Goal: Task Accomplishment & Management: Use online tool/utility

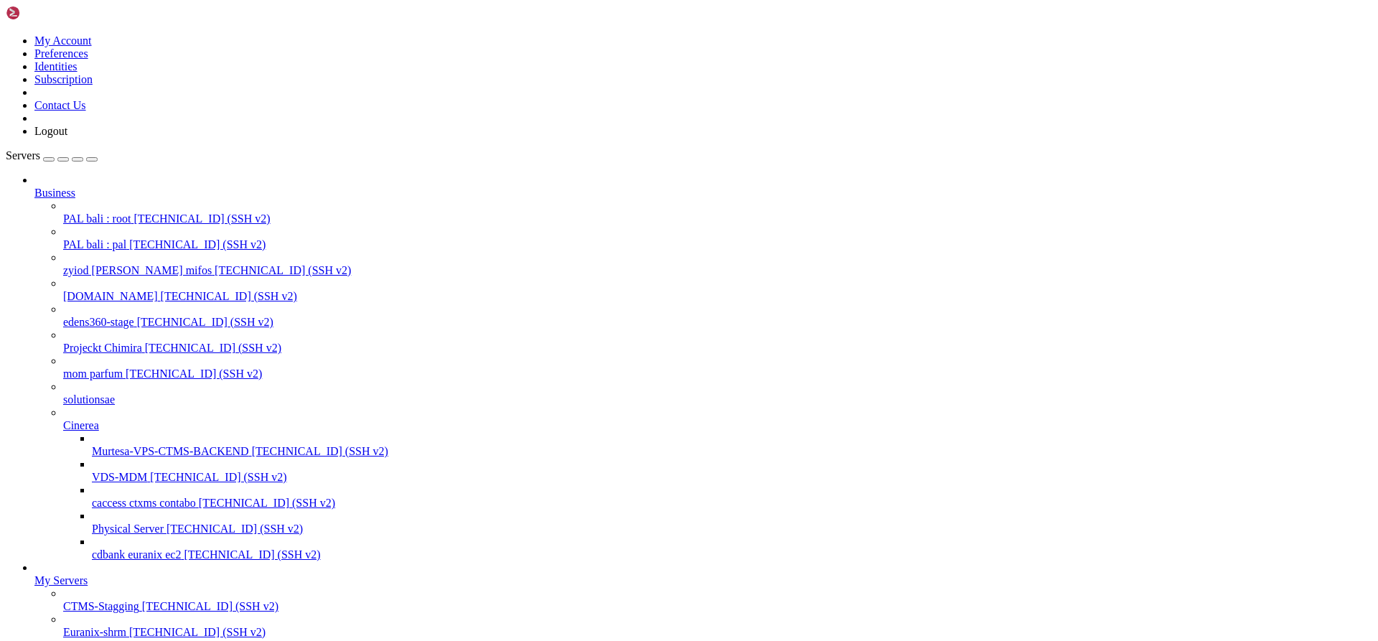
scroll to position [31106, 0]
click at [112, 213] on span "PAL bali : root" at bounding box center [96, 219] width 67 height 12
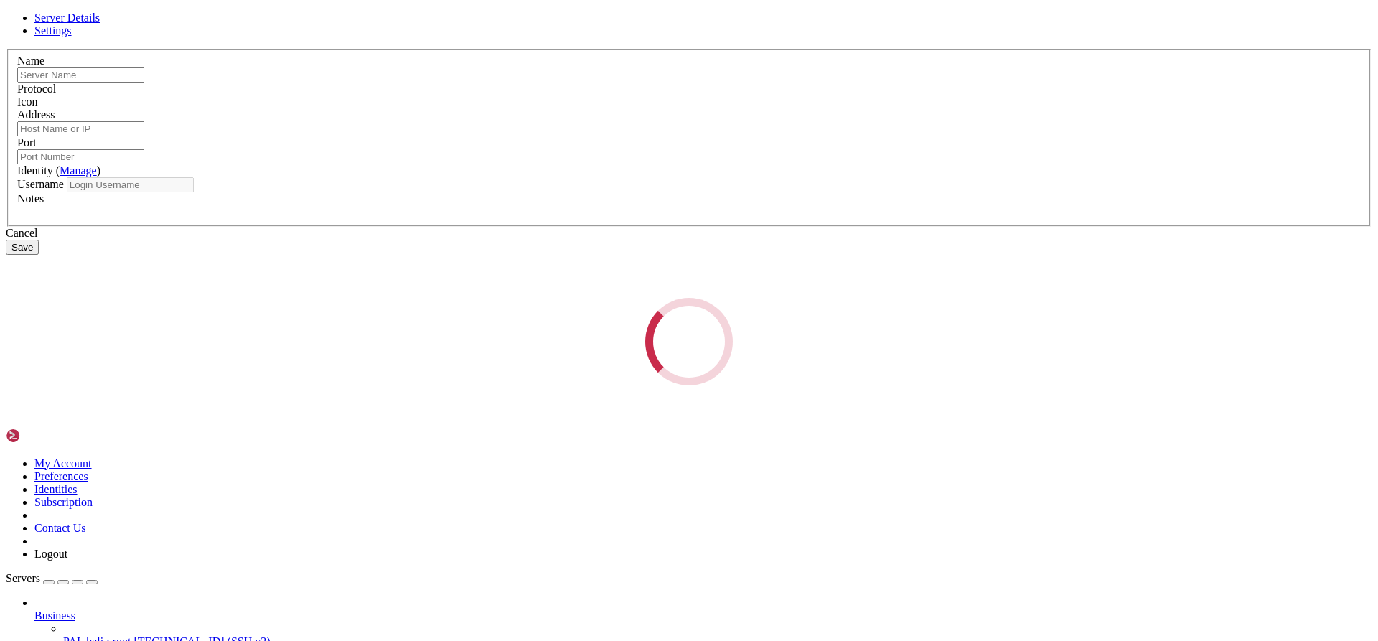
type input "PAL bali : root"
type input "[TECHNICAL_ID]"
type input "22"
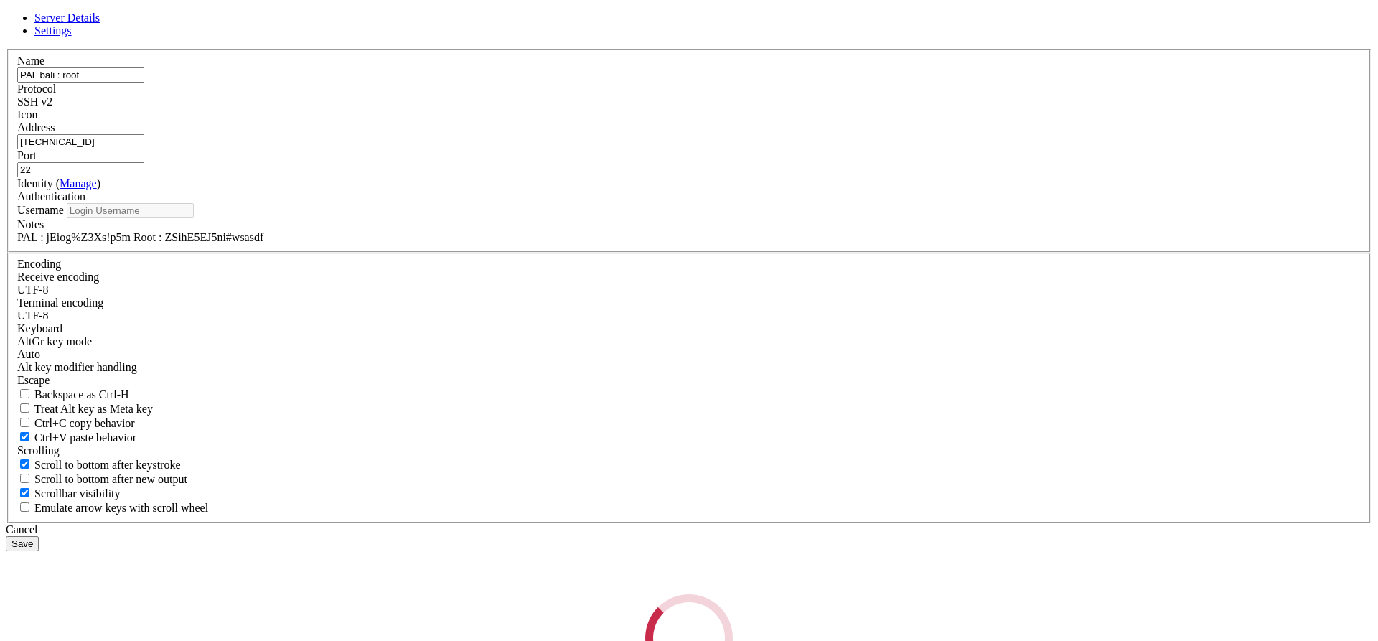
type input "root"
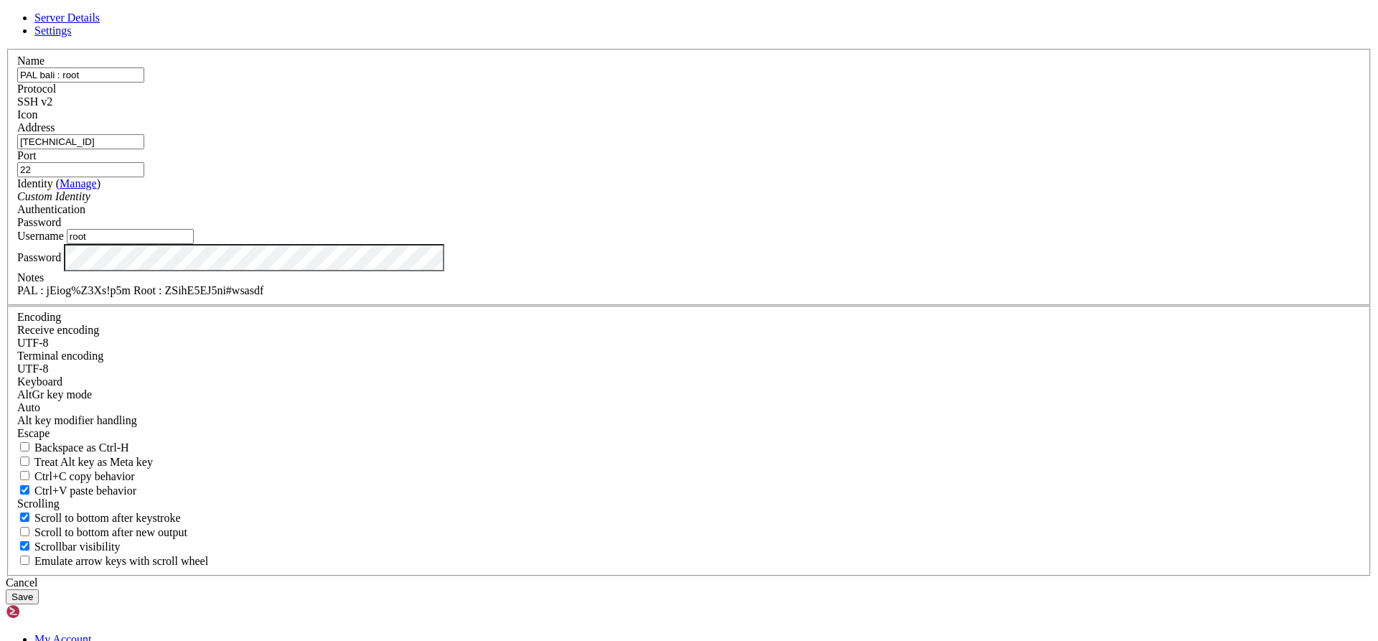
click at [675, 297] on div "PAL : jEiog%Z3Xs!p5m Root : ZSihE5EJ5ni#wsasdf" at bounding box center [689, 290] width 1344 height 13
click at [695, 297] on div "PAL : jEiog%Z3Xs!p5m Root : ZSihE5EJ5ni#wsasdf" at bounding box center [689, 290] width 1344 height 13
drag, startPoint x: 737, startPoint y: 450, endPoint x: 641, endPoint y: 447, distance: 95.5
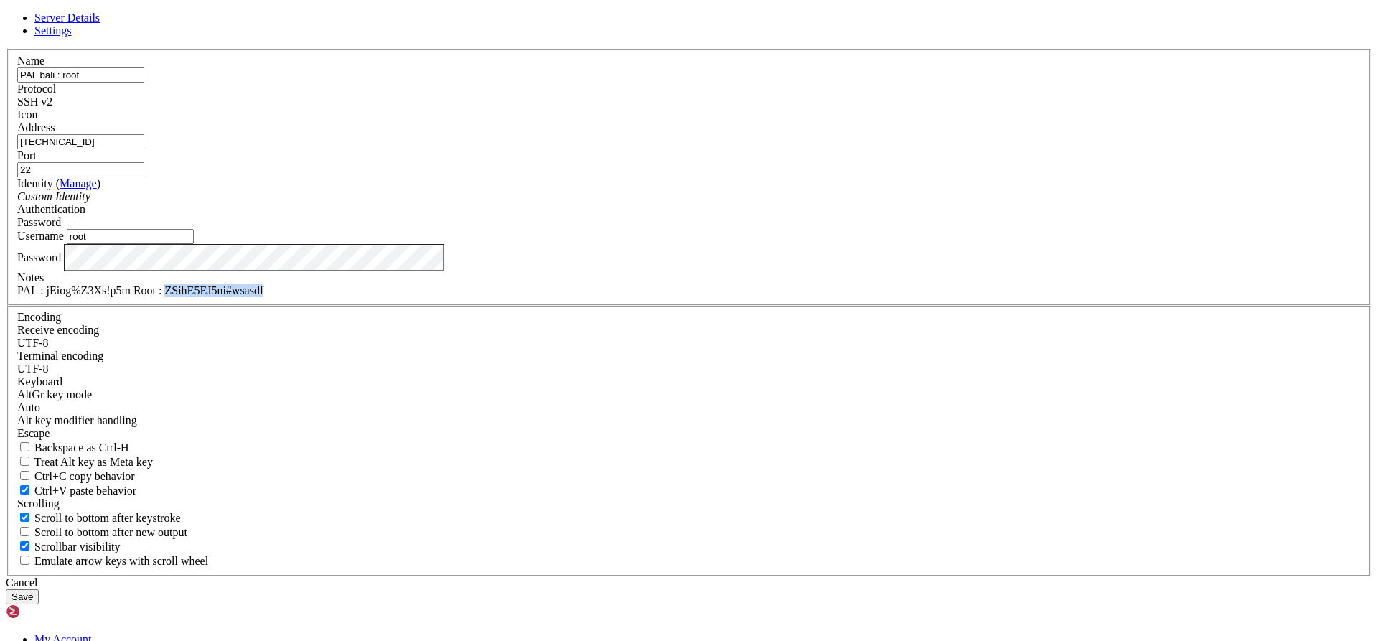
click at [641, 297] on div "PAL : jEiog%Z3Xs!p5m Root : ZSihE5EJ5ni#wsasdf" at bounding box center [689, 290] width 1344 height 13
copy div "ZSihE5EJ5ni#wsasdf"
click at [781, 577] on div "Cancel" at bounding box center [689, 583] width 1367 height 13
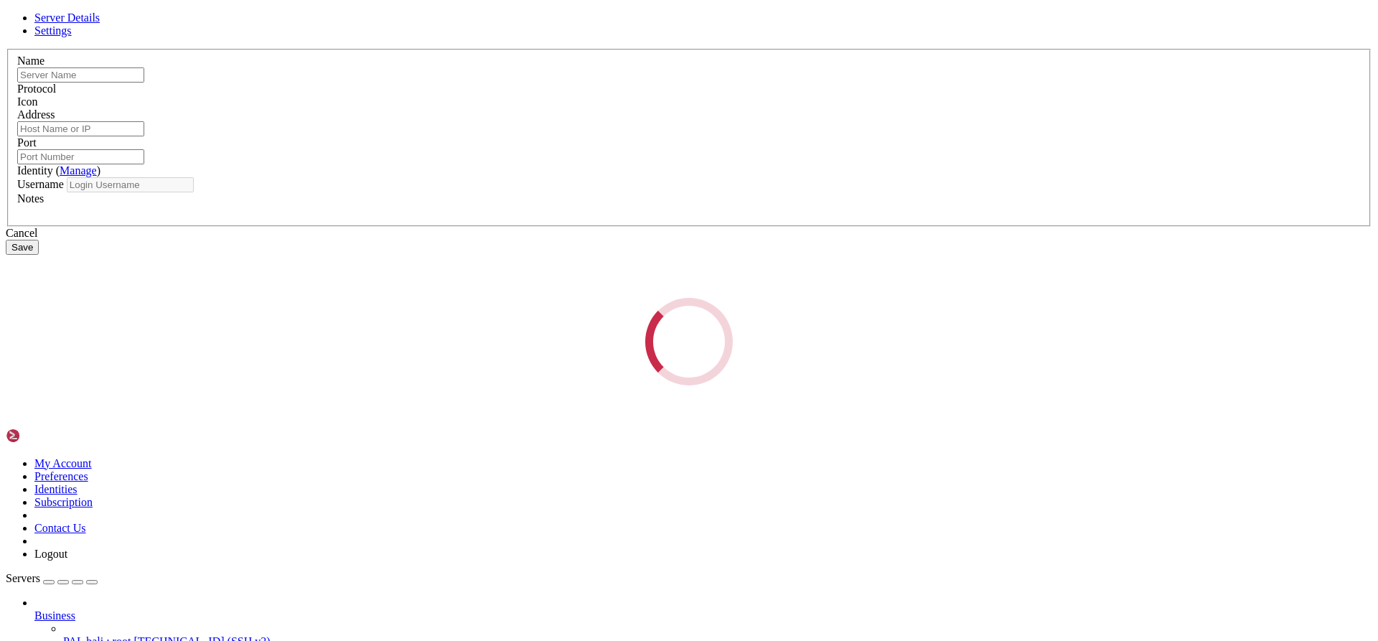
type input "PAL bali : pal"
type input "[TECHNICAL_ID]"
type input "22"
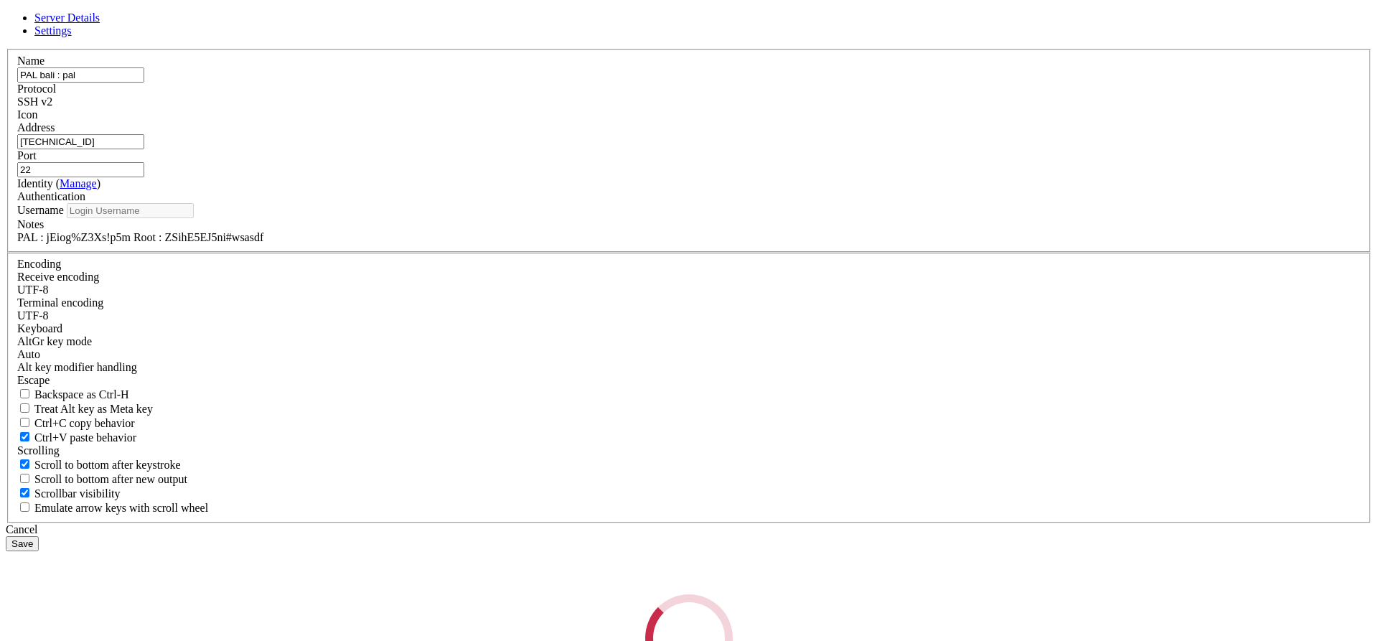
type input "pal"
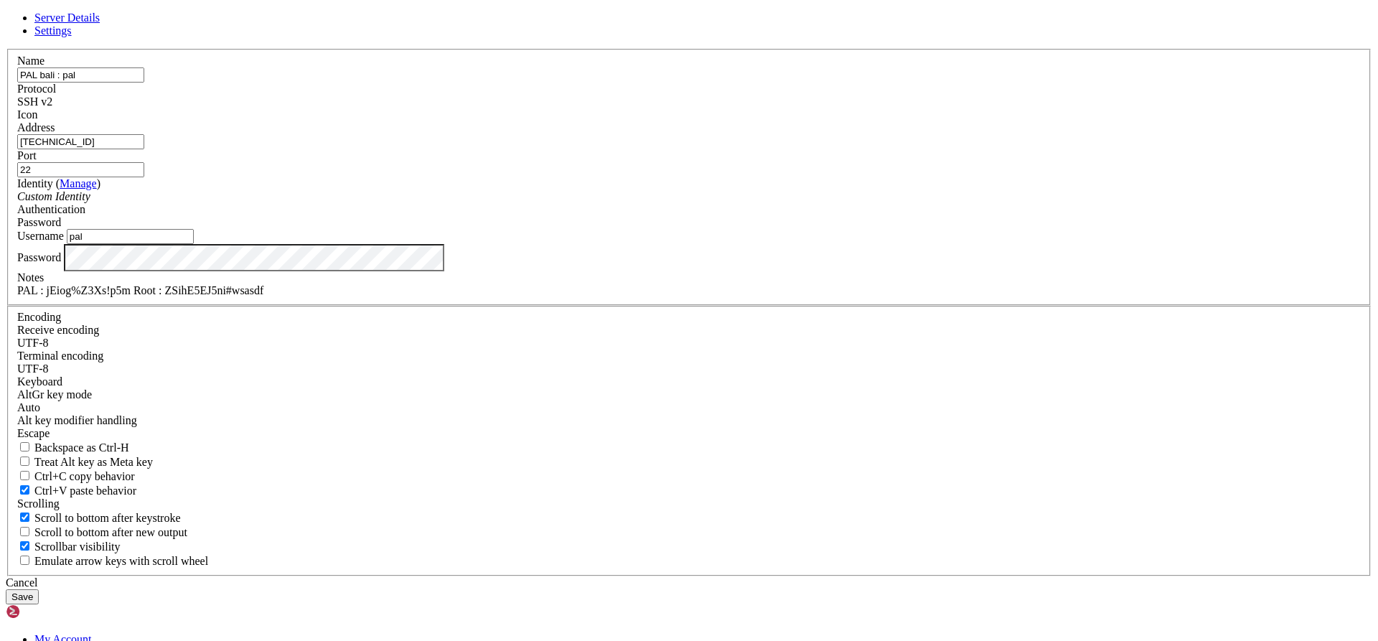
click at [718, 297] on div "PAL : jEiog%Z3Xs!p5m Root : ZSihE5EJ5ni#wsasdf" at bounding box center [689, 290] width 1344 height 13
drag, startPoint x: 640, startPoint y: 451, endPoint x: 747, endPoint y: 458, distance: 106.5
click at [747, 297] on div "PAL : jEiog%Z3Xs!p5m Root : ZSihE5EJ5ni#wsasdf" at bounding box center [689, 290] width 1344 height 13
copy div "ZSihE5EJ5ni#wsasdf"
click at [779, 577] on div "Cancel" at bounding box center [689, 583] width 1367 height 13
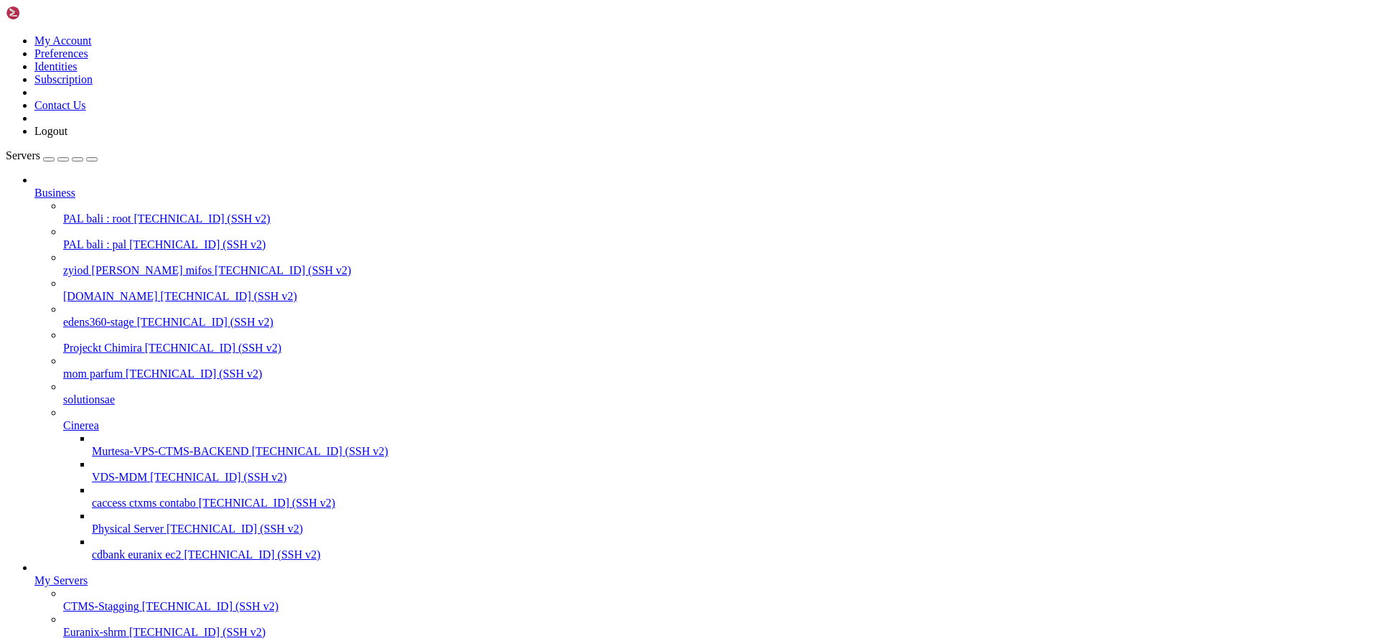
click at [129, 238] on span "[TECHNICAL_ID] (SSH v2)" at bounding box center [197, 244] width 136 height 12
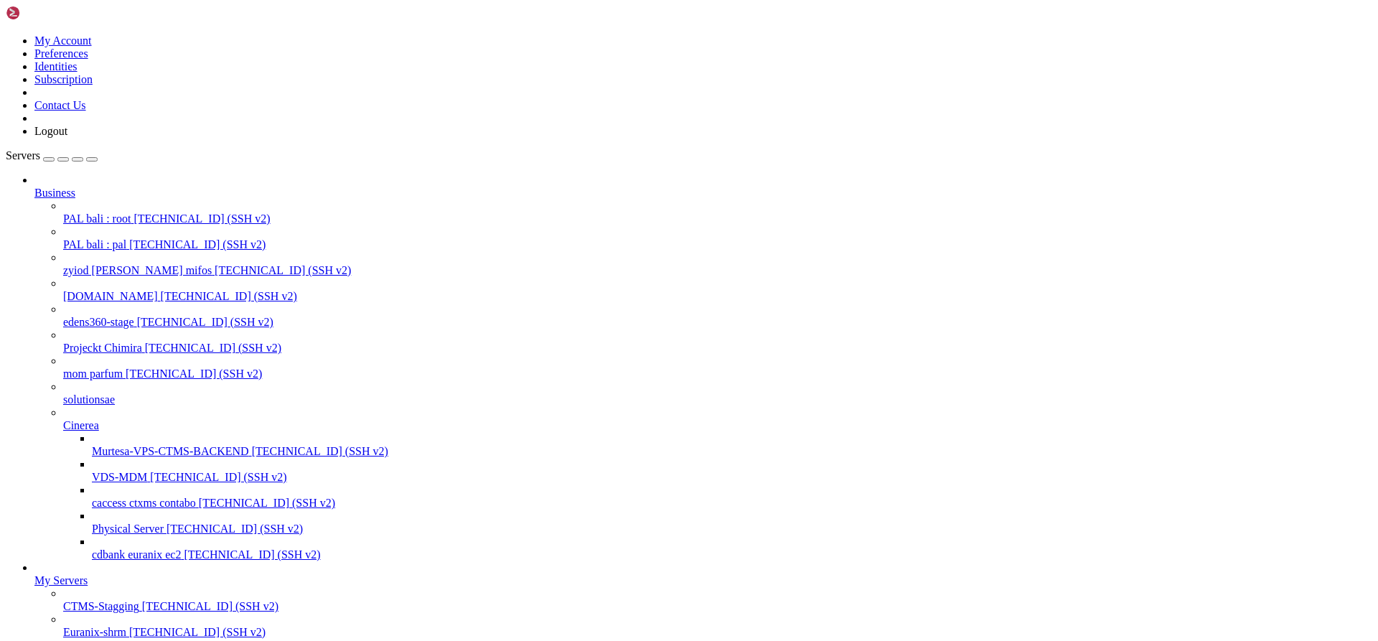
drag, startPoint x: 625, startPoint y: 2387, endPoint x: 14, endPoint y: 1879, distance: 794.2
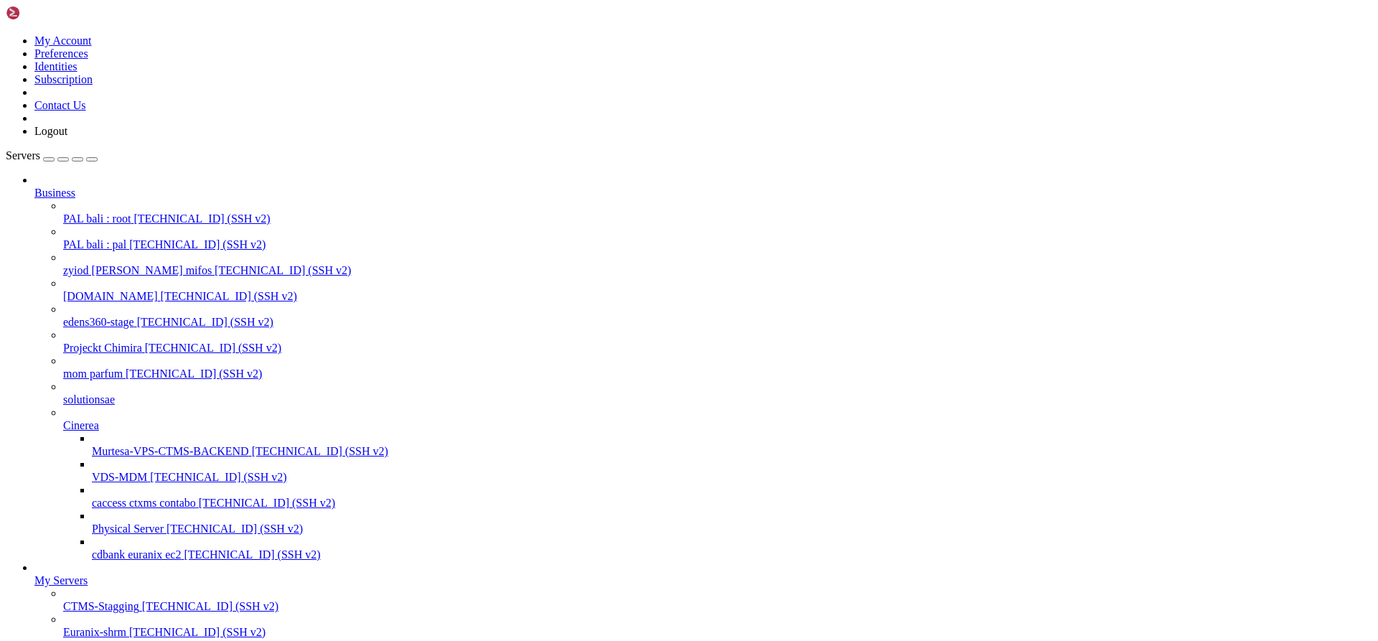
drag, startPoint x: 13, startPoint y: 2007, endPoint x: 585, endPoint y: 2345, distance: 664.7
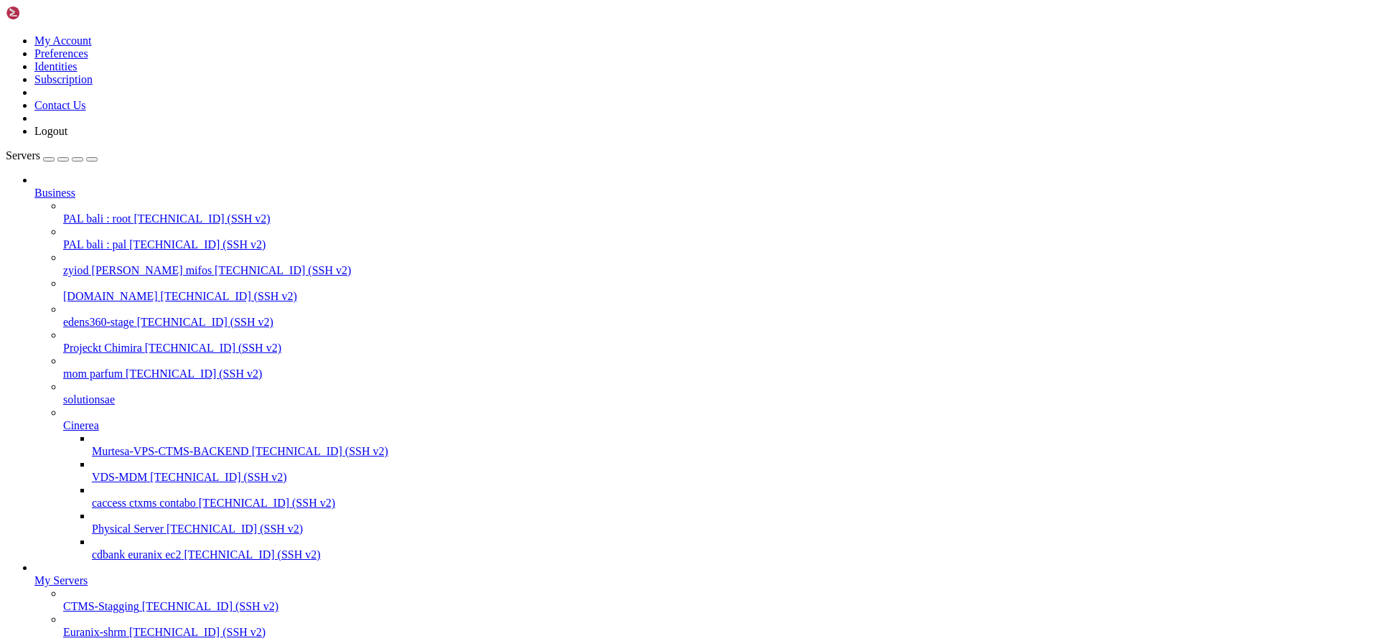
scroll to position [967, 0]
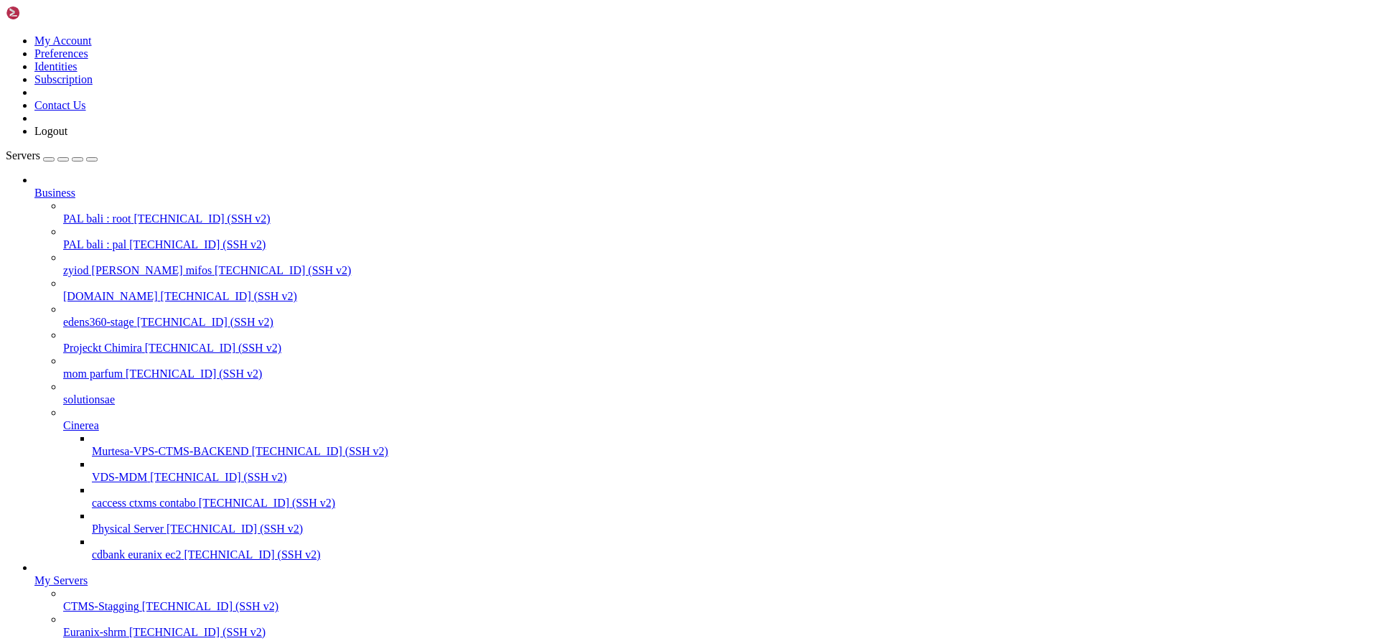
drag, startPoint x: 638, startPoint y: 2391, endPoint x: 13, endPoint y: 2358, distance: 625.5
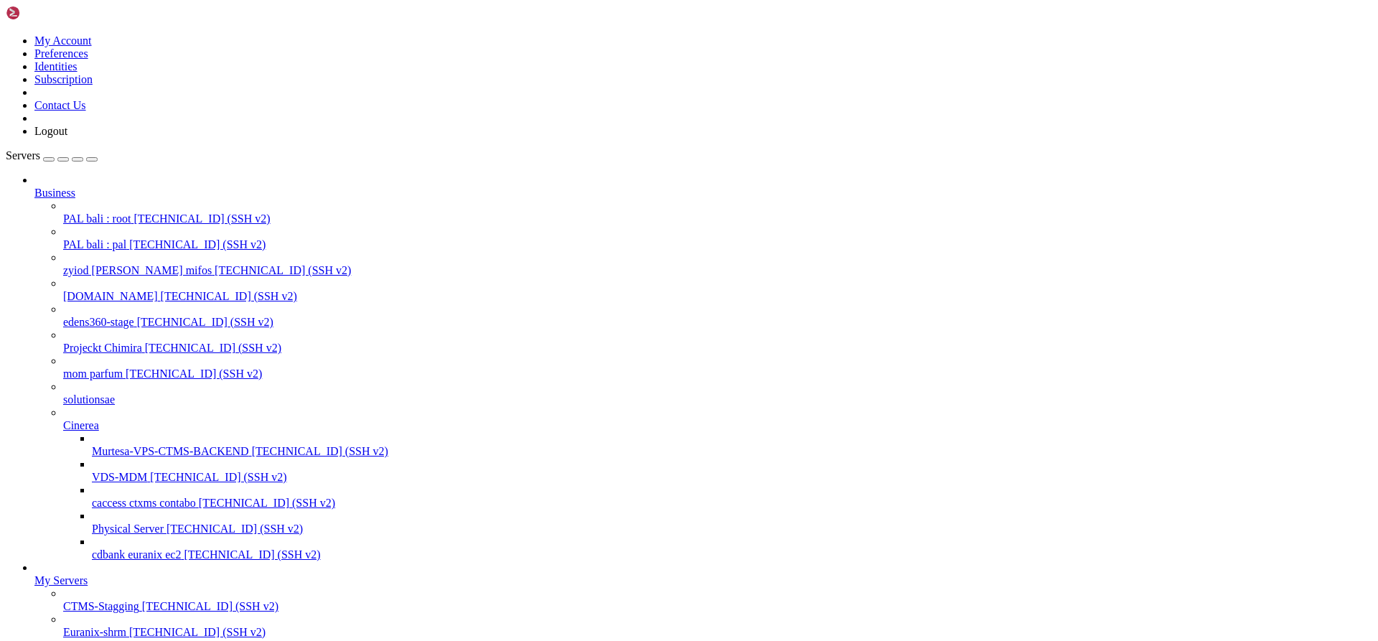
drag, startPoint x: 12, startPoint y: 2076, endPoint x: 671, endPoint y: 2389, distance: 729.6
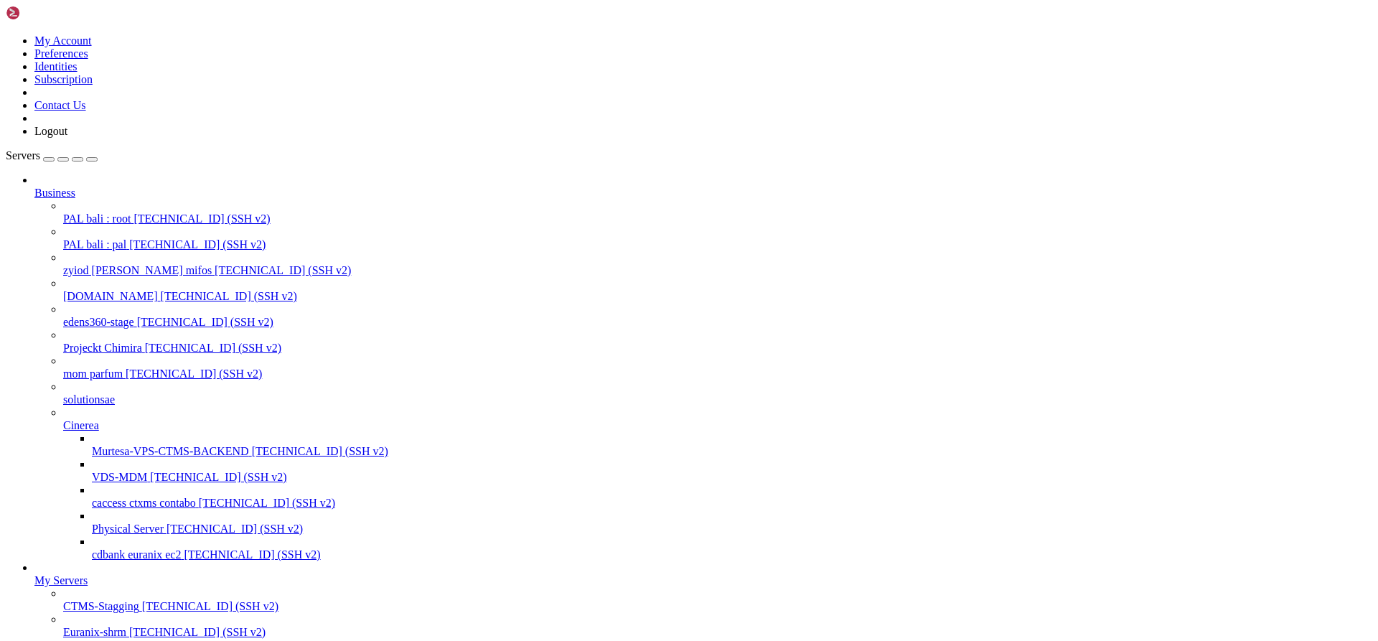
scroll to position [2078, 0]
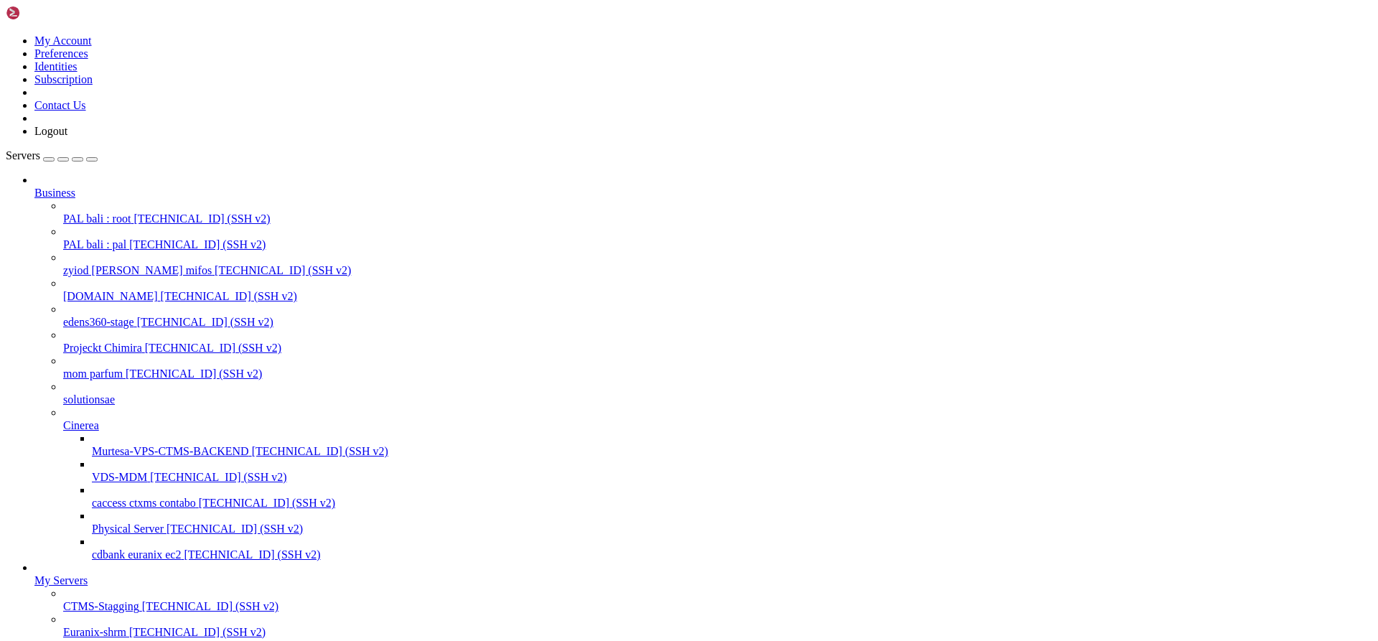
click at [91, 238] on span "PAL bali : pal" at bounding box center [94, 244] width 63 height 12
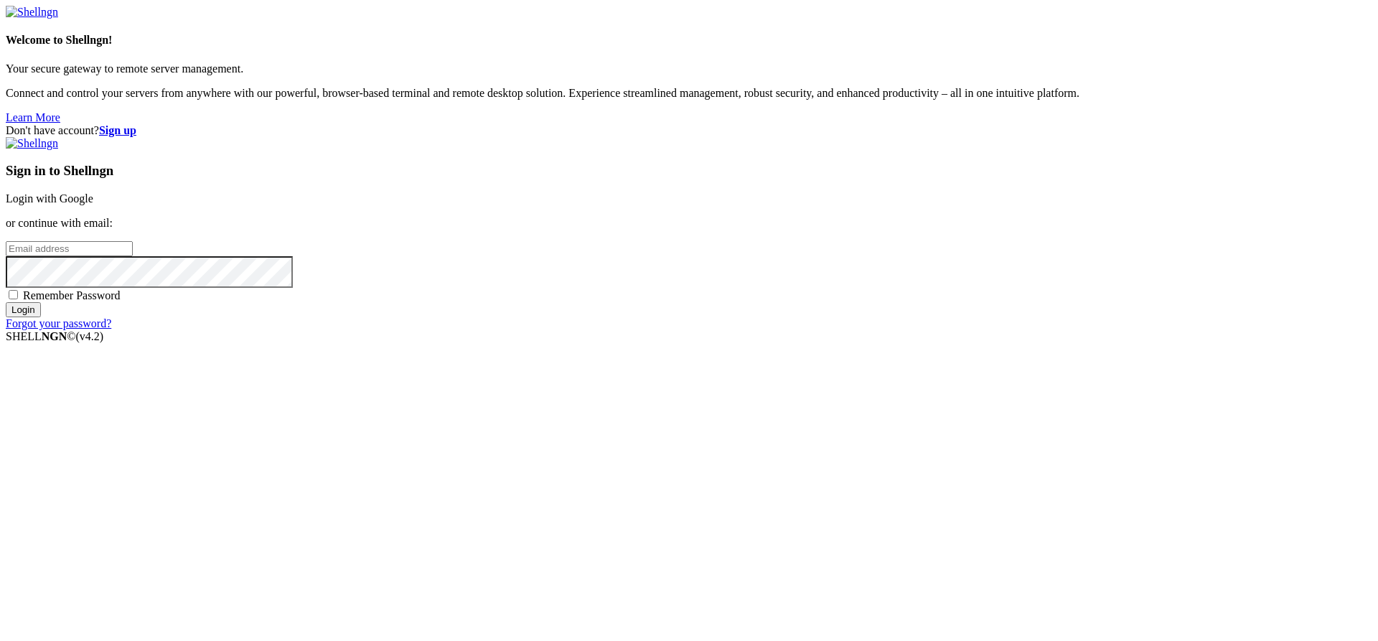
click at [93, 205] on link "Login with Google" at bounding box center [50, 198] width 88 height 12
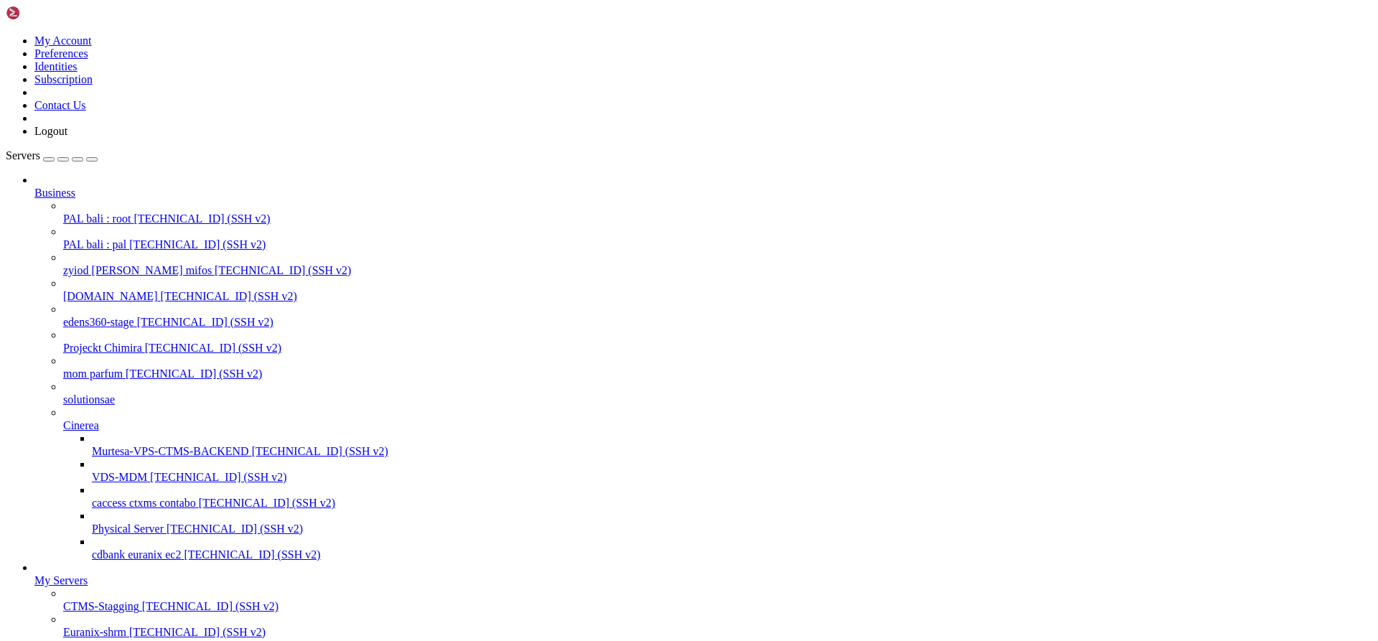
scroll to position [2114, 0]
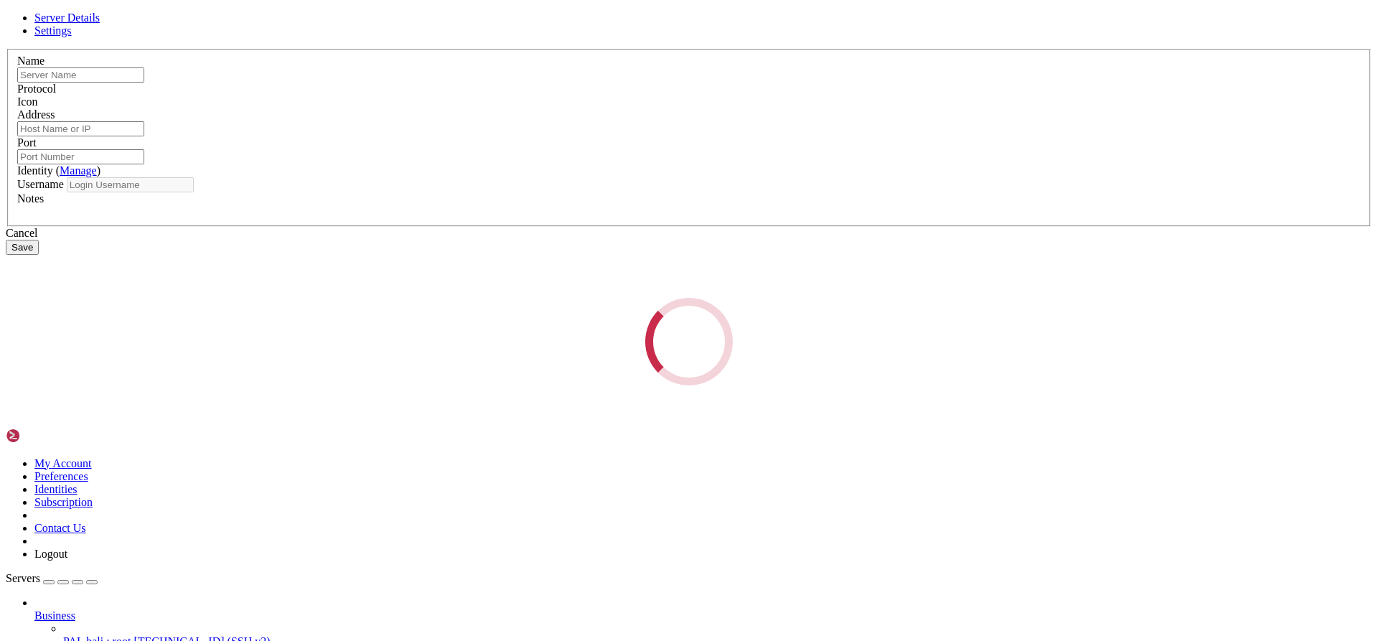
type input "PAL bali : pal"
type input "[TECHNICAL_ID]"
type input "22"
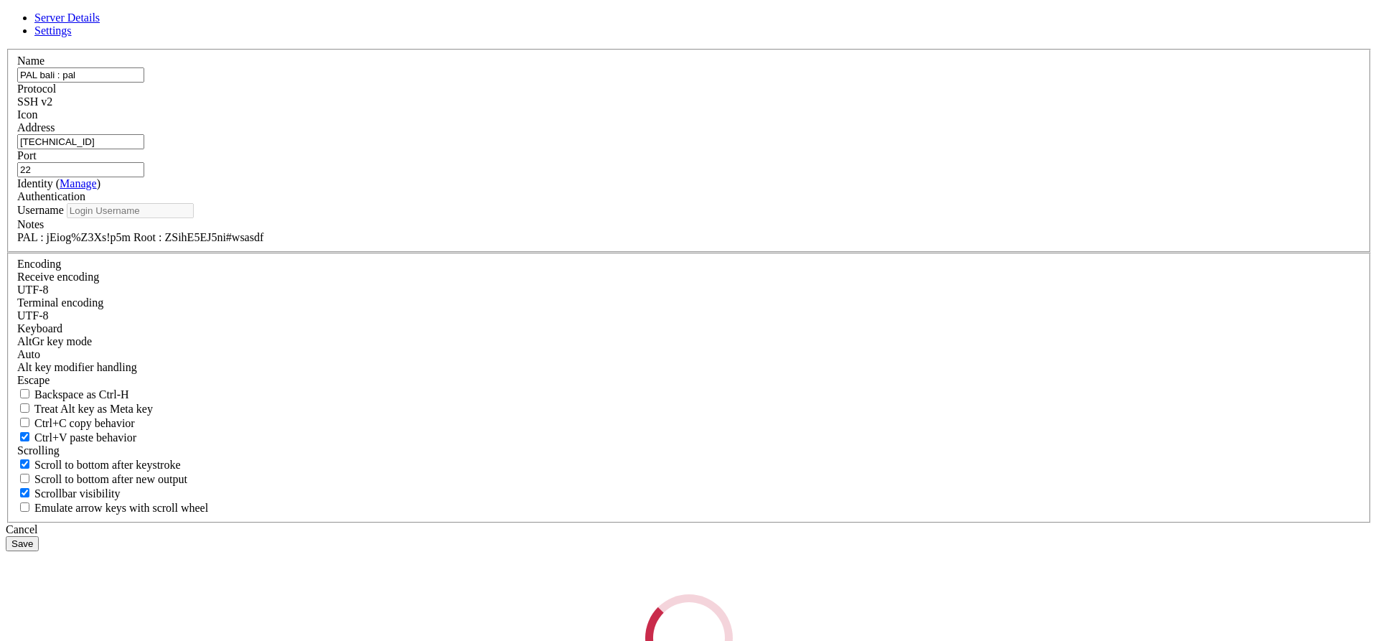
type input "pal"
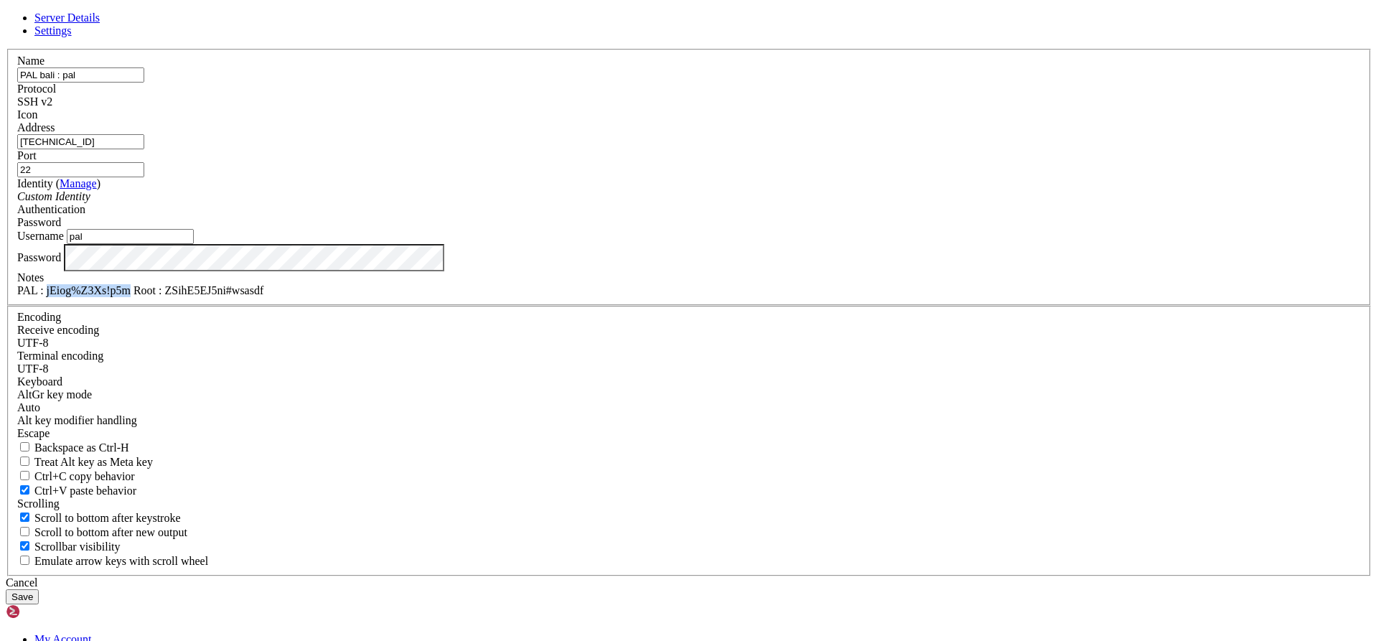
drag, startPoint x: 606, startPoint y: 452, endPoint x: 534, endPoint y: 457, distance: 72.0
click at [533, 297] on div "PAL : jEiog%Z3Xs!p5m Root : ZSihE5EJ5ni#wsasdf" at bounding box center [689, 290] width 1344 height 13
copy div "jEiog%Z3Xs!p5m"
click at [777, 577] on div "Cancel" at bounding box center [689, 583] width 1367 height 13
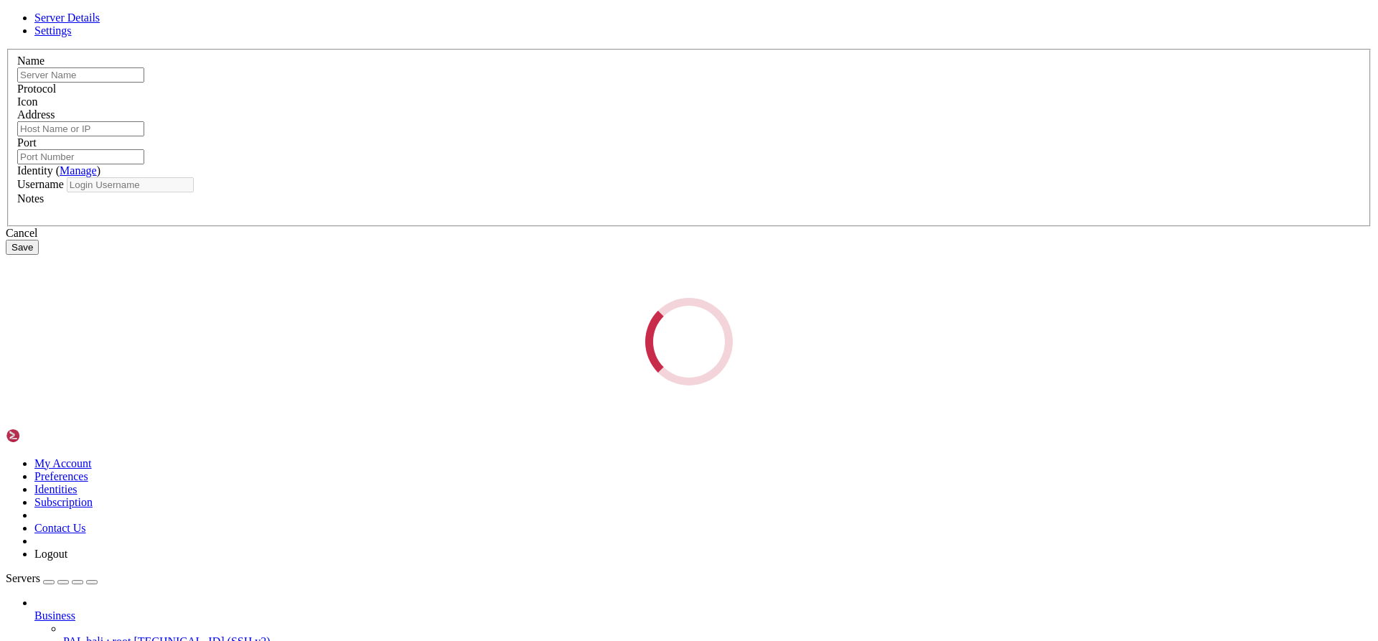
type input "PAL bali : pal"
type input "[TECHNICAL_ID]"
type input "22"
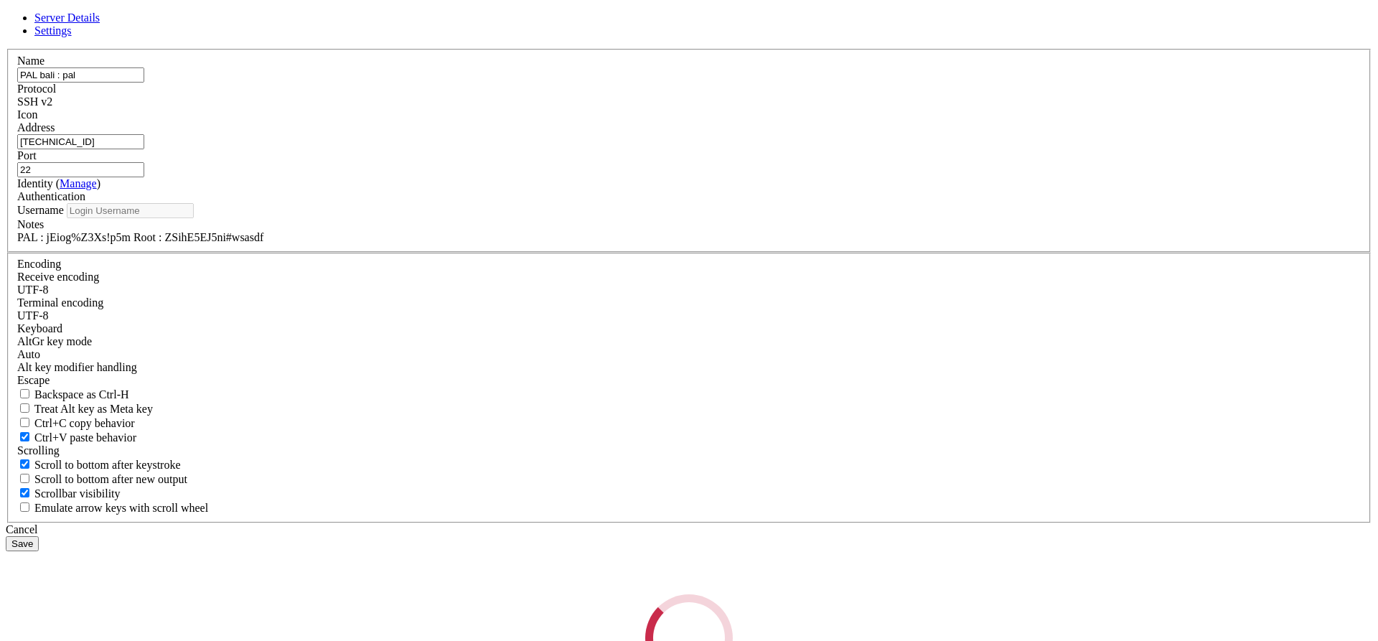
type input "pal"
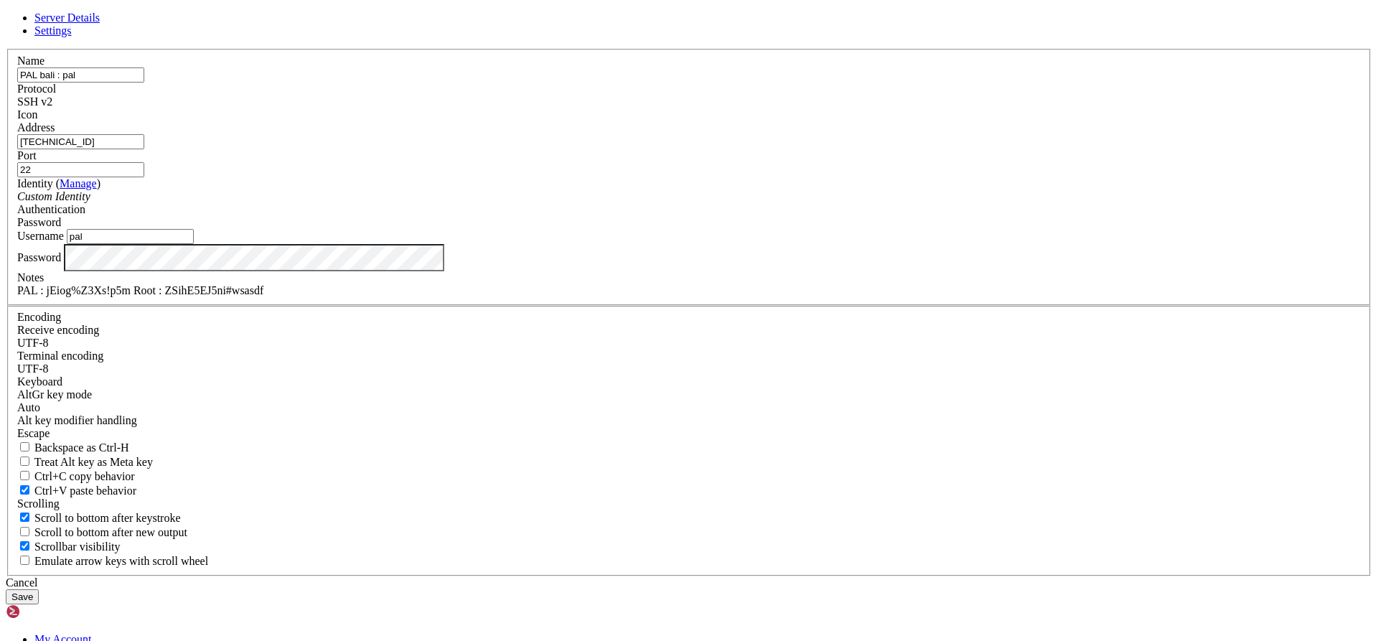
click at [144, 177] on input "22" at bounding box center [80, 169] width 127 height 15
type input "55555"
drag, startPoint x: 607, startPoint y: 452, endPoint x: 532, endPoint y: 459, distance: 75.0
click at [532, 297] on div "PAL : jEiog%Z3Xs!p5m Root : ZSihE5EJ5ni#wsasdf" at bounding box center [689, 290] width 1344 height 13
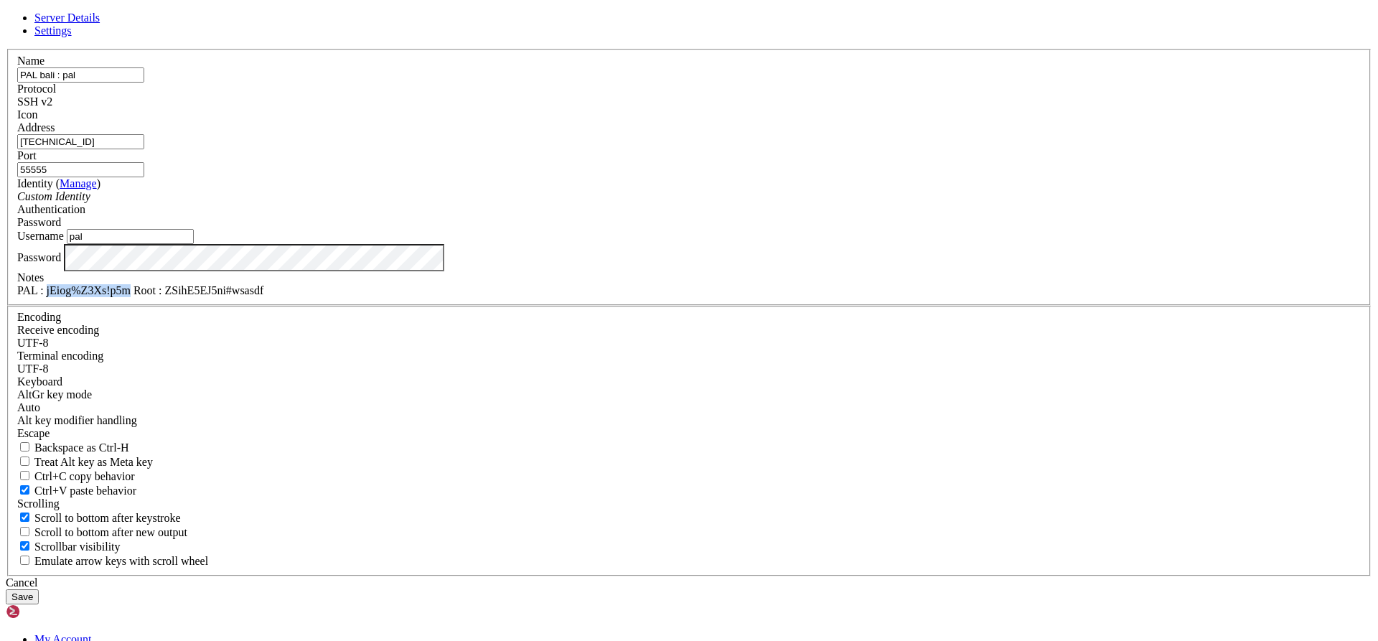
copy div "jEiog%Z3Xs!p5m"
click at [39, 589] on button "Save" at bounding box center [22, 596] width 33 height 15
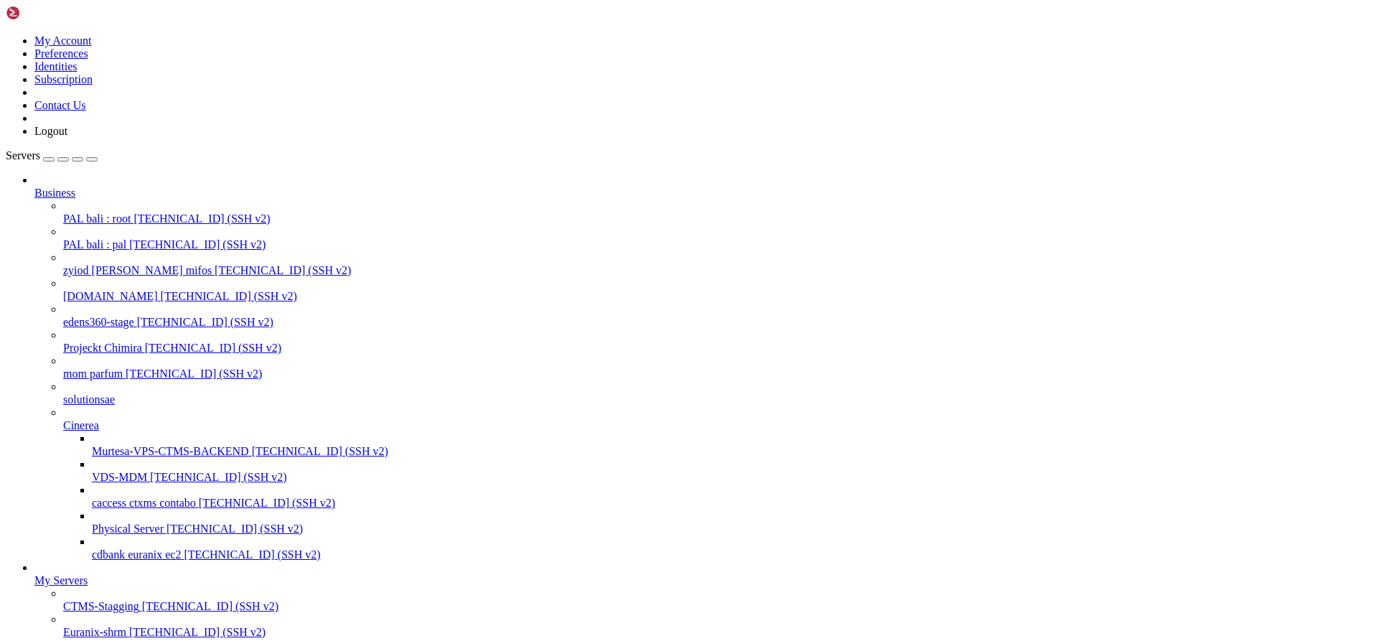
click at [129, 238] on span "[TECHNICAL_ID] (SSH v2)" at bounding box center [197, 244] width 136 height 12
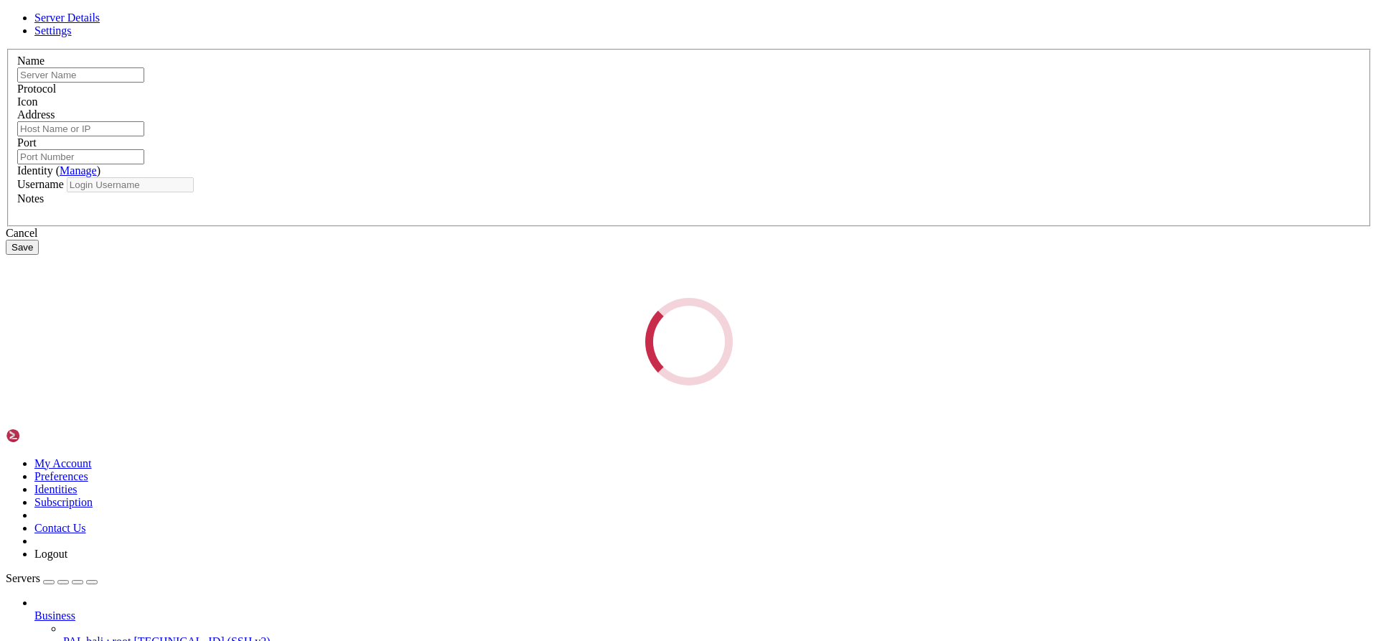
type input "PAL bali : pal"
type input "[TECHNICAL_ID]"
type input "55555"
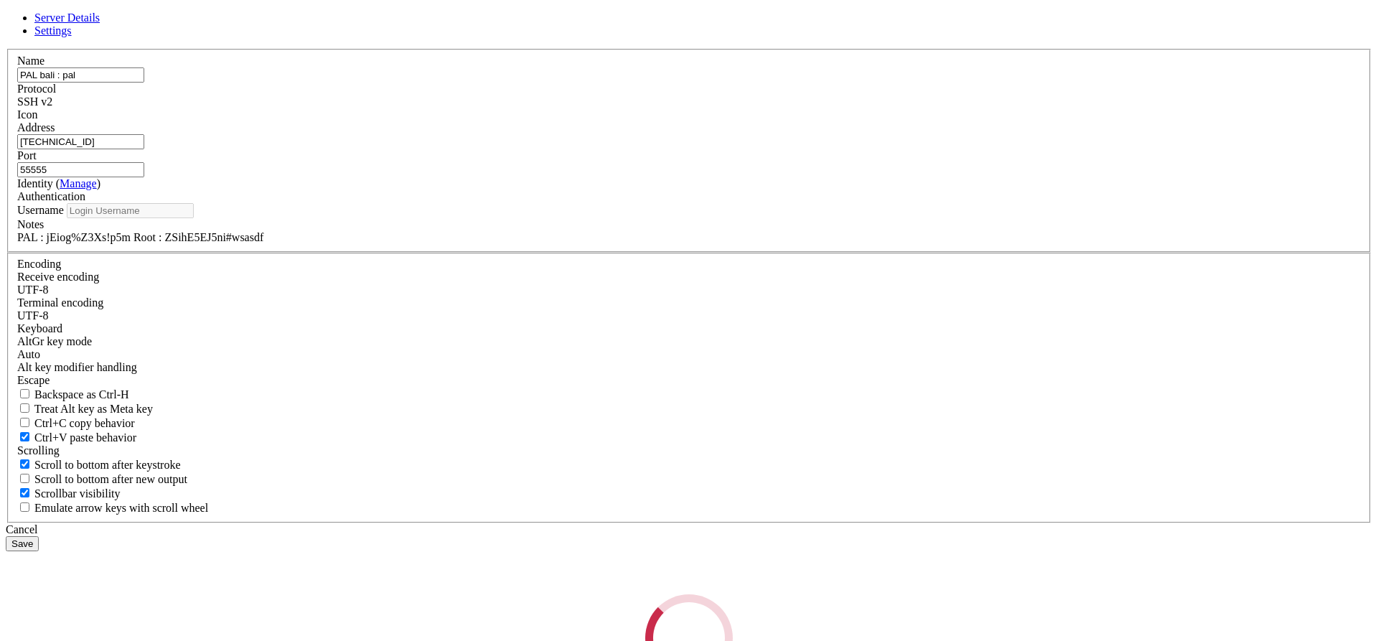
type input "pal"
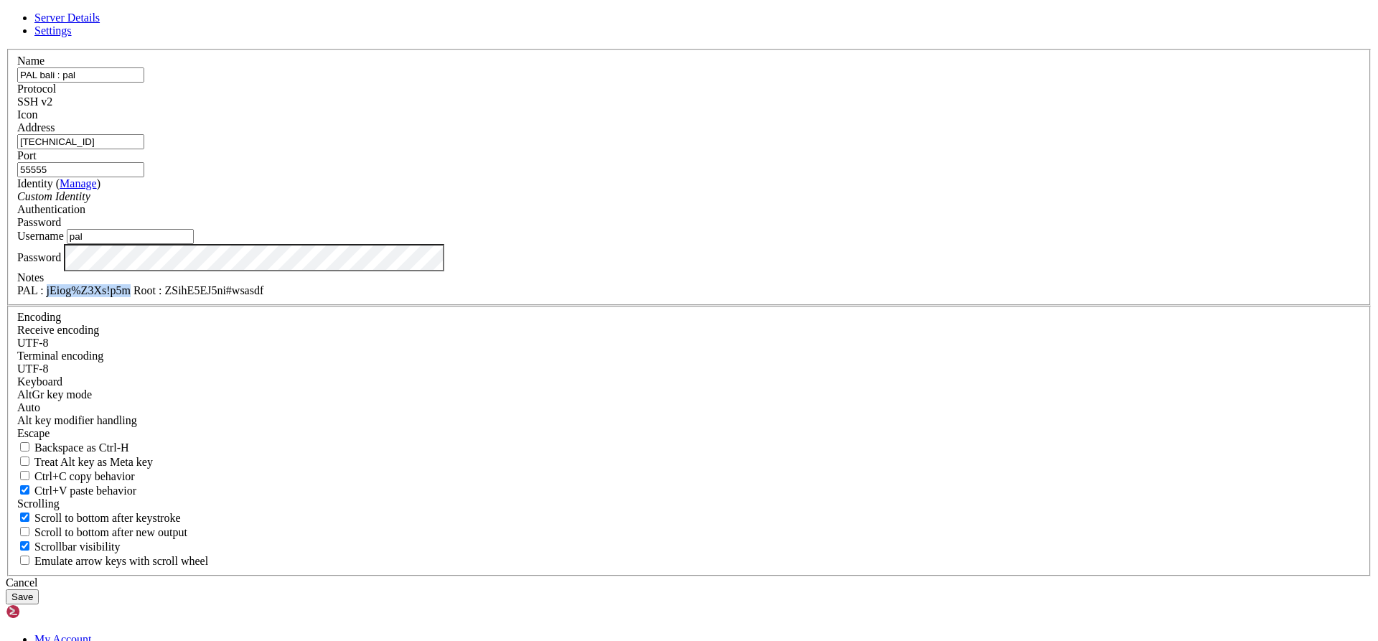
drag, startPoint x: 607, startPoint y: 453, endPoint x: 531, endPoint y: 453, distance: 75.4
click at [531, 297] on div "PAL : jEiog%Z3Xs!p5m Root : ZSihE5EJ5ni#wsasdf" at bounding box center [689, 290] width 1344 height 13
copy div "jEiog%Z3Xs!p5m"
drag, startPoint x: 796, startPoint y: 514, endPoint x: 482, endPoint y: 452, distance: 320.6
click at [796, 577] on div "Cancel" at bounding box center [689, 583] width 1367 height 13
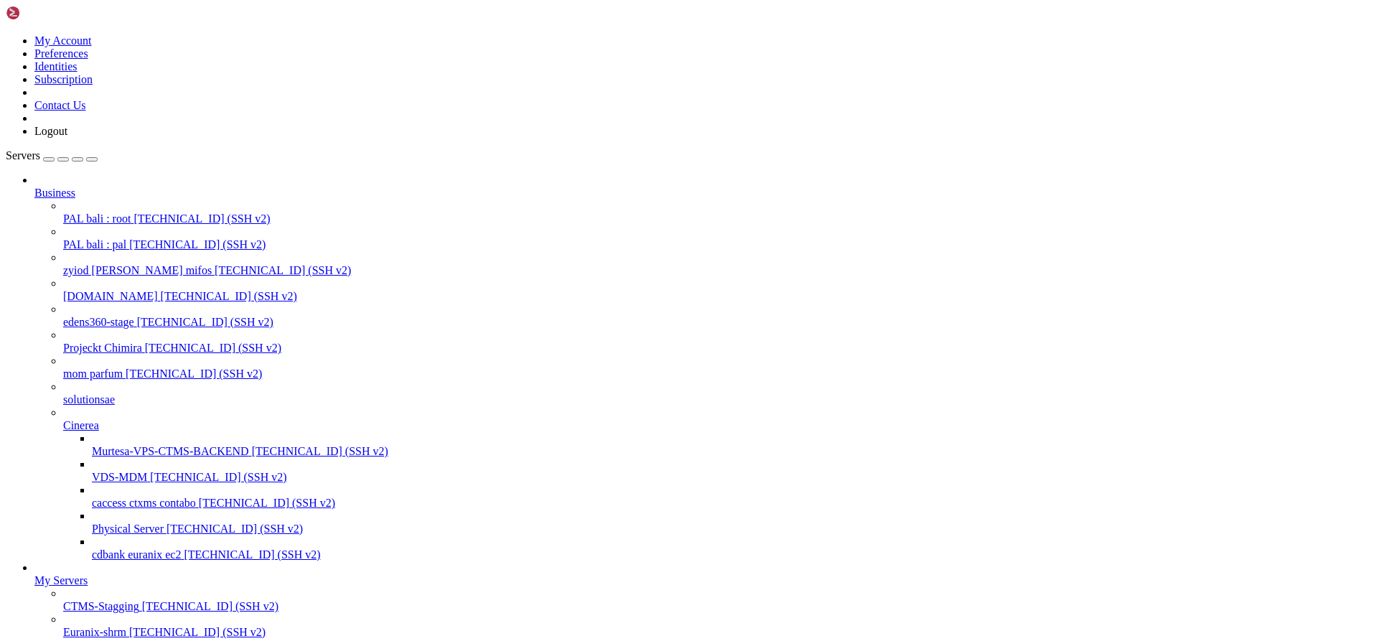
scroll to position [14329, 0]
drag, startPoint x: 907, startPoint y: 2443, endPoint x: 14, endPoint y: 2430, distance: 893.9
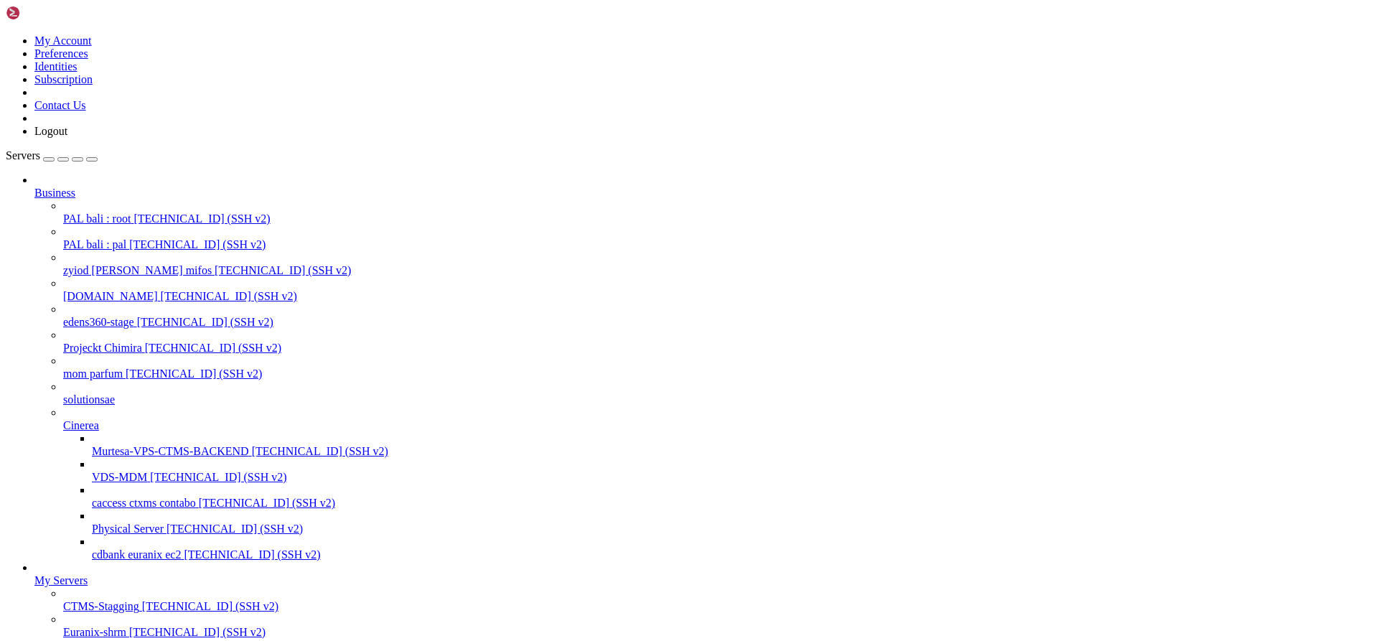
drag, startPoint x: 504, startPoint y: 2442, endPoint x: 14, endPoint y: 2290, distance: 512.5
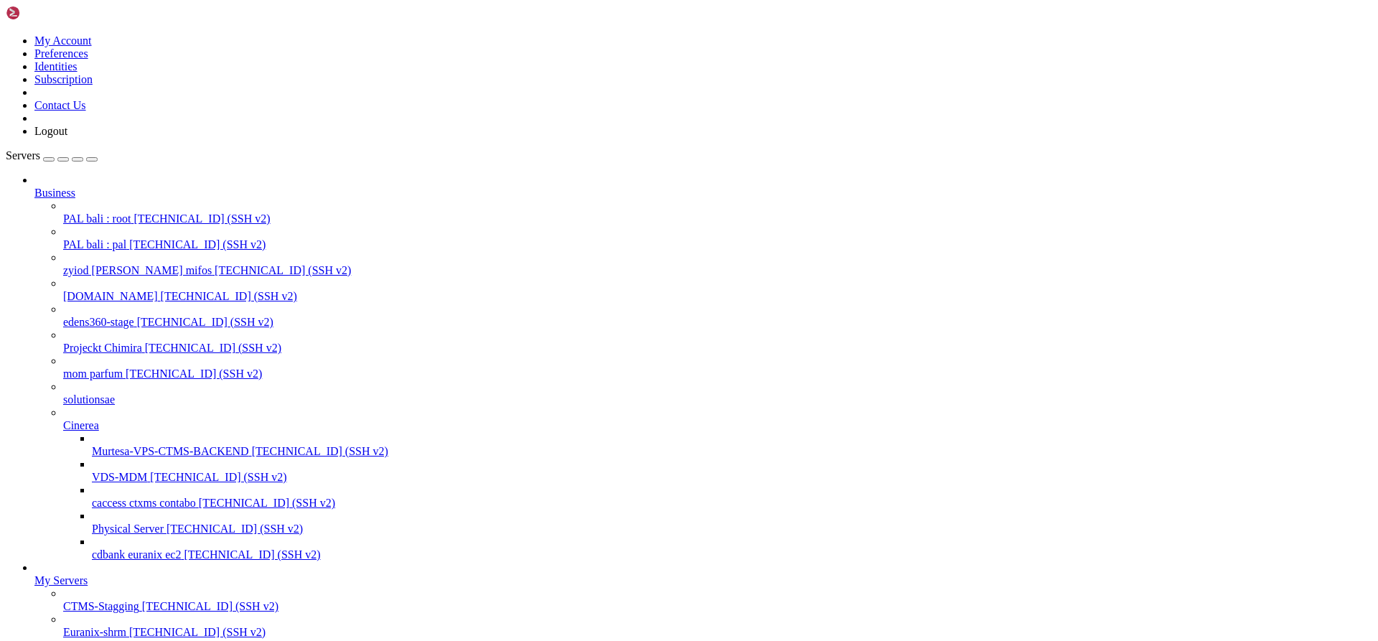
drag, startPoint x: 95, startPoint y: 2245, endPoint x: 13, endPoint y: 2193, distance: 97.4
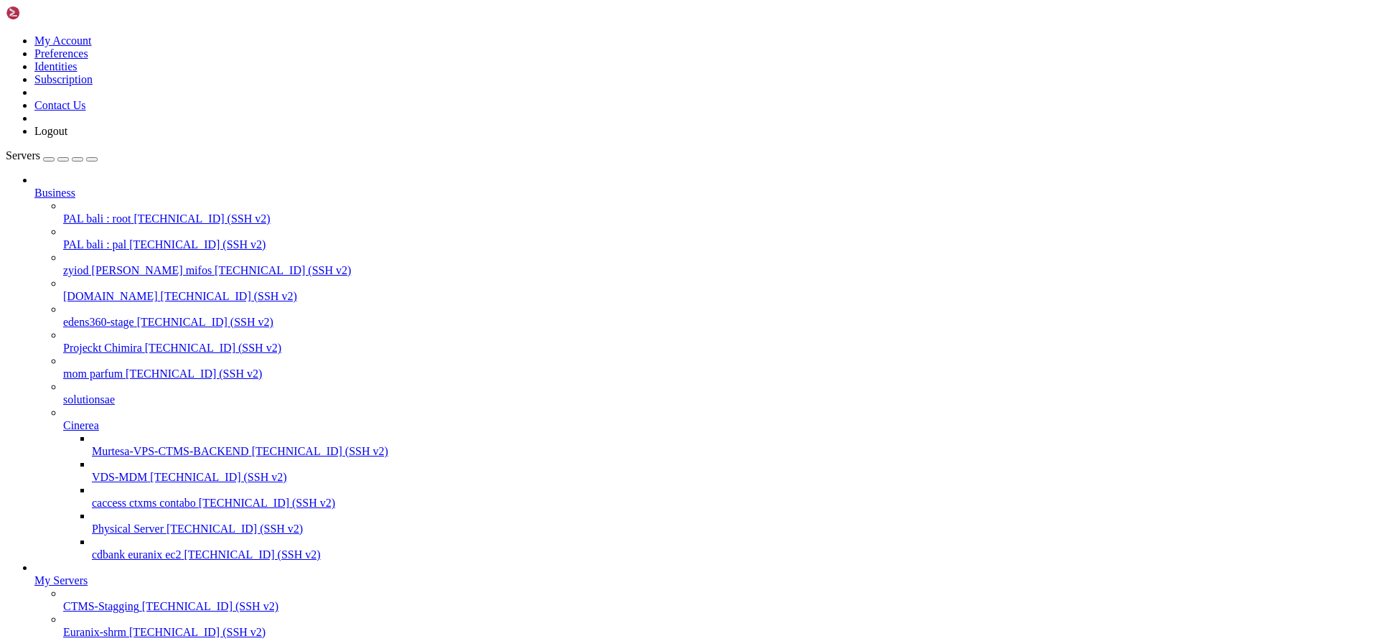
drag, startPoint x: 221, startPoint y: 2381, endPoint x: 13, endPoint y: 2155, distance: 307.4
drag, startPoint x: 207, startPoint y: 2381, endPoint x: 12, endPoint y: 2108, distance: 335.7
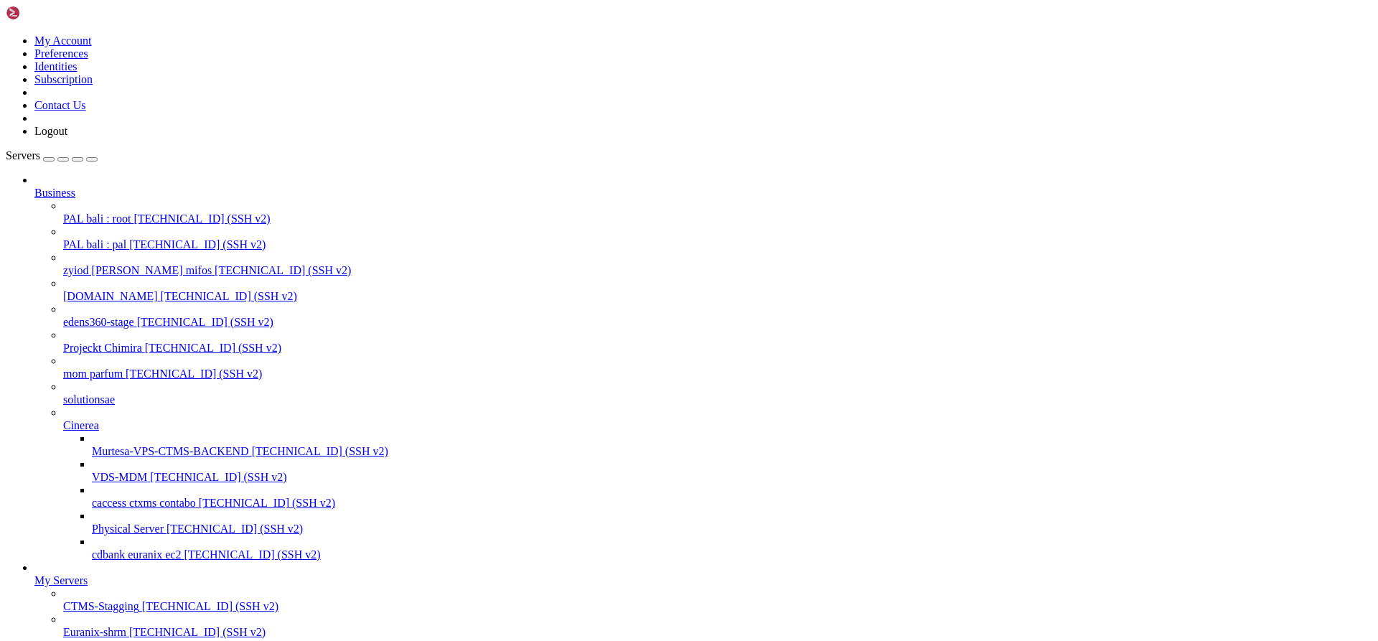
drag, startPoint x: 163, startPoint y: 2309, endPoint x: 13, endPoint y: 1964, distance: 376.5
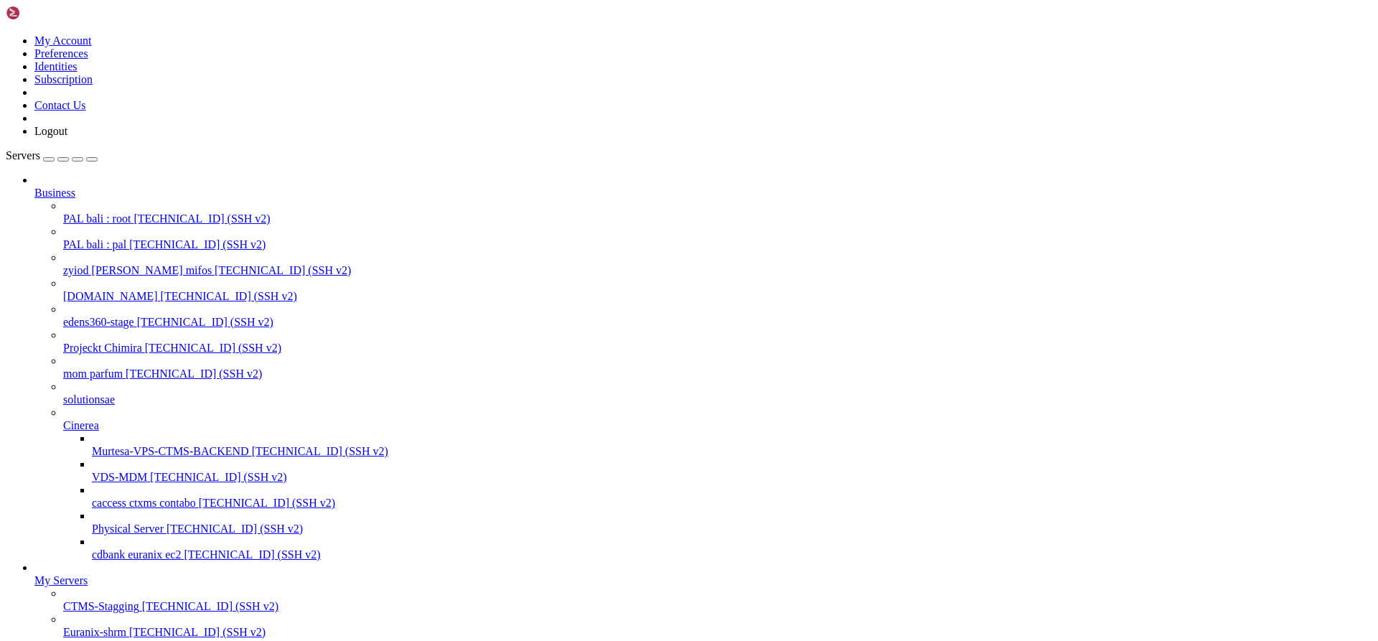
click at [93, 238] on span "PAL bali : pal" at bounding box center [94, 244] width 63 height 12
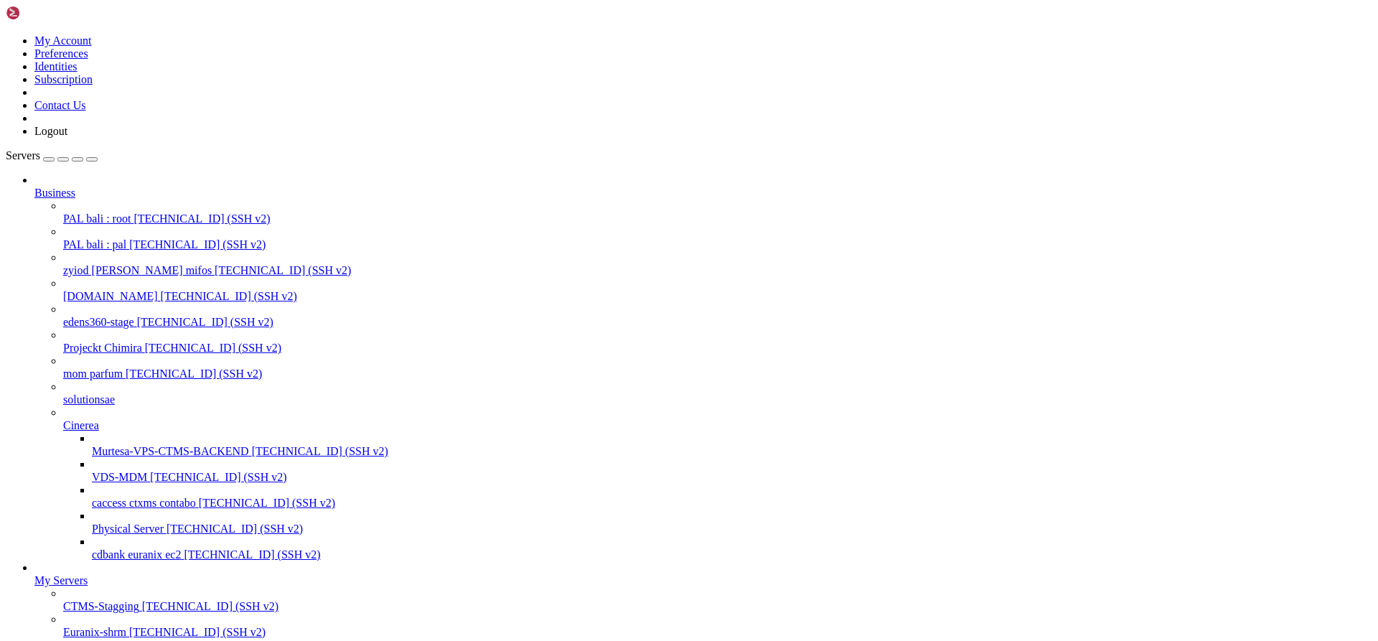
click at [93, 238] on span "PAL bali : pal" at bounding box center [94, 244] width 63 height 12
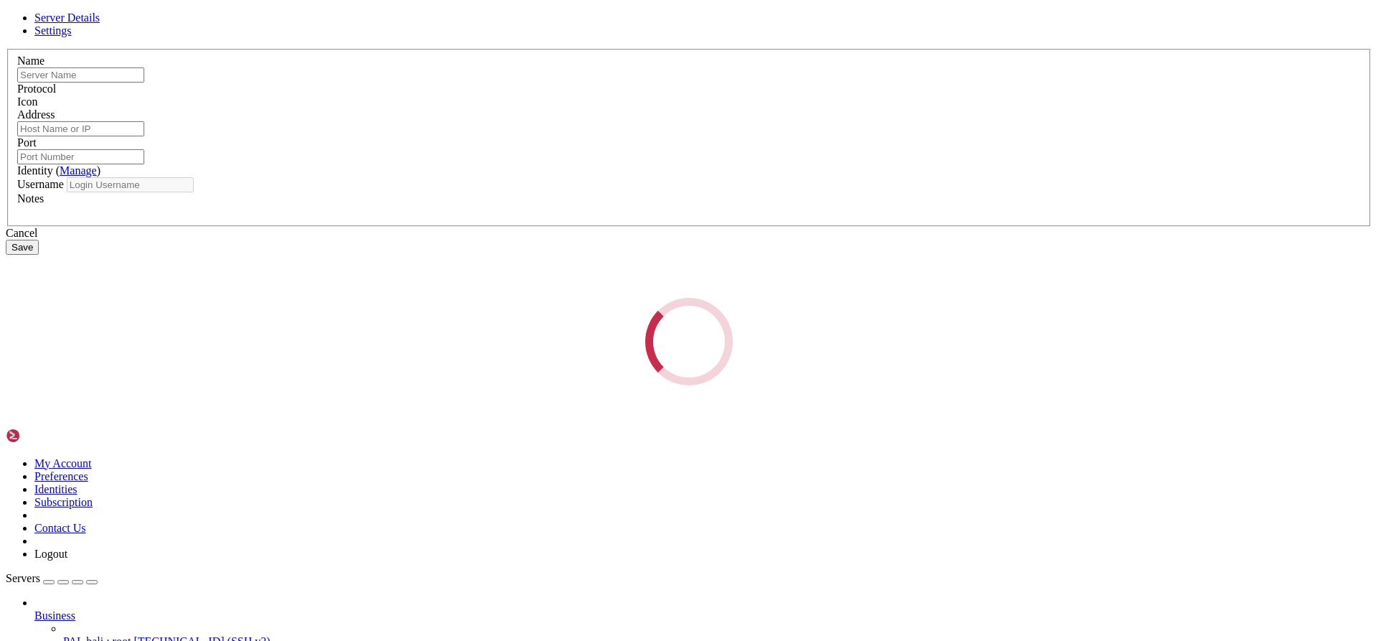
type input "PAL bali : pal"
type input "[TECHNICAL_ID]"
type input "55555"
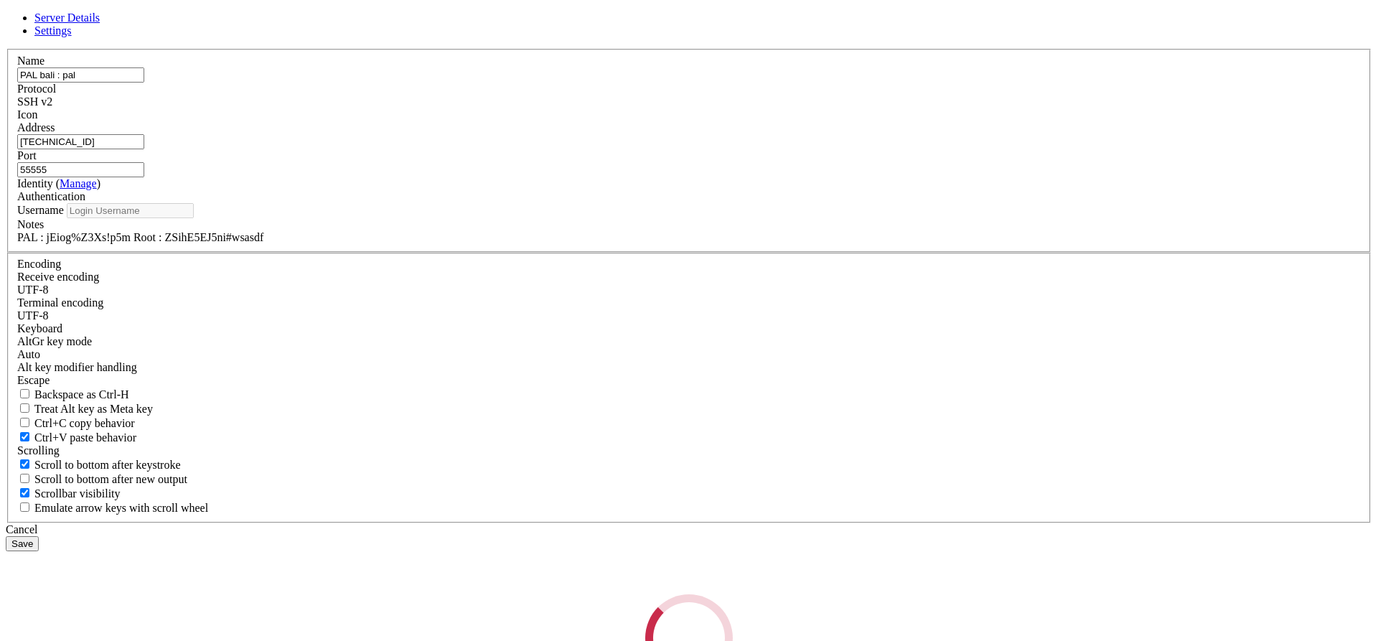
type input "pal"
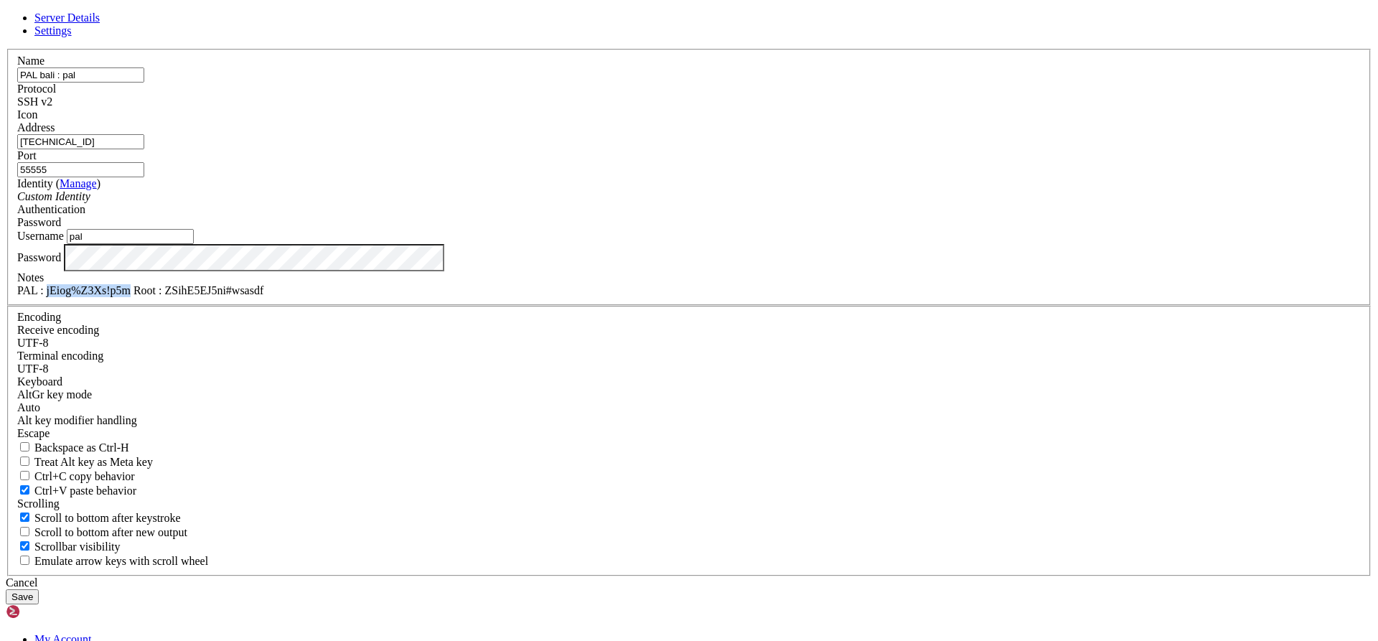
drag, startPoint x: 607, startPoint y: 450, endPoint x: 536, endPoint y: 454, distance: 71.2
click at [533, 297] on div "PAL : jEiog%Z3Xs!p5m Root : ZSihE5EJ5ni#wsasdf" at bounding box center [689, 290] width 1344 height 13
copy div "jEiog%Z3Xs!p5m"
click at [776, 577] on div "Cancel" at bounding box center [689, 583] width 1367 height 13
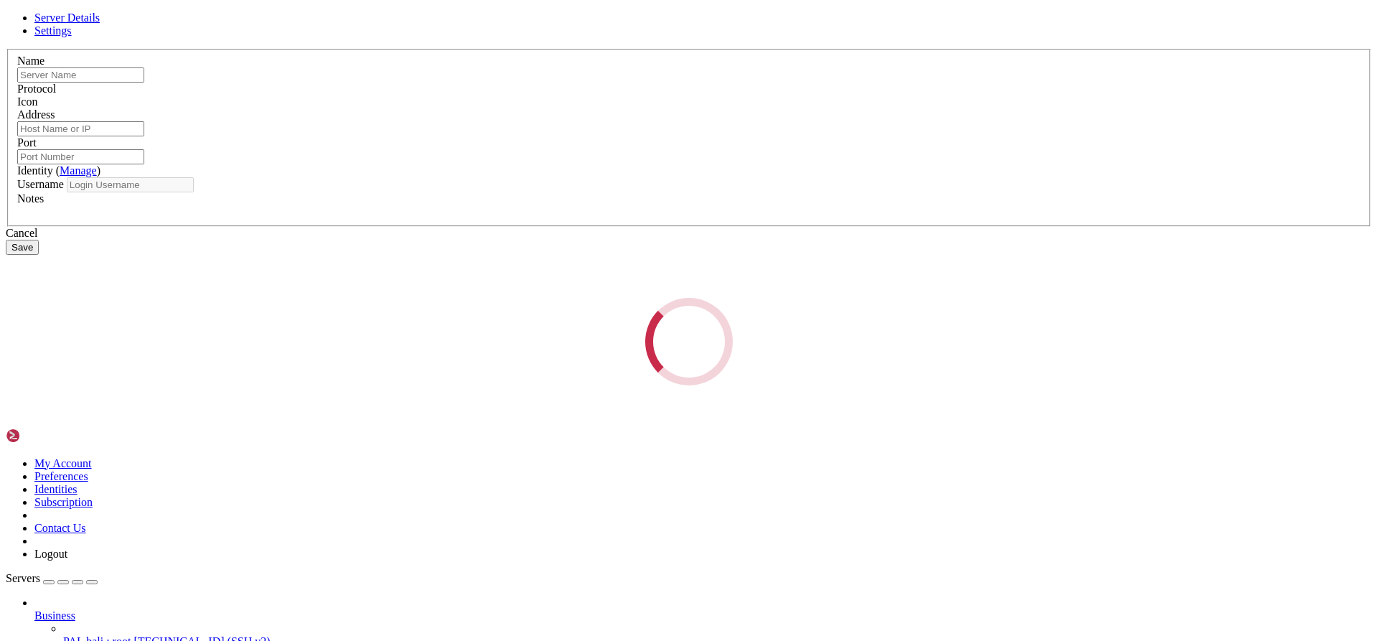
type input "PAL bali : pal"
type input "[TECHNICAL_ID]"
type input "55555"
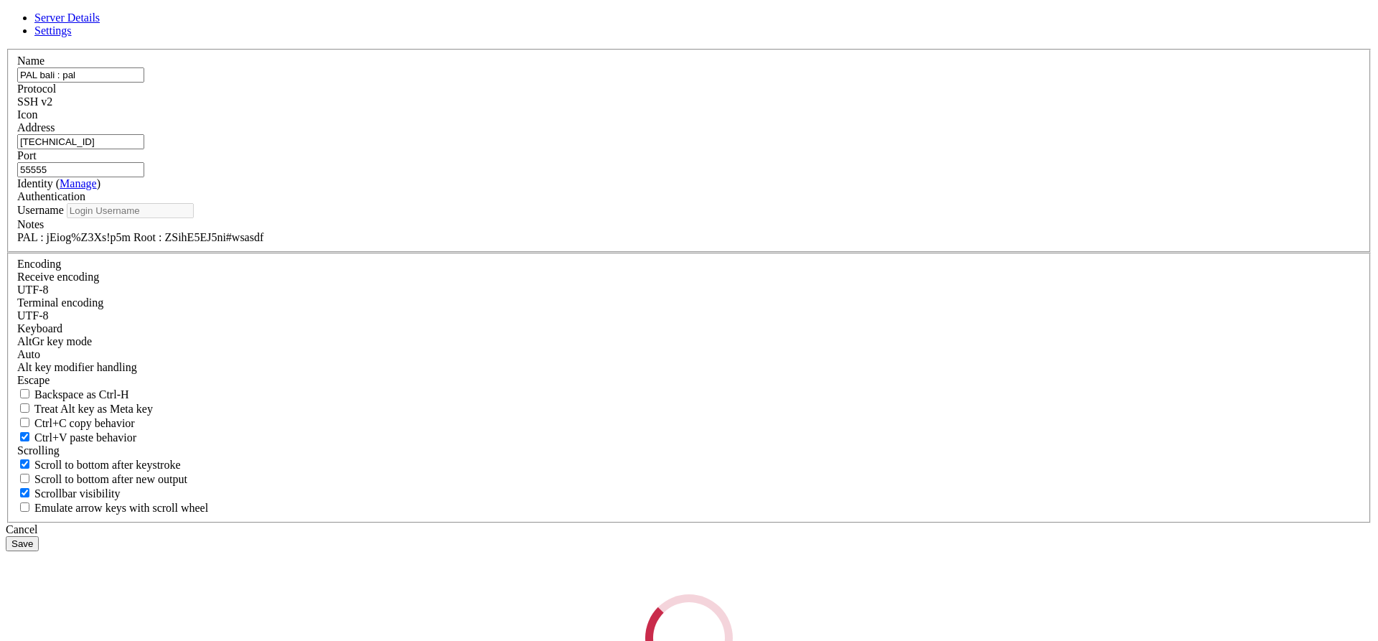
type input "pal"
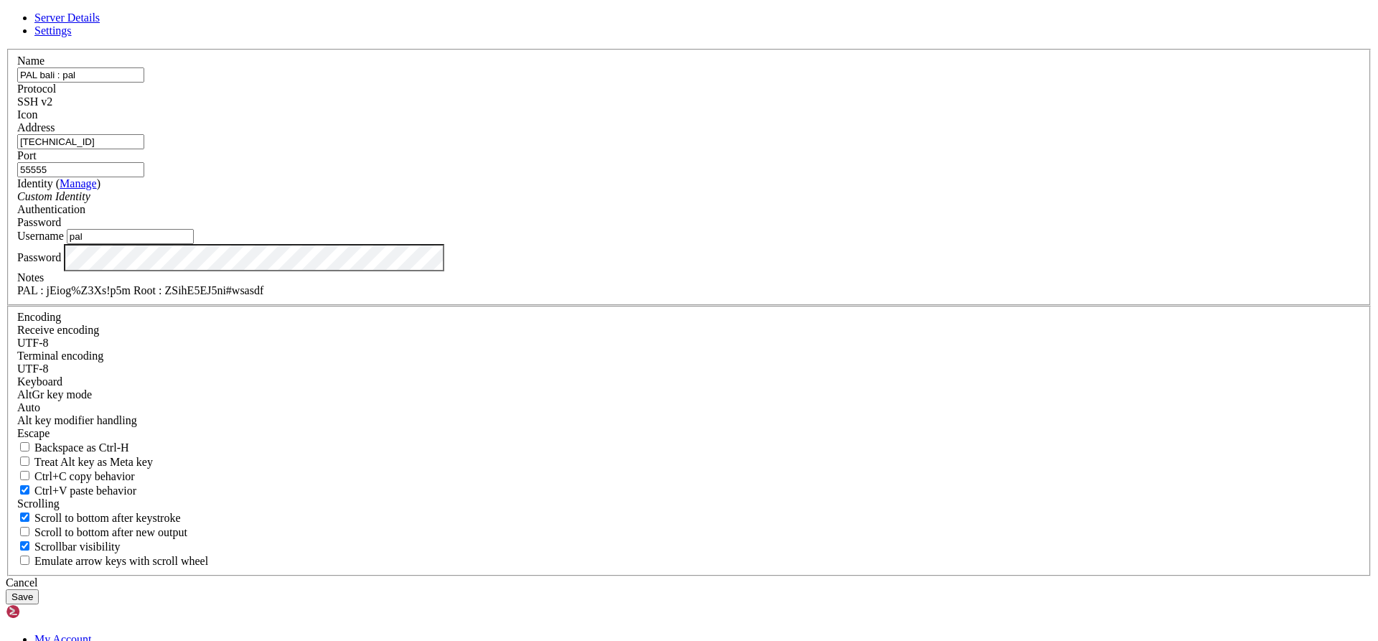
click at [795, 577] on div "Cancel" at bounding box center [689, 583] width 1367 height 13
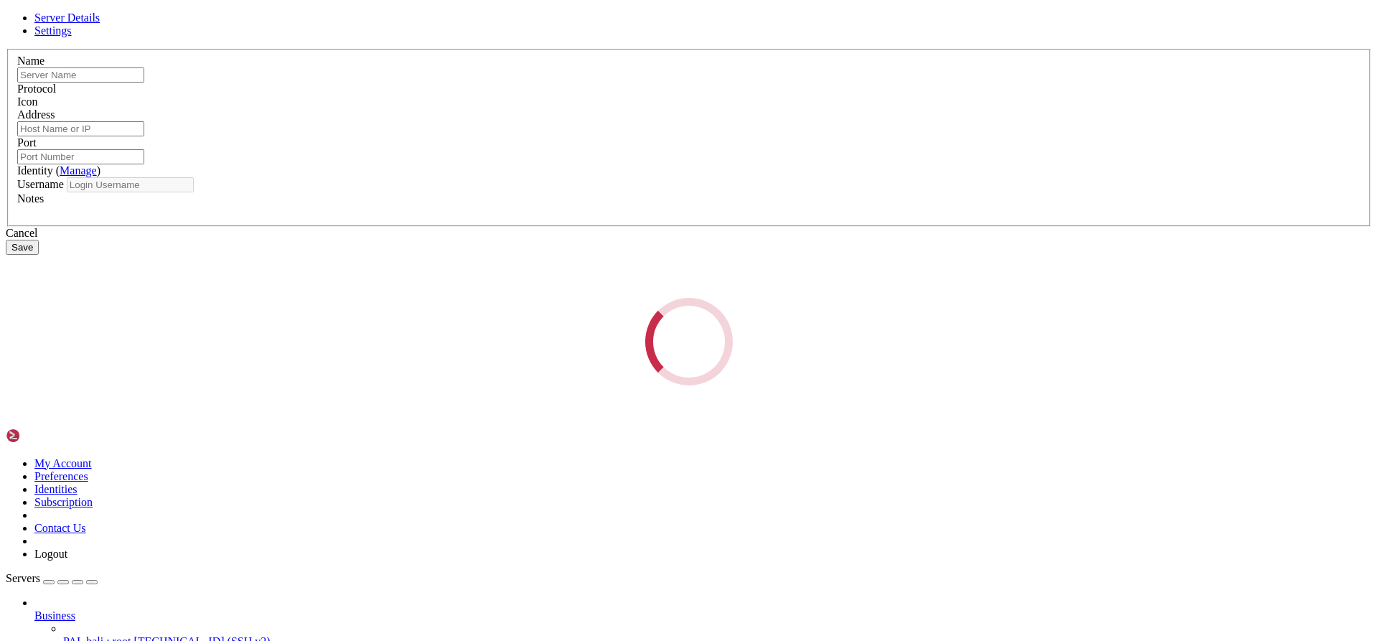
type input "PAL bali : pal"
type input "[TECHNICAL_ID]"
type input "55555"
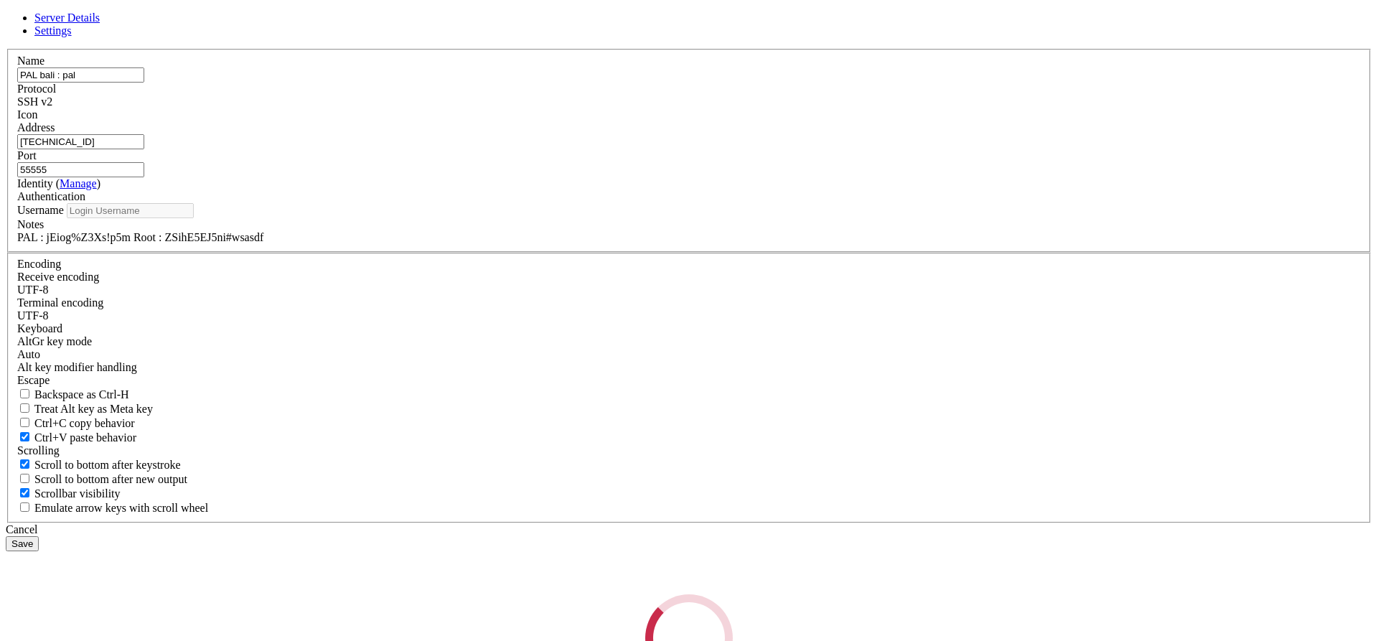
type input "pal"
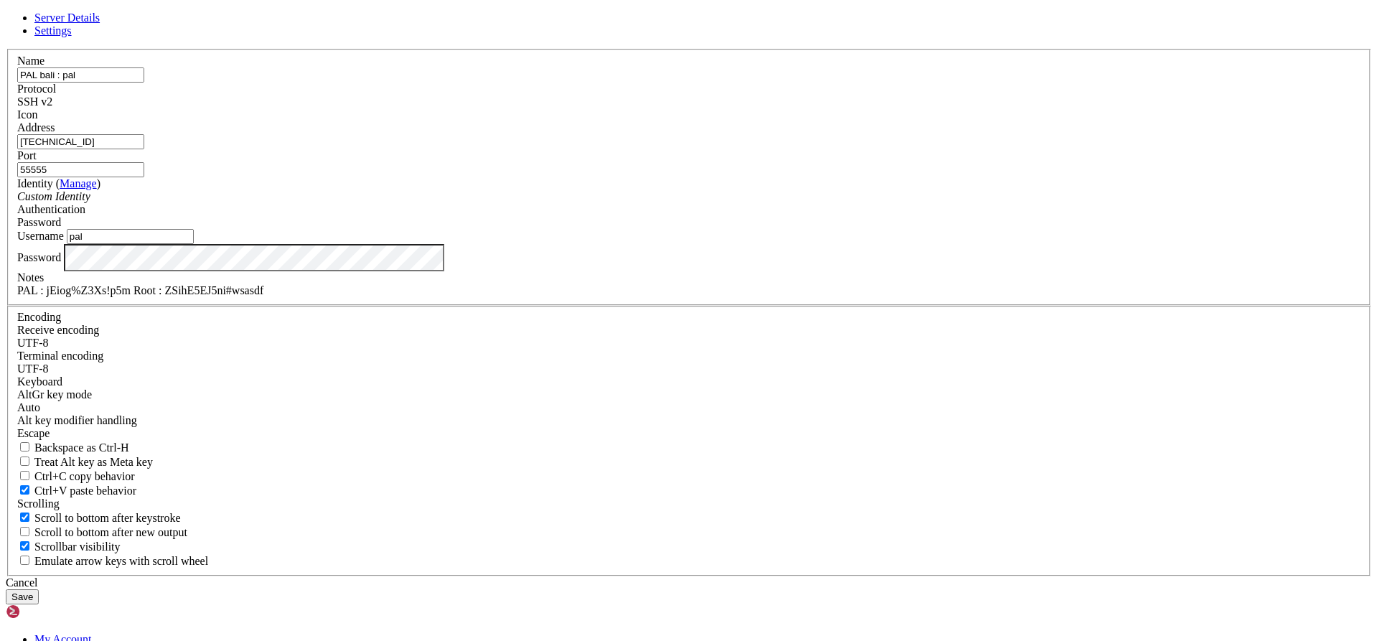
click at [607, 297] on div "PAL : jEiog%Z3Xs!p5m Root : ZSihE5EJ5ni#wsasdf" at bounding box center [689, 290] width 1344 height 13
drag, startPoint x: 588, startPoint y: 451, endPoint x: 530, endPoint y: 452, distance: 58.2
click at [530, 297] on div "PAL : jEiog%Z3Xs!p5m Root : ZSihE5EJ5ni#wsasdf" at bounding box center [689, 290] width 1344 height 13
click at [548, 297] on div "PAL : jEiog%Z3Xs!p5m Root : ZSihE5EJ5ni#wsasdf" at bounding box center [689, 290] width 1344 height 13
drag, startPoint x: 531, startPoint y: 454, endPoint x: 605, endPoint y: 462, distance: 74.4
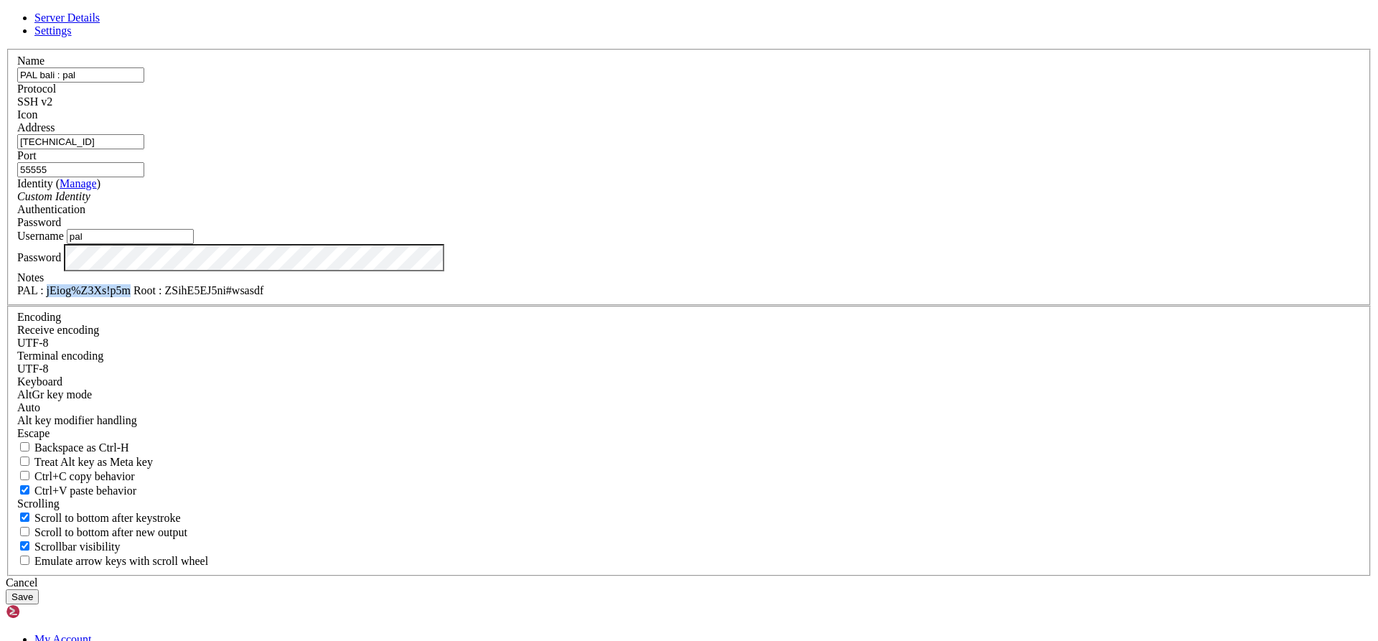
click at [605, 297] on div "PAL : jEiog%Z3Xs!p5m Root : ZSihE5EJ5ni#wsasdf" at bounding box center [689, 290] width 1344 height 13
copy div "jEiog%Z3Xs!p5m"
click at [755, 577] on div "Cancel" at bounding box center [689, 583] width 1367 height 13
drag, startPoint x: 760, startPoint y: 2973, endPoint x: 579, endPoint y: 2908, distance: 192.1
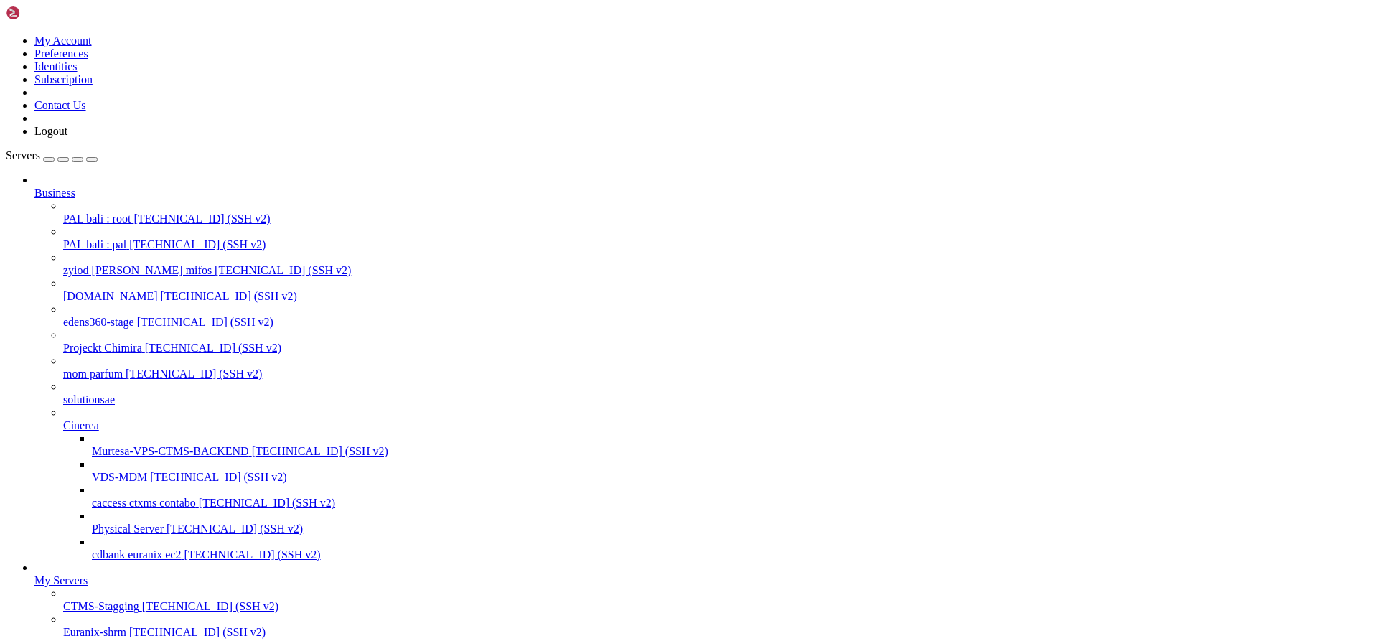
drag, startPoint x: 661, startPoint y: 2364, endPoint x: 73, endPoint y: 2282, distance: 593.7
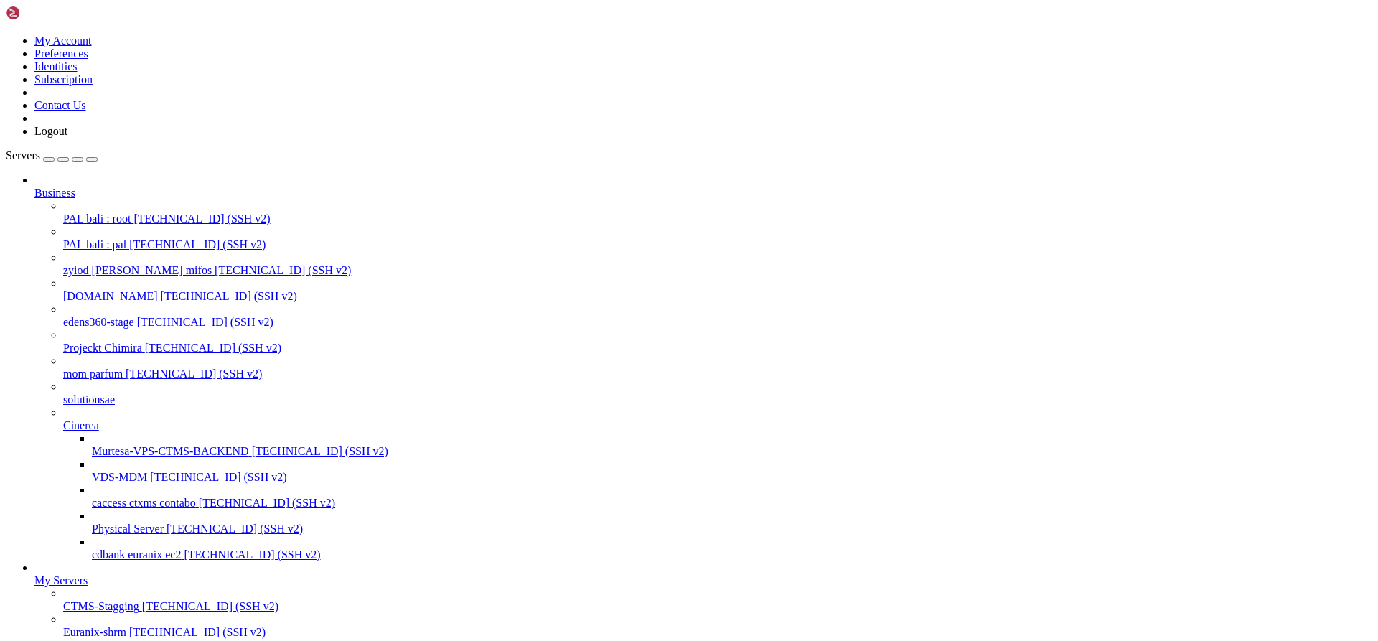
click at [87, 238] on span "PAL bali : pal" at bounding box center [94, 244] width 63 height 12
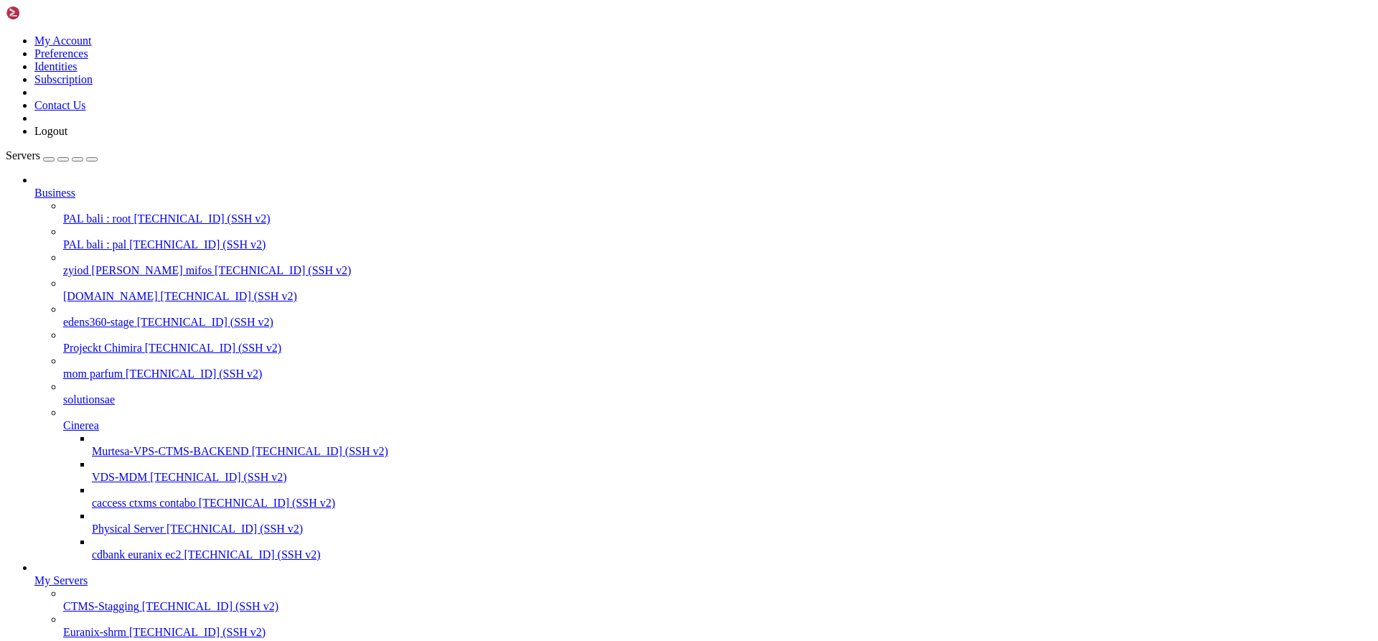
drag, startPoint x: 560, startPoint y: 2417, endPoint x: 13, endPoint y: 2355, distance: 550.5
drag, startPoint x: 48, startPoint y: 2357, endPoint x: 39, endPoint y: 2361, distance: 9.3
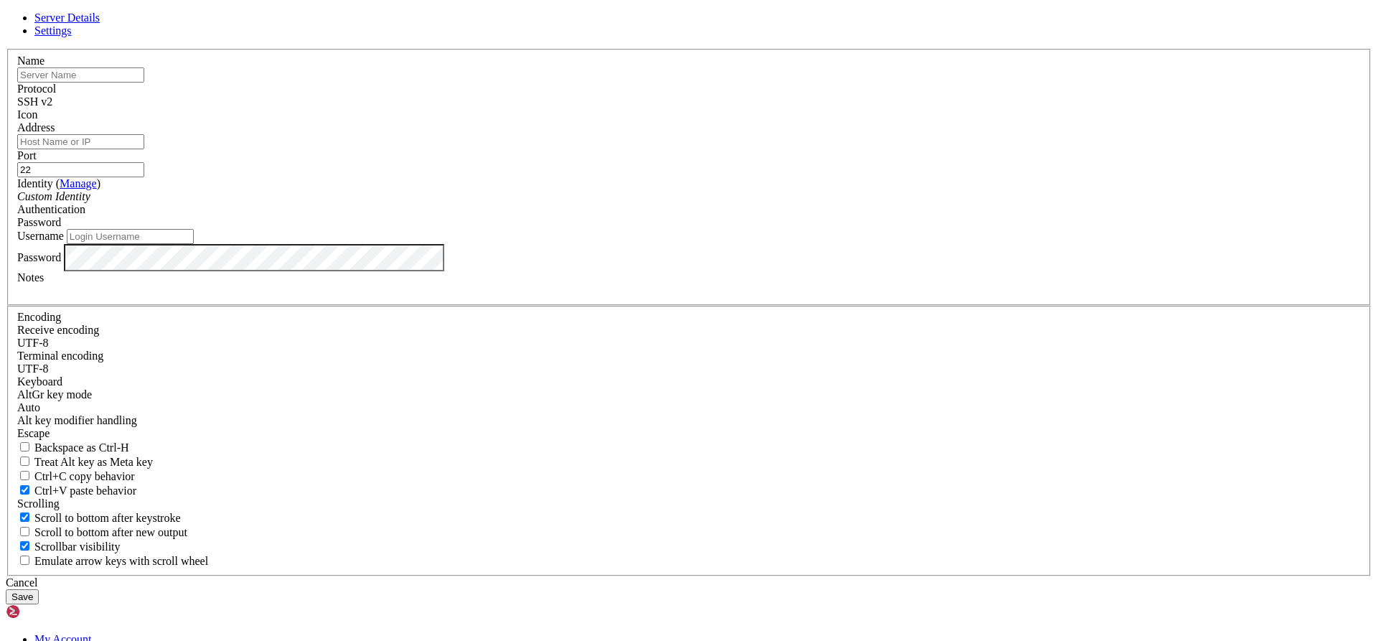
click at [144, 83] on input "text" at bounding box center [80, 74] width 127 height 15
type input "PAL Bali : PAL"
click at [610, 153] on div "Name PAL [GEOGRAPHIC_DATA] : PAL Protocol SSH v2 Icon Address Port 22 ( )" at bounding box center [689, 313] width 1367 height 528
click at [144, 149] on input "Address" at bounding box center [80, 141] width 127 height 15
type input "[TECHNICAL_ID]"
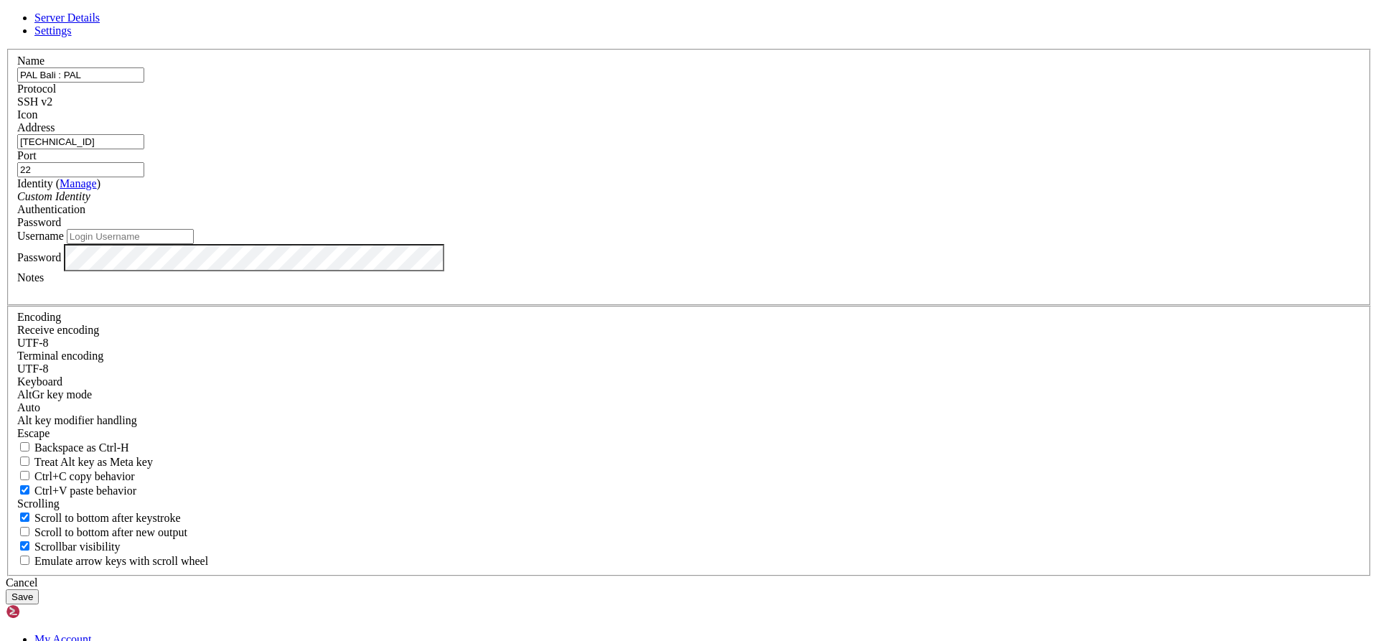
click at [644, 83] on div "Name PAL [GEOGRAPHIC_DATA] : PAL" at bounding box center [689, 69] width 1344 height 28
click at [144, 177] on input "22" at bounding box center [80, 169] width 127 height 15
type input "55555"
click at [194, 244] on input "Username" at bounding box center [130, 236] width 127 height 15
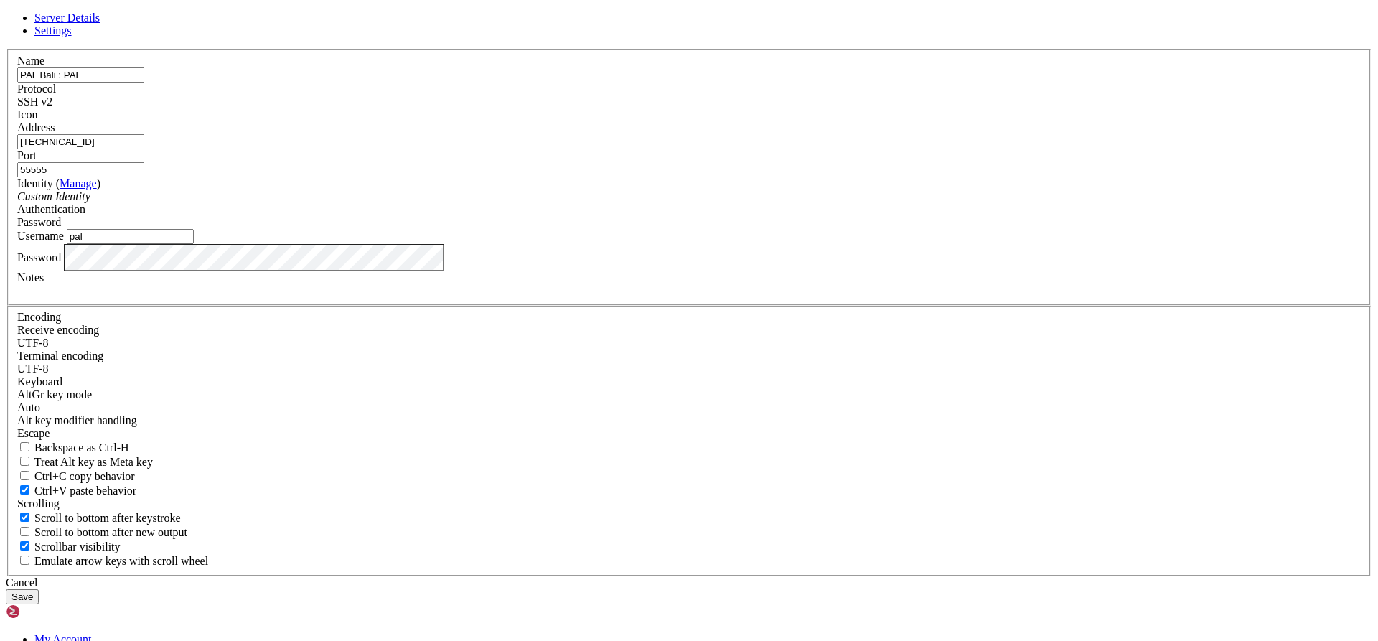
type input "pal"
click at [553, 297] on div at bounding box center [689, 290] width 1344 height 13
paste div
click at [647, 577] on div "Cancel Save" at bounding box center [689, 591] width 1367 height 28
click at [566, 297] on div at bounding box center [689, 290] width 1344 height 13
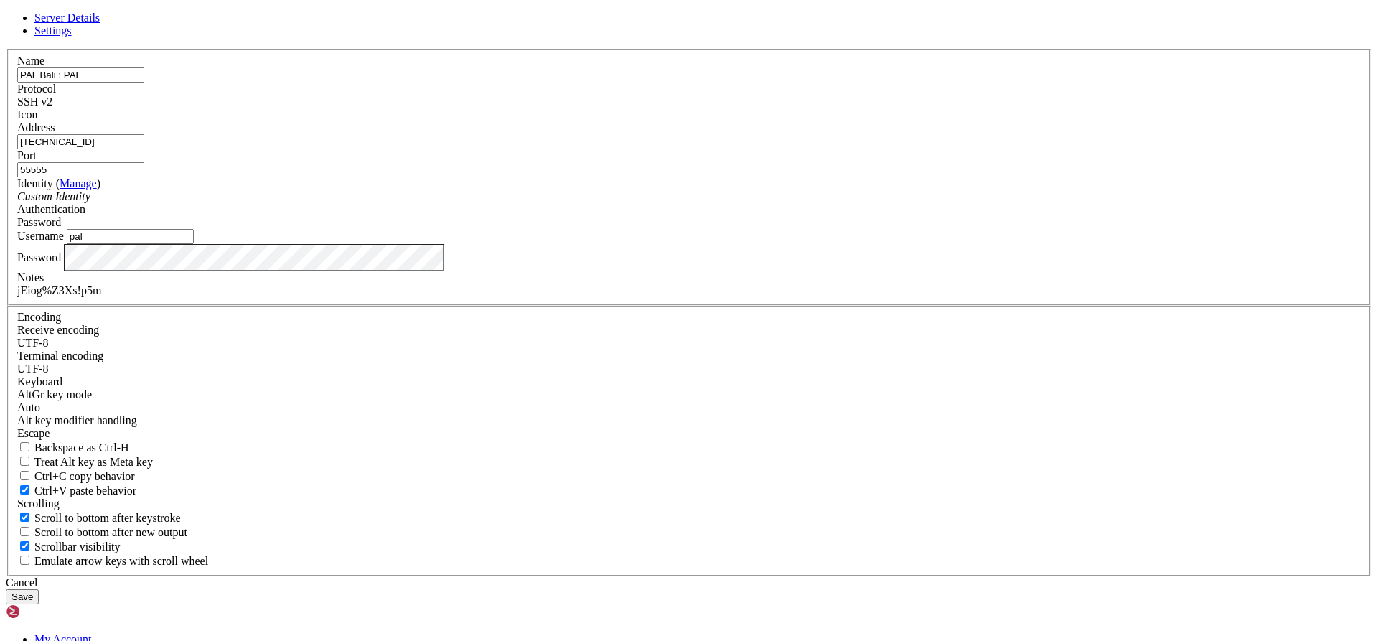
click at [39, 589] on button "Save" at bounding box center [22, 596] width 33 height 15
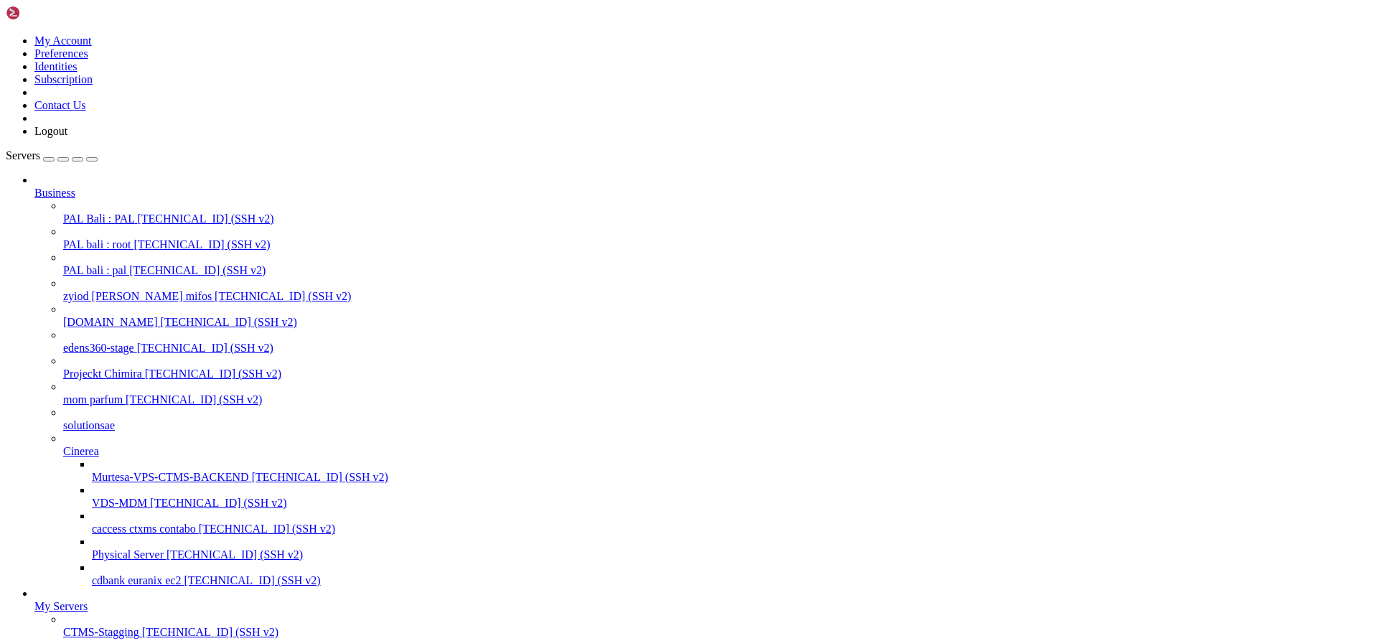
click at [137, 213] on span "[TECHNICAL_ID] (SSH v2)" at bounding box center [205, 219] width 136 height 12
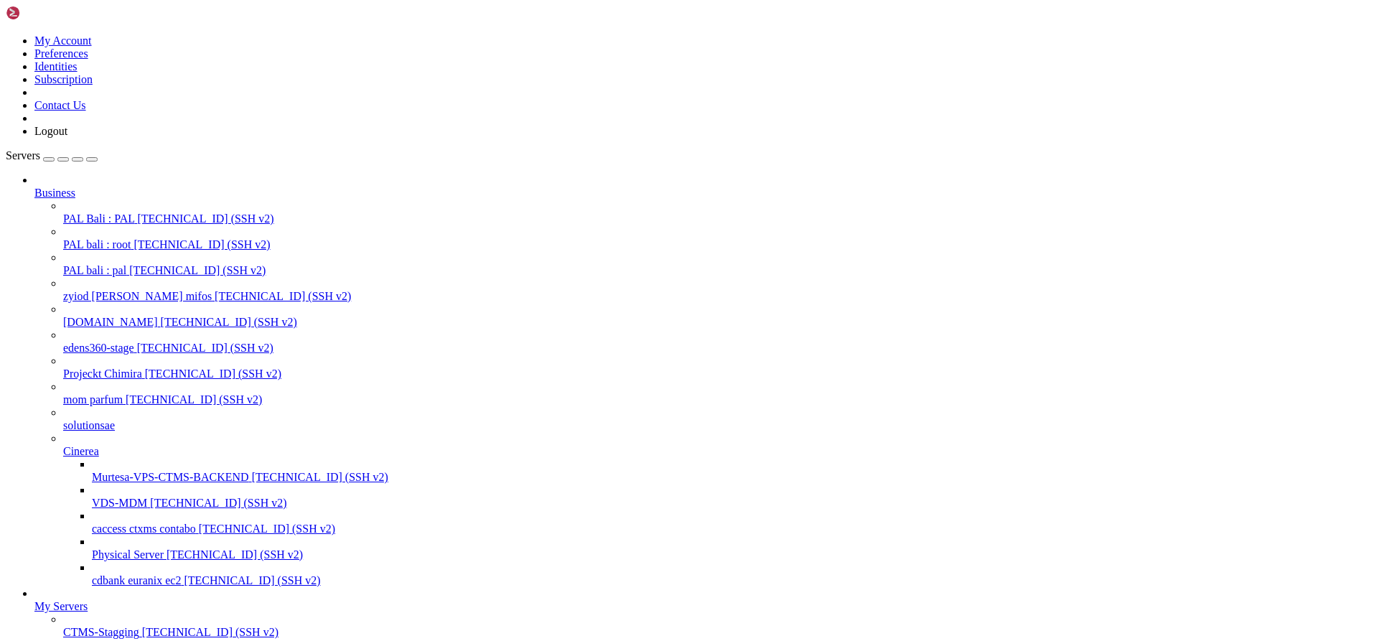
drag, startPoint x: 564, startPoint y: 2467, endPoint x: 14, endPoint y: 2455, distance: 550.8
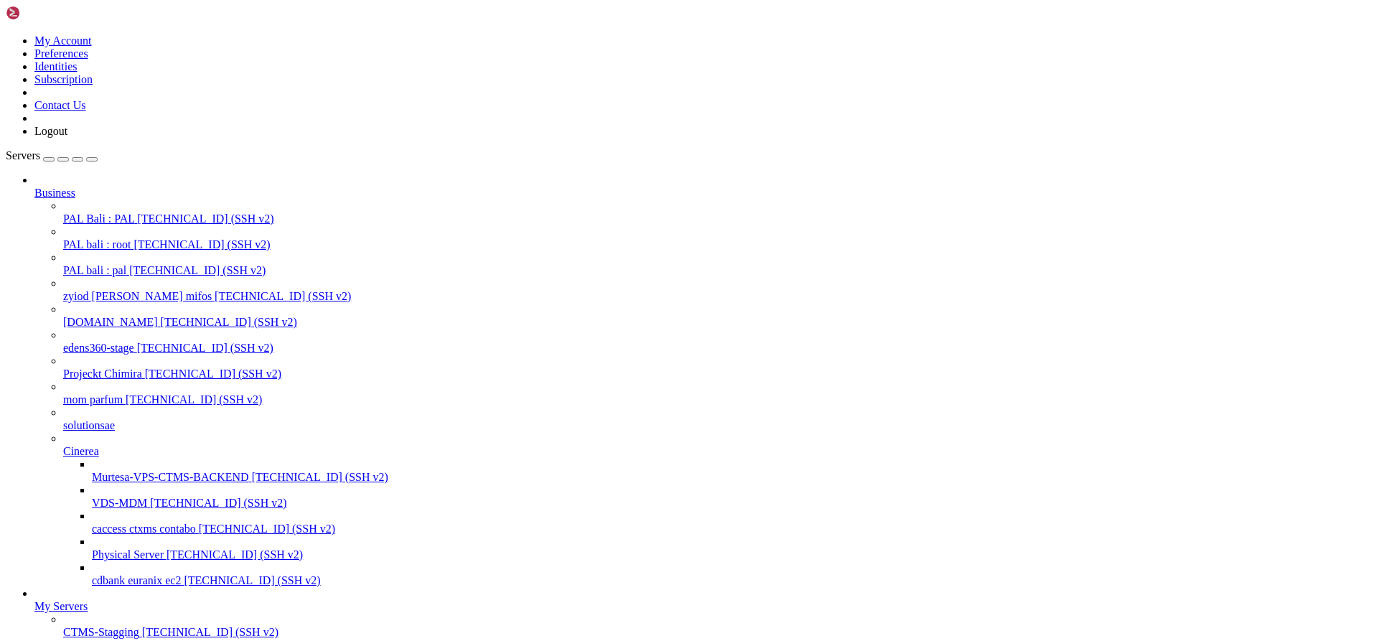
drag, startPoint x: 449, startPoint y: 2416, endPoint x: 12, endPoint y: 2384, distance: 438.4
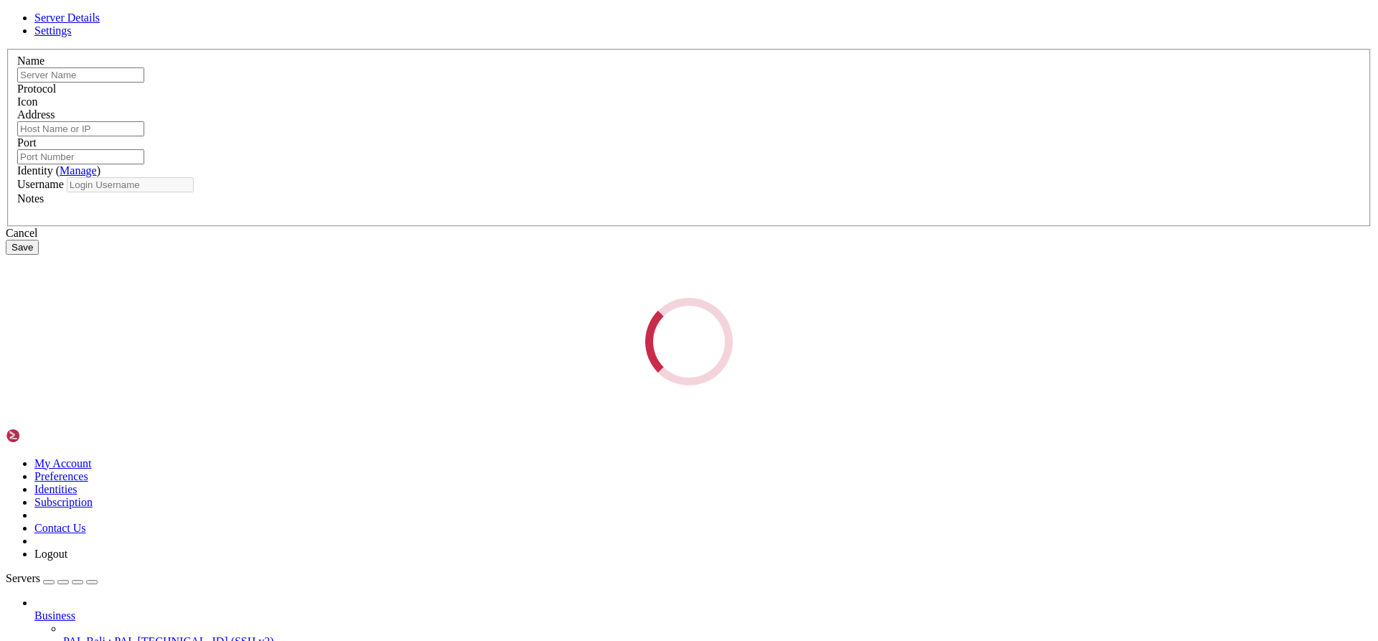
type input "PAL Bali : PAL"
type input "[TECHNICAL_ID]"
type input "55555"
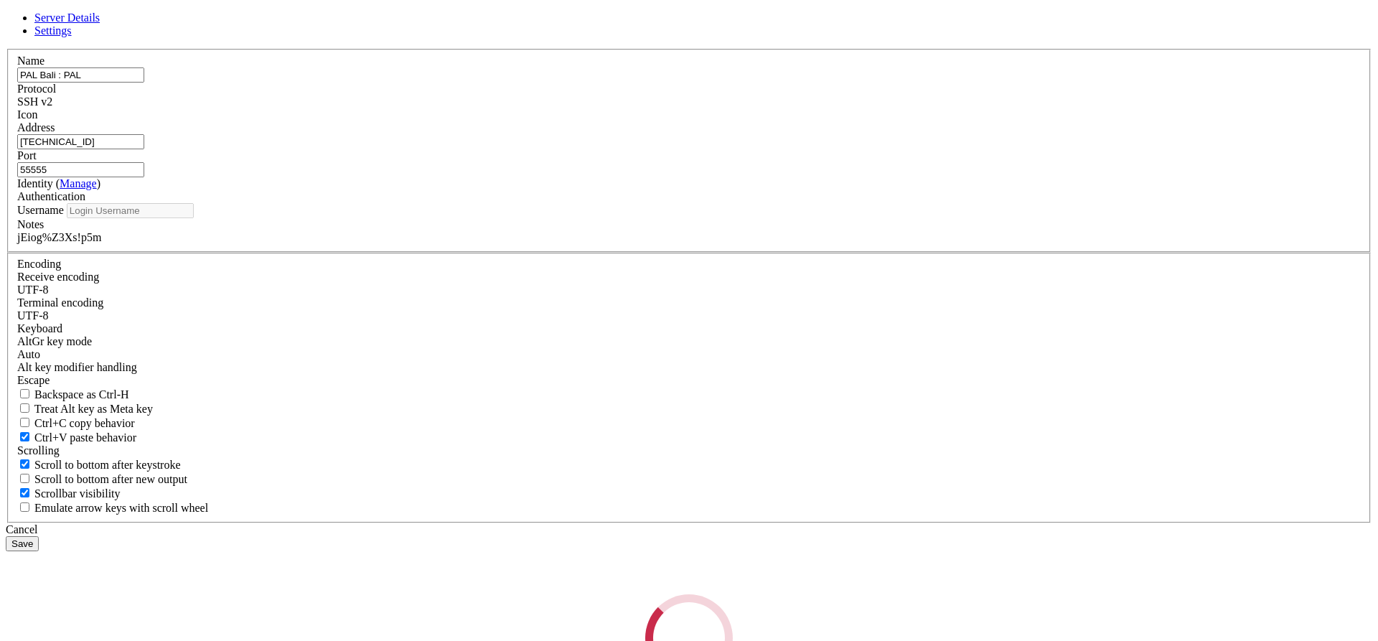
type input "pal"
click at [44, 230] on label "Notes" at bounding box center [30, 224] width 27 height 12
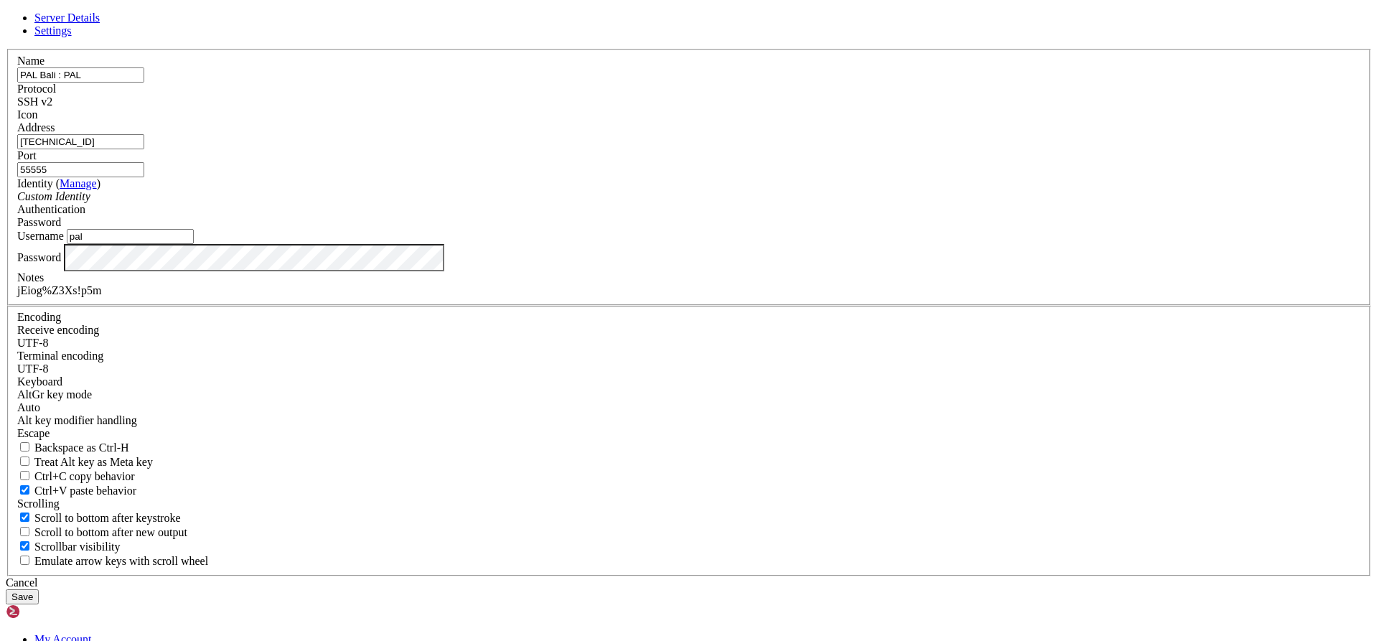
click at [559, 297] on div "jEiog%Z3Xs!p5m" at bounding box center [689, 290] width 1344 height 13
click at [791, 577] on div "Cancel" at bounding box center [689, 583] width 1367 height 13
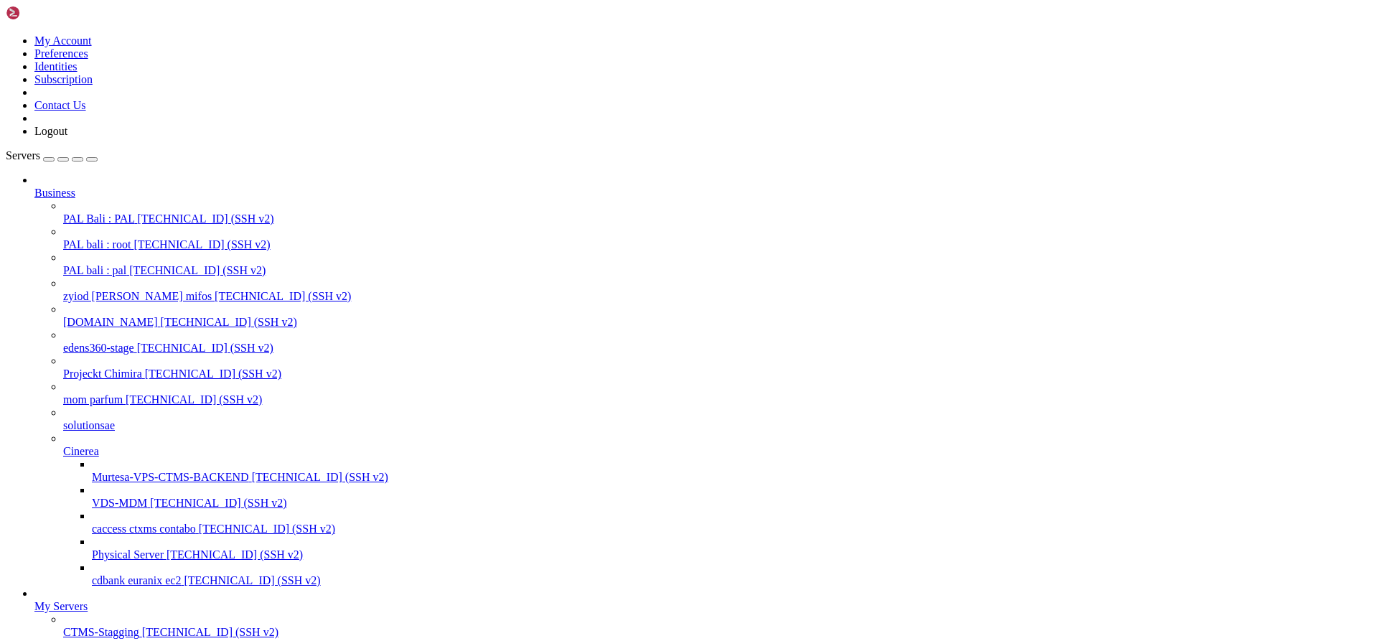
click at [137, 213] on span "[TECHNICAL_ID] (SSH v2)" at bounding box center [205, 219] width 136 height 12
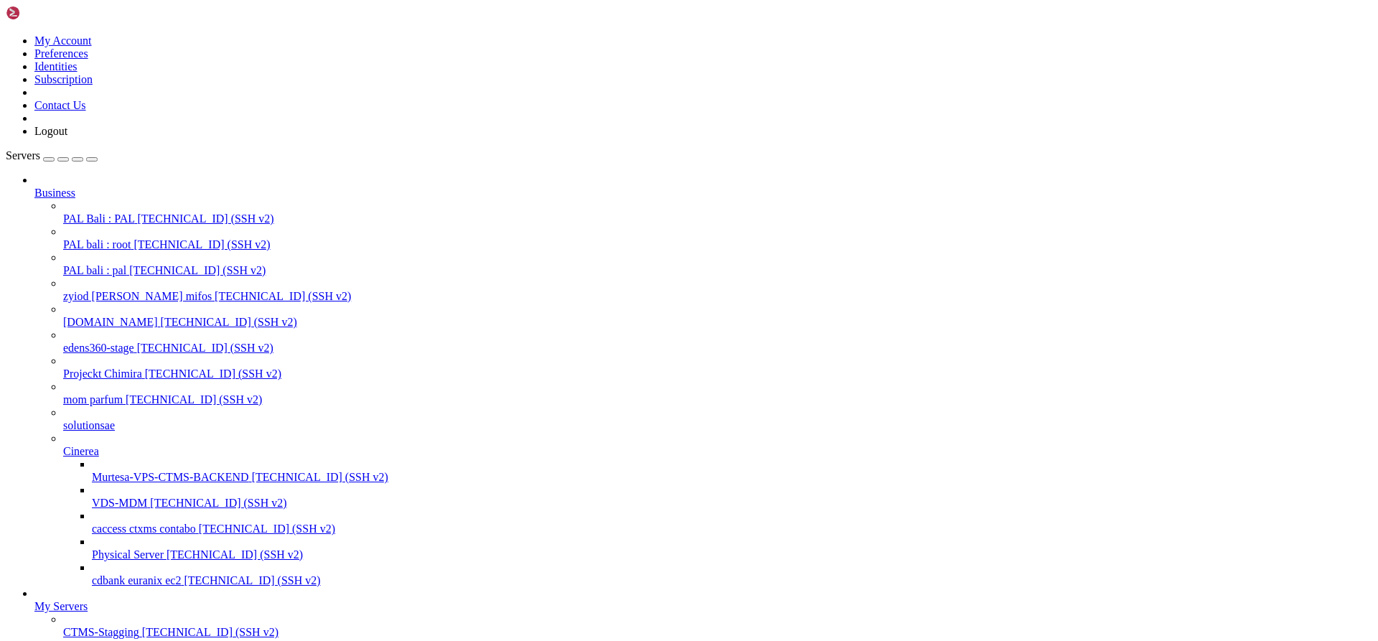
scroll to position [621, 0]
click at [111, 213] on span "PAL Bali : PAL" at bounding box center [98, 219] width 71 height 12
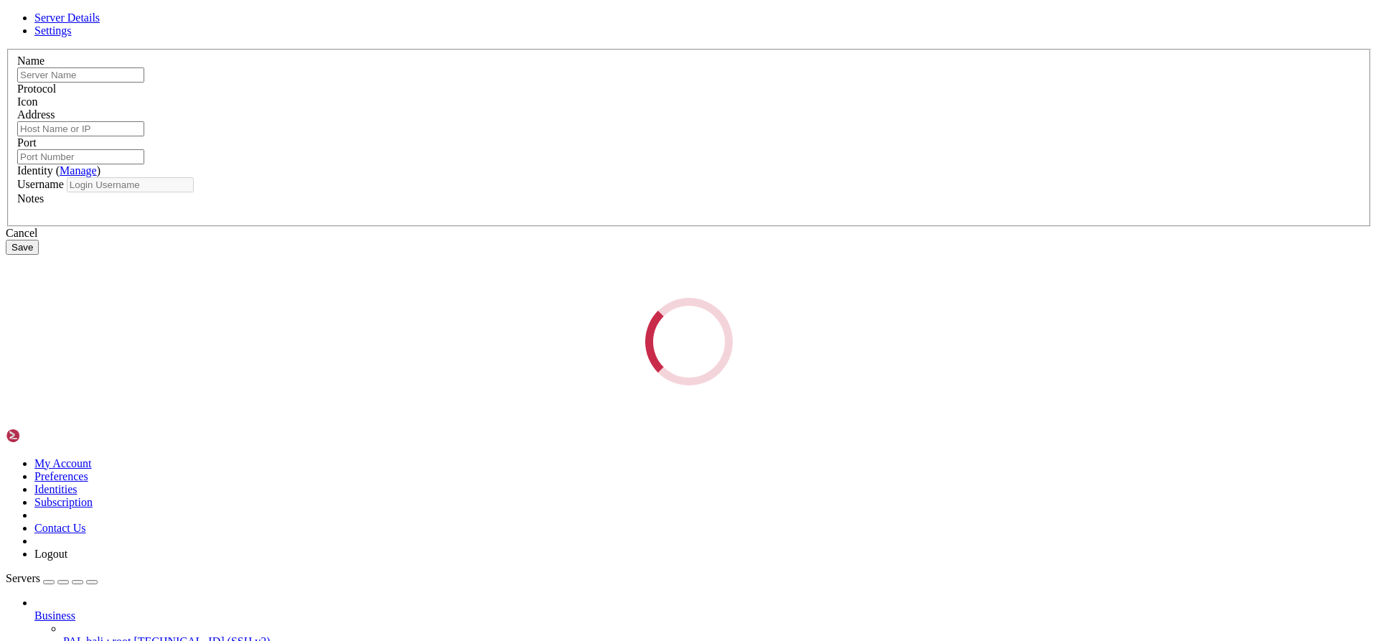
type input "PAL bali : pal"
type input "[TECHNICAL_ID]"
type input "55555"
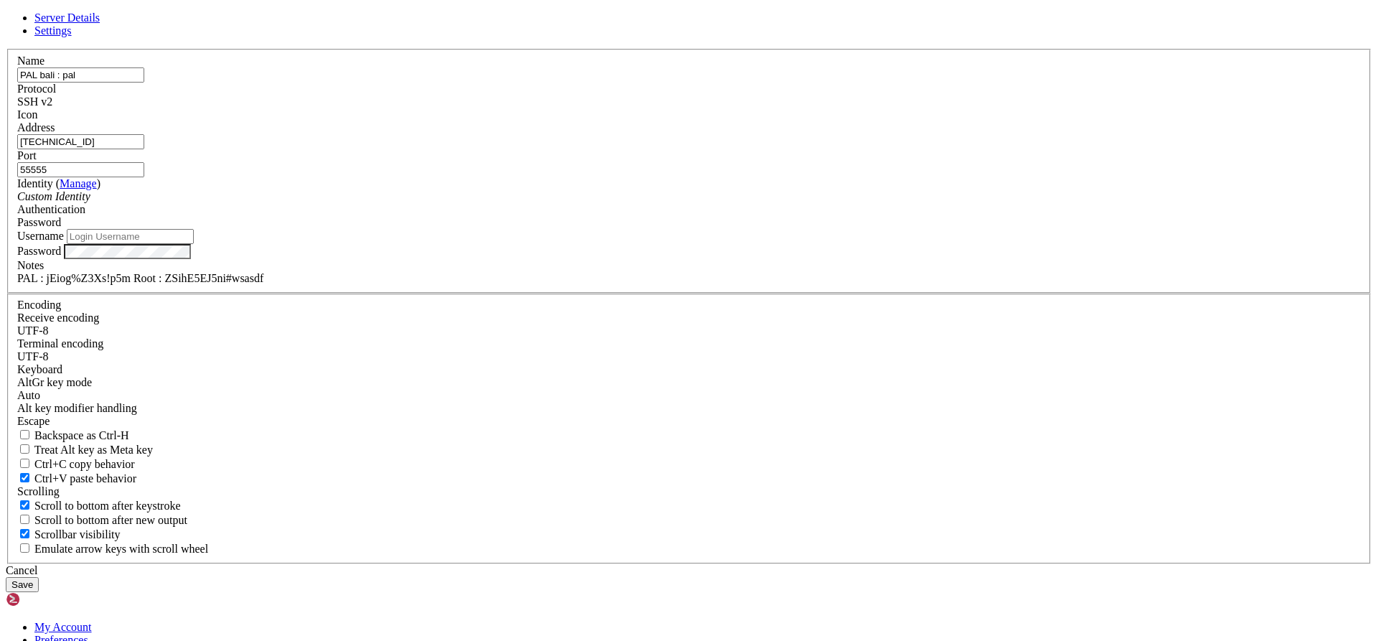
type input "pal"
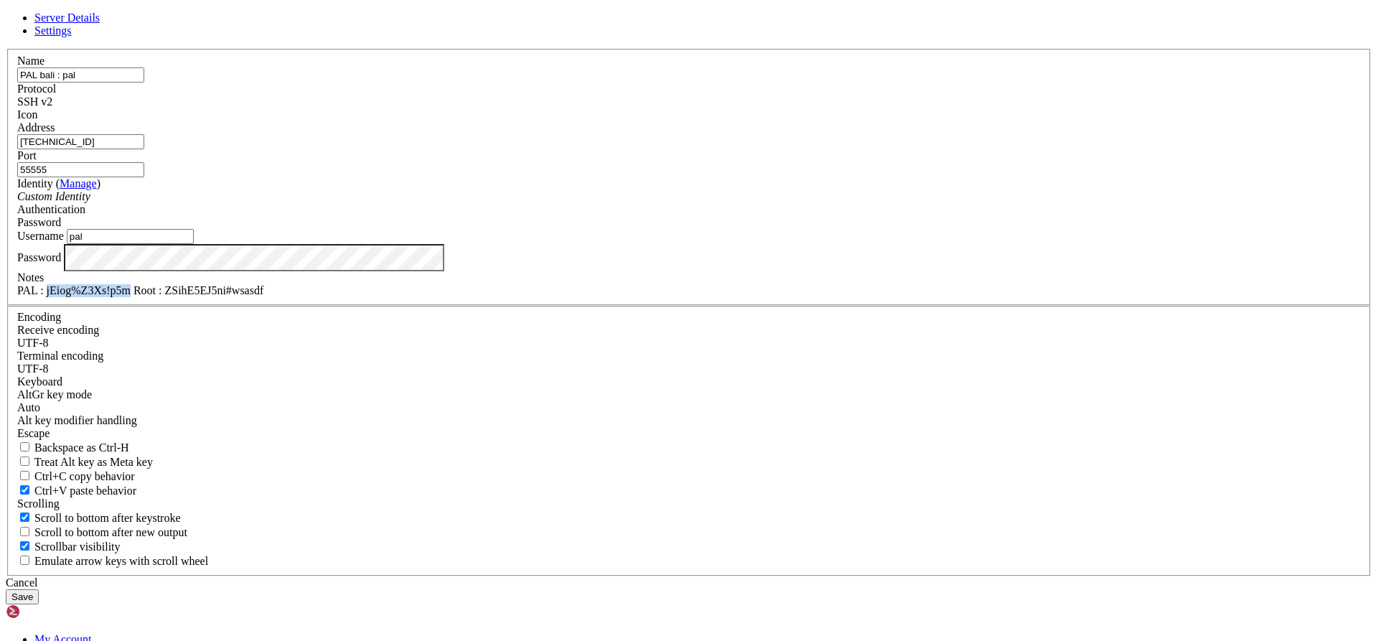
drag, startPoint x: 606, startPoint y: 452, endPoint x: 531, endPoint y: 454, distance: 74.7
click at [531, 297] on div "PAL : jEiog%Z3Xs!p5m Root : ZSihE5EJ5ni#wsasdf" at bounding box center [689, 290] width 1344 height 13
copy div "jEiog%Z3Xs!p5m"
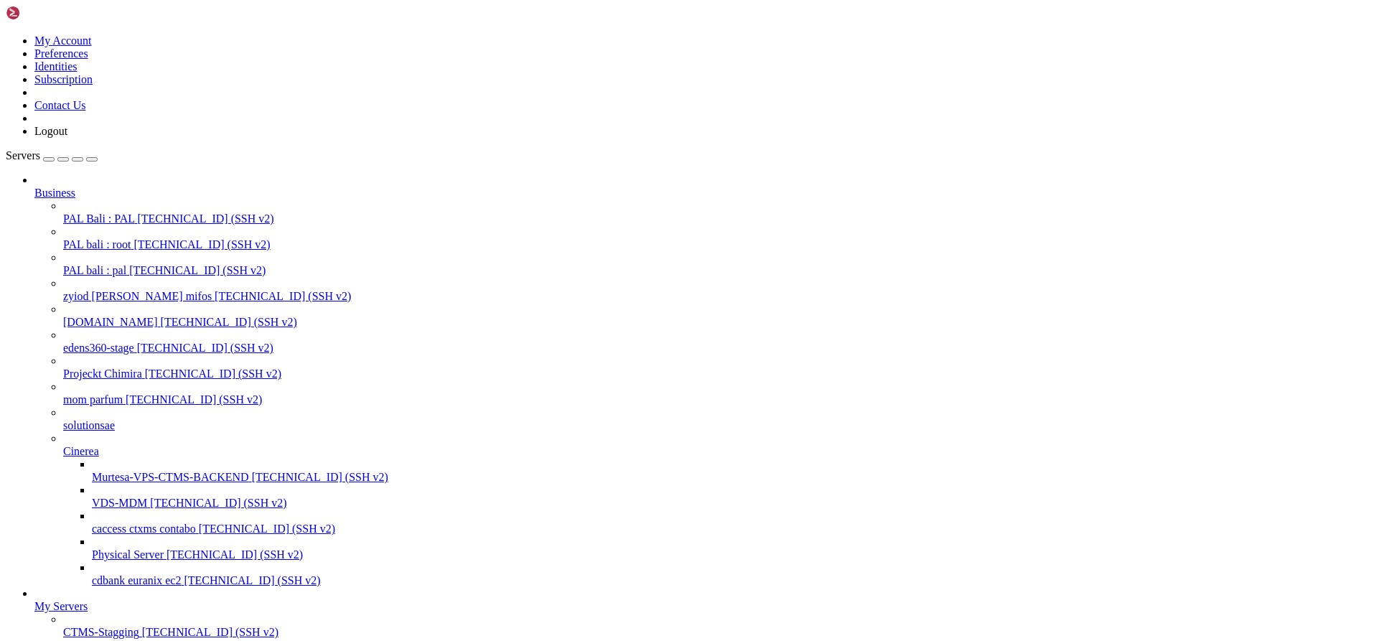
scroll to position [24, 0]
drag, startPoint x: 182, startPoint y: 2084, endPoint x: 14, endPoint y: 2069, distance: 168.7
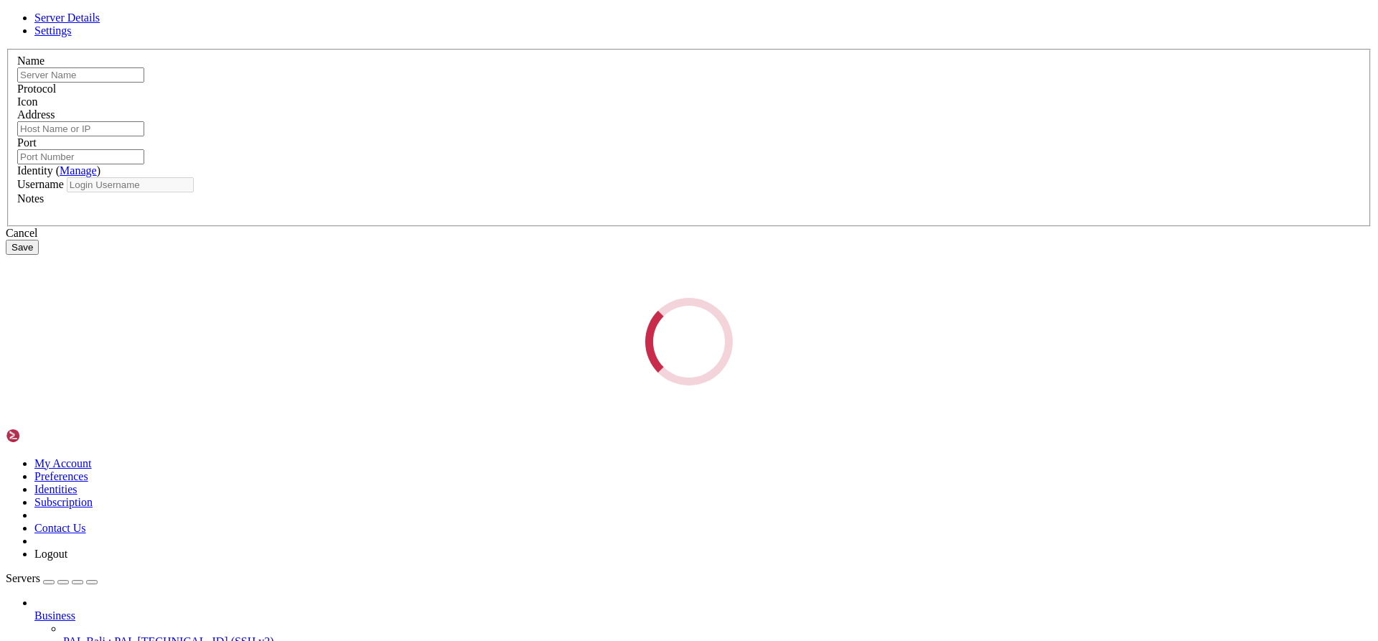
type input "PAL bali : root"
type input "[TECHNICAL_ID]"
type input "22"
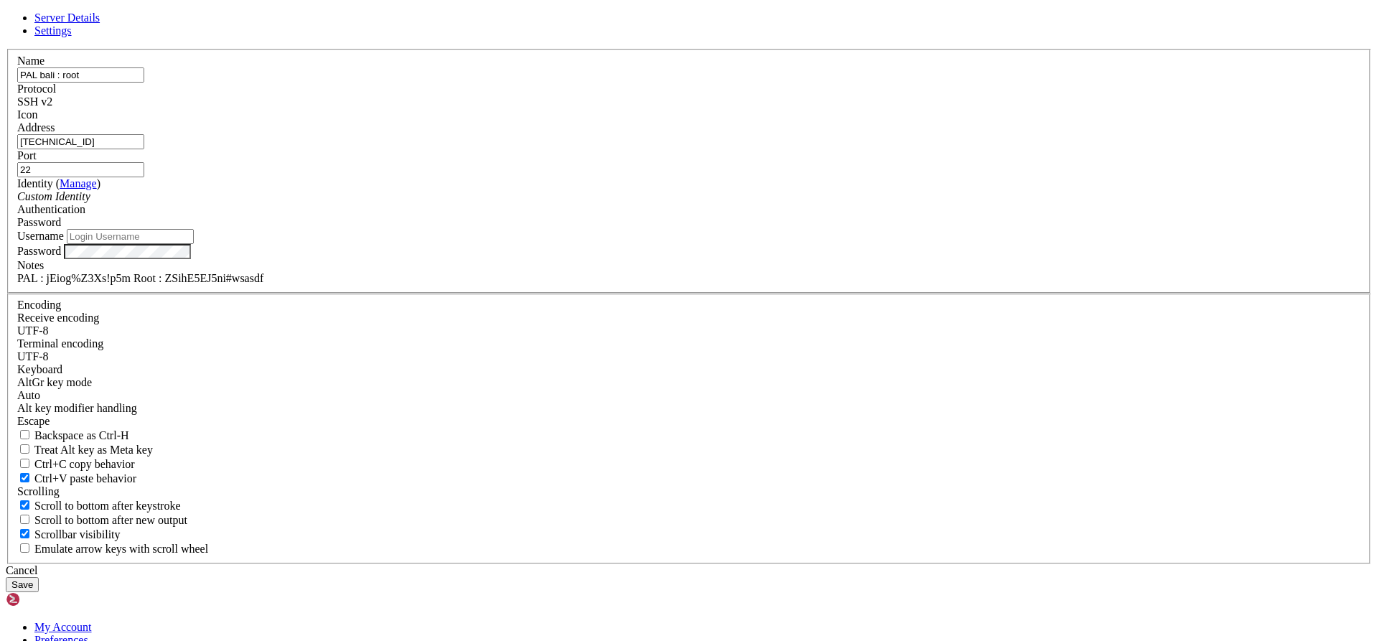
type input "root"
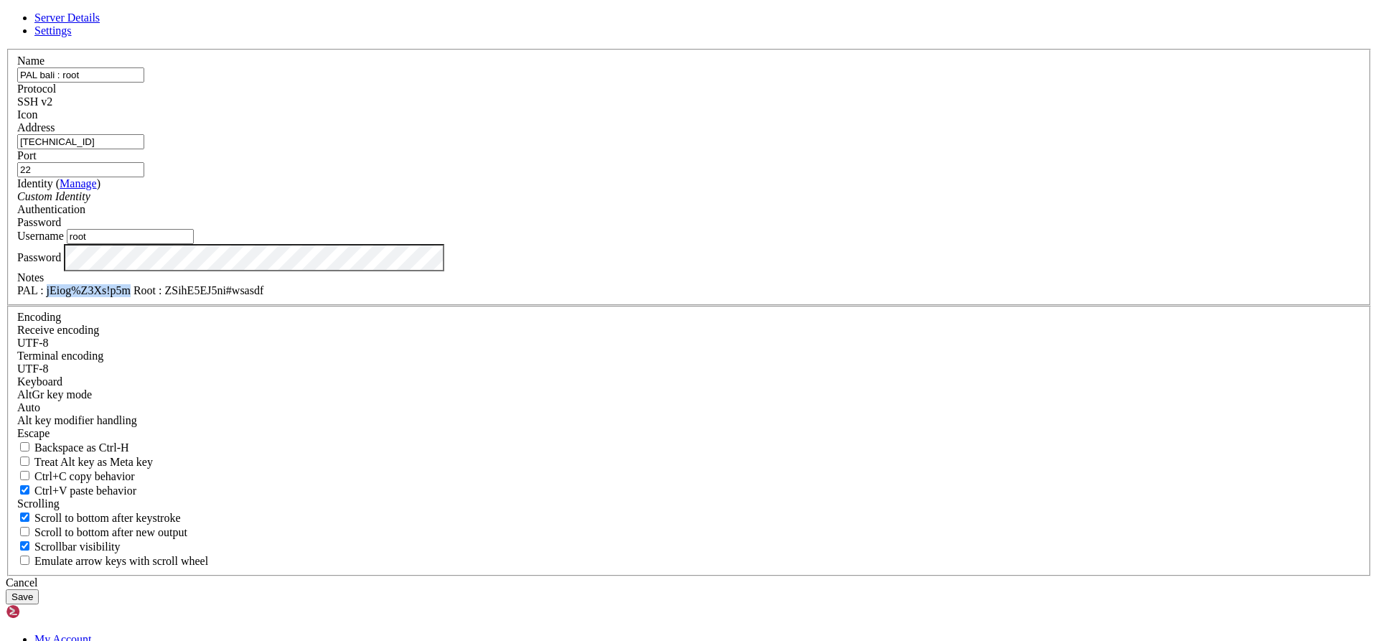
drag, startPoint x: 606, startPoint y: 452, endPoint x: 531, endPoint y: 450, distance: 74.7
click at [531, 297] on div "PAL : jEiog%Z3Xs!p5m Root : ZSihE5EJ5ni#wsasdf" at bounding box center [689, 290] width 1344 height 13
copy div "jEiog%Z3Xs!p5m"
click at [759, 577] on div "Cancel" at bounding box center [689, 583] width 1367 height 13
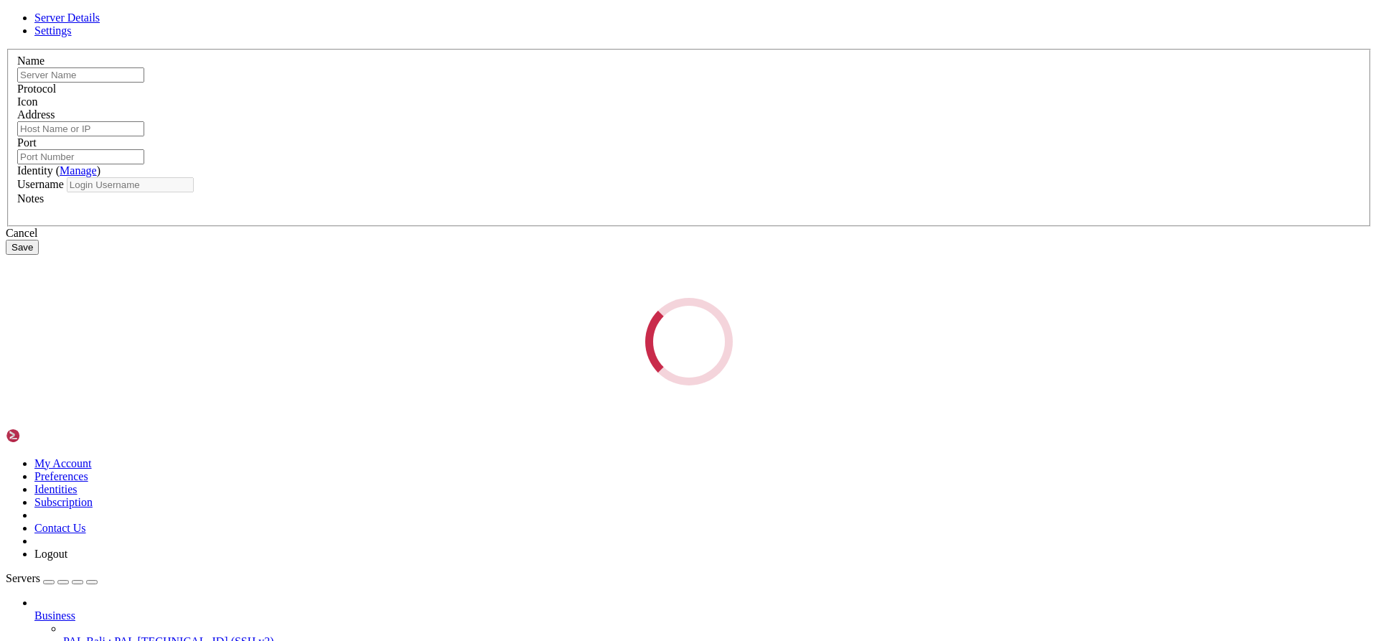
type input "PAL Bali : PAL"
type input "[TECHNICAL_ID]"
type input "55555"
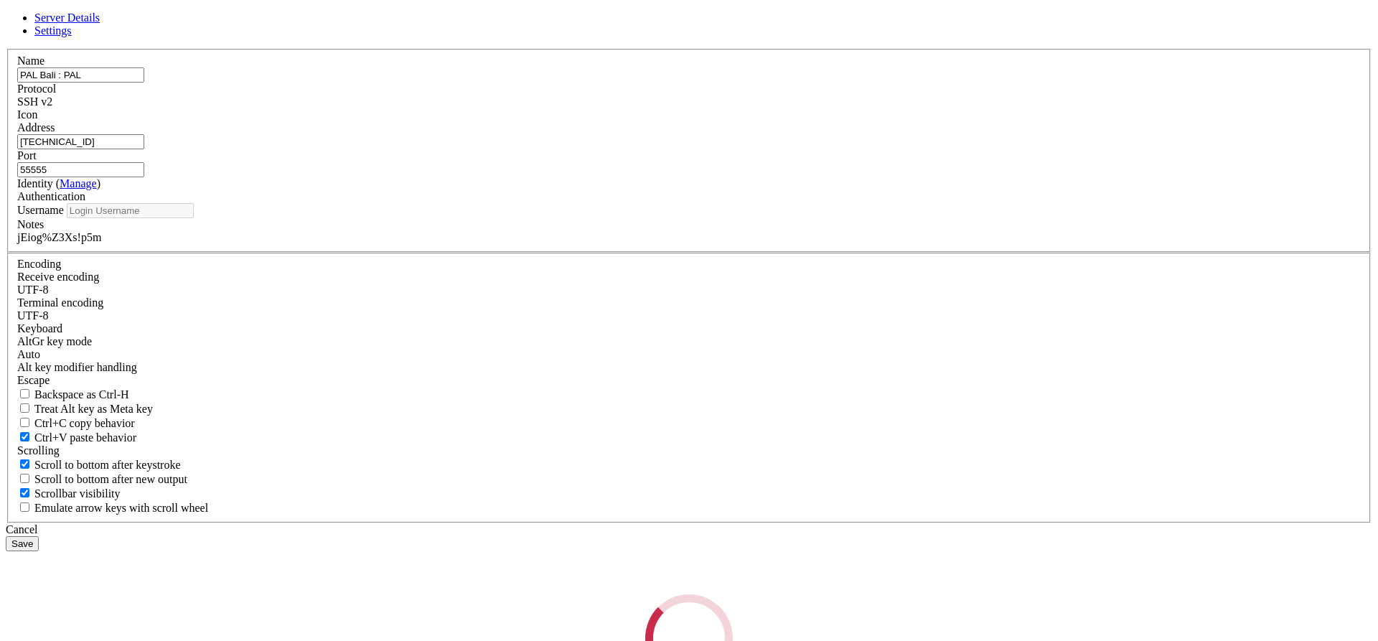
type input "pal"
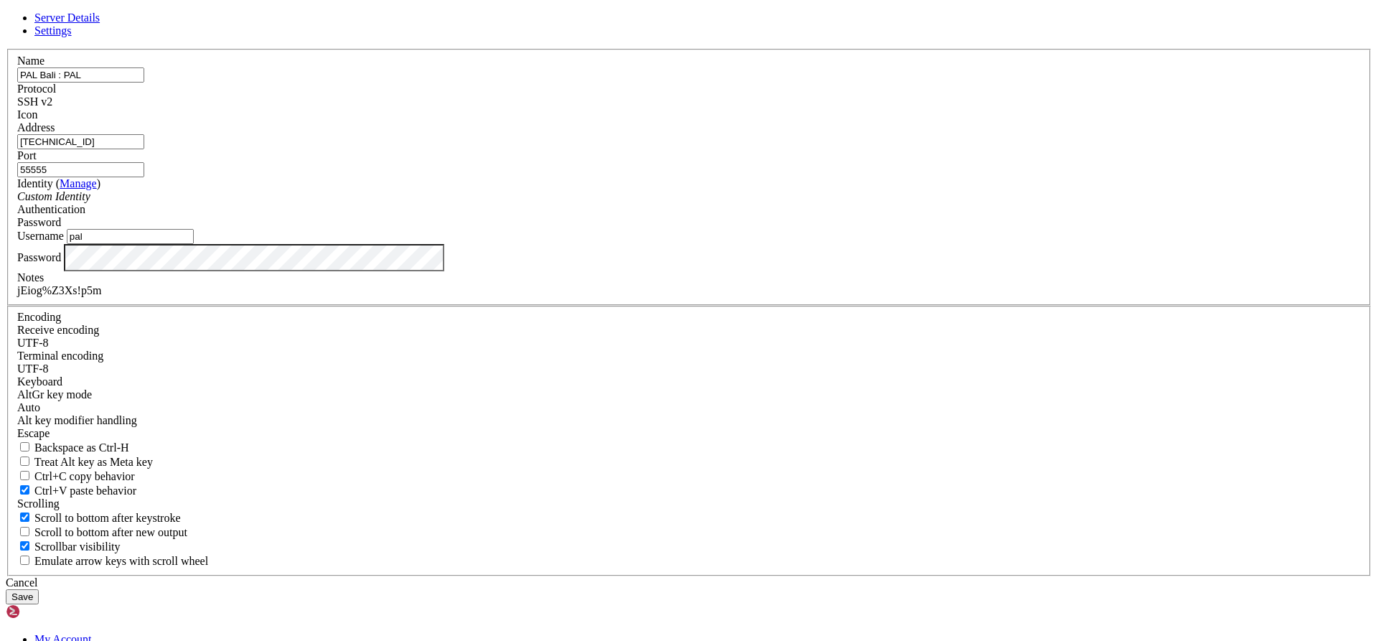
click at [194, 244] on input "pal" at bounding box center [130, 236] width 127 height 15
click at [6, 49] on link at bounding box center [6, 49] width 0 height 0
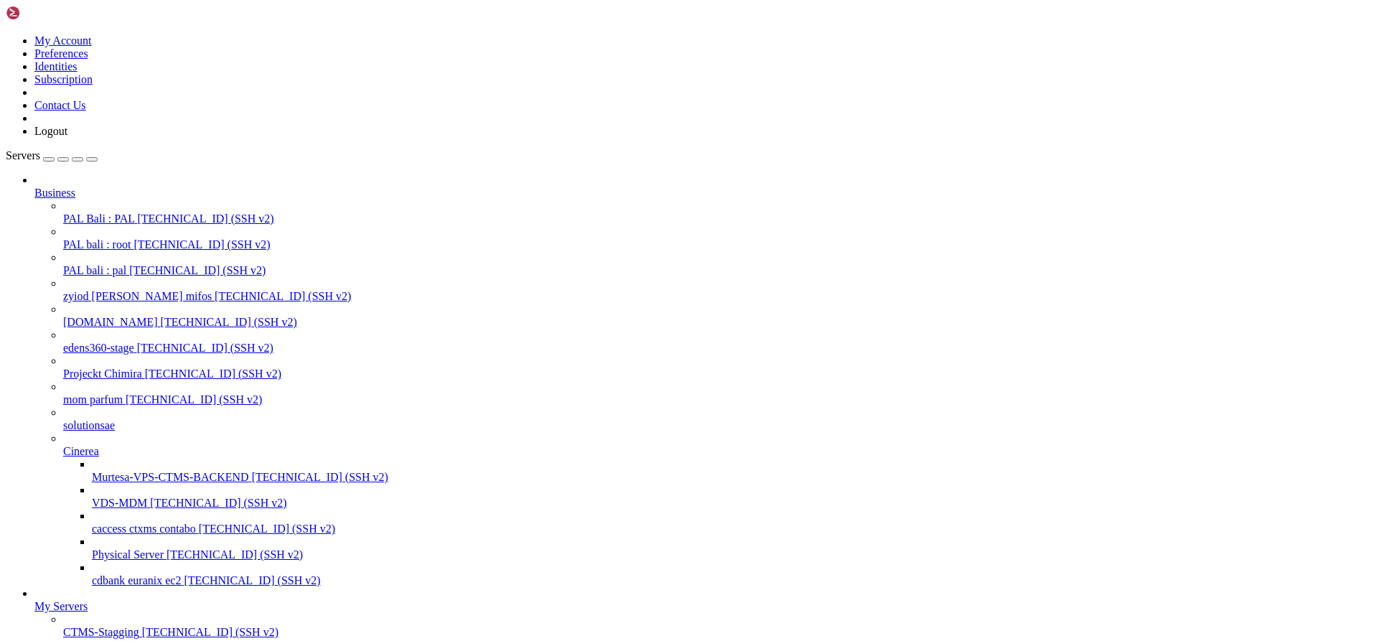
click at [127, 213] on span "PAL Bali : PAL" at bounding box center [98, 219] width 71 height 12
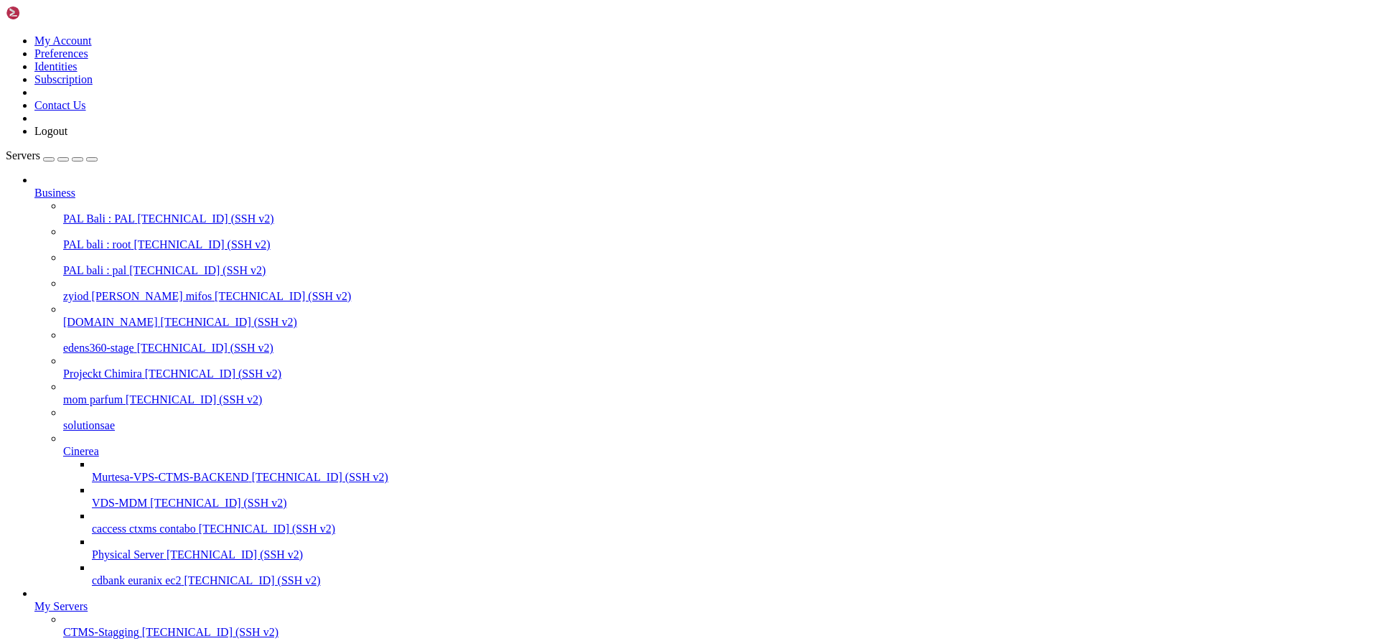
scroll to position [0, 0]
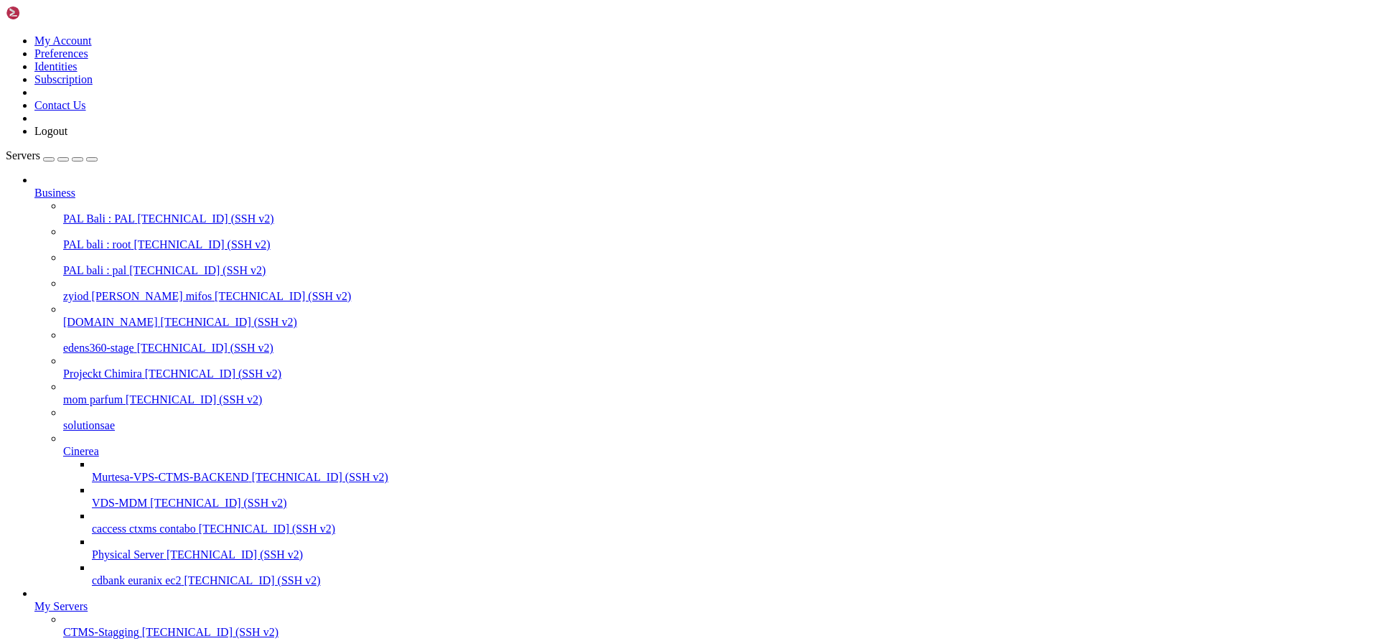
click at [108, 213] on span "PAL Bali : PAL" at bounding box center [98, 219] width 71 height 12
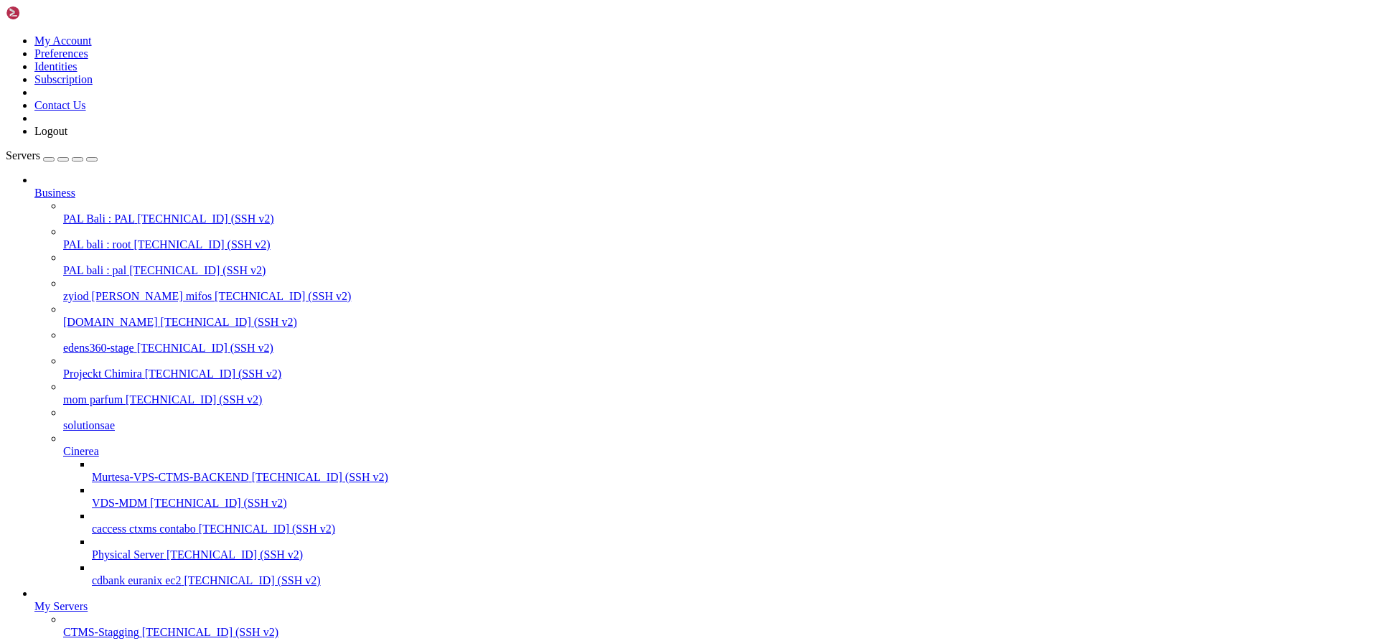
scroll to position [920, 0]
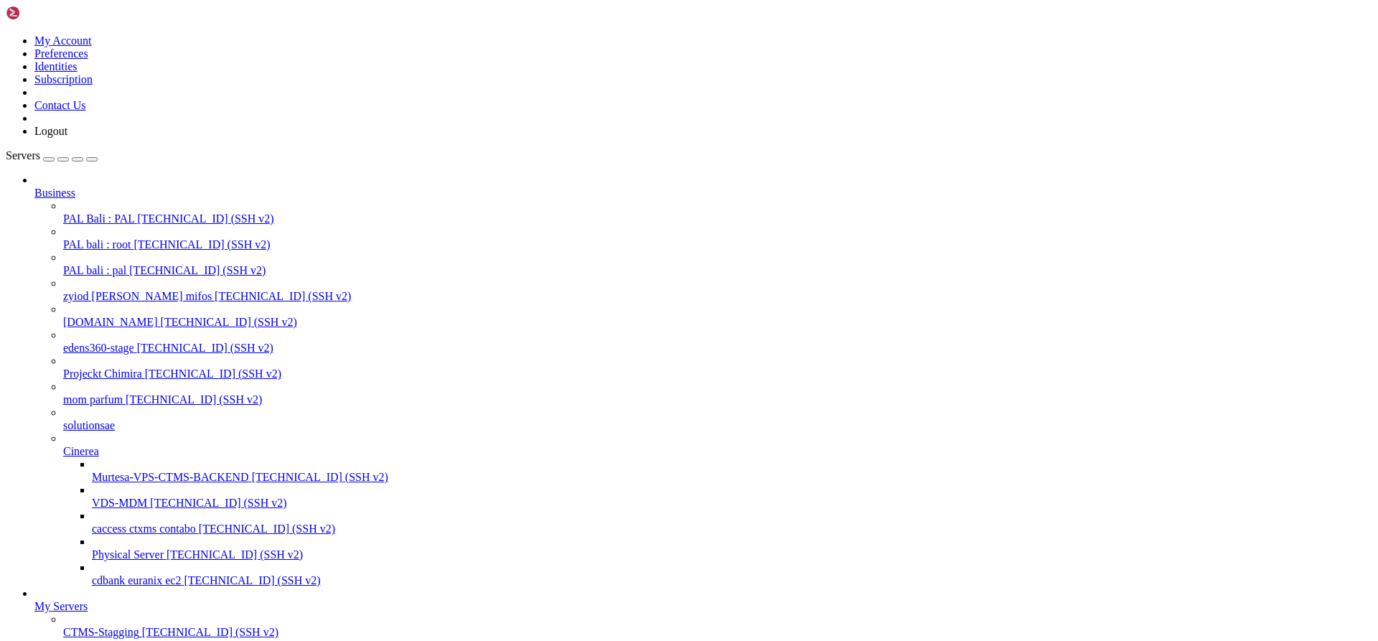
drag, startPoint x: 182, startPoint y: 1727, endPoint x: 327, endPoint y: 1729, distance: 144.3
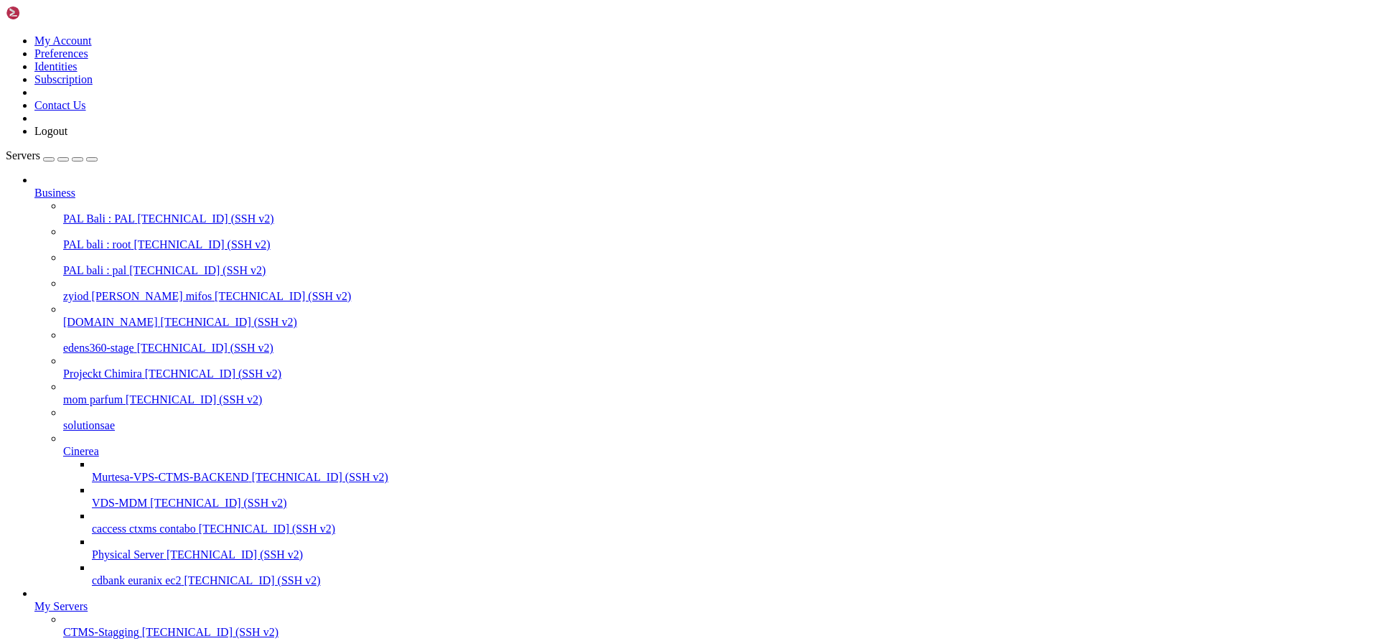
drag, startPoint x: 368, startPoint y: 1724, endPoint x: 12, endPoint y: 1406, distance: 477.5
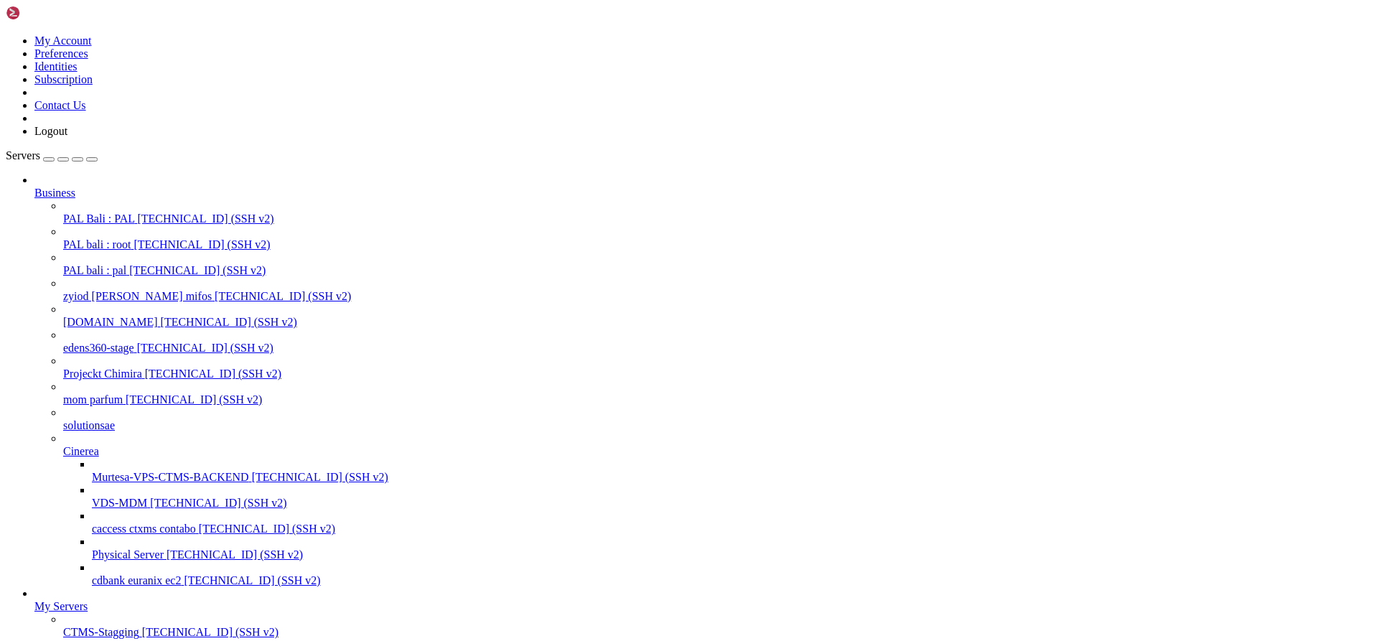
scroll to position [6591, 0]
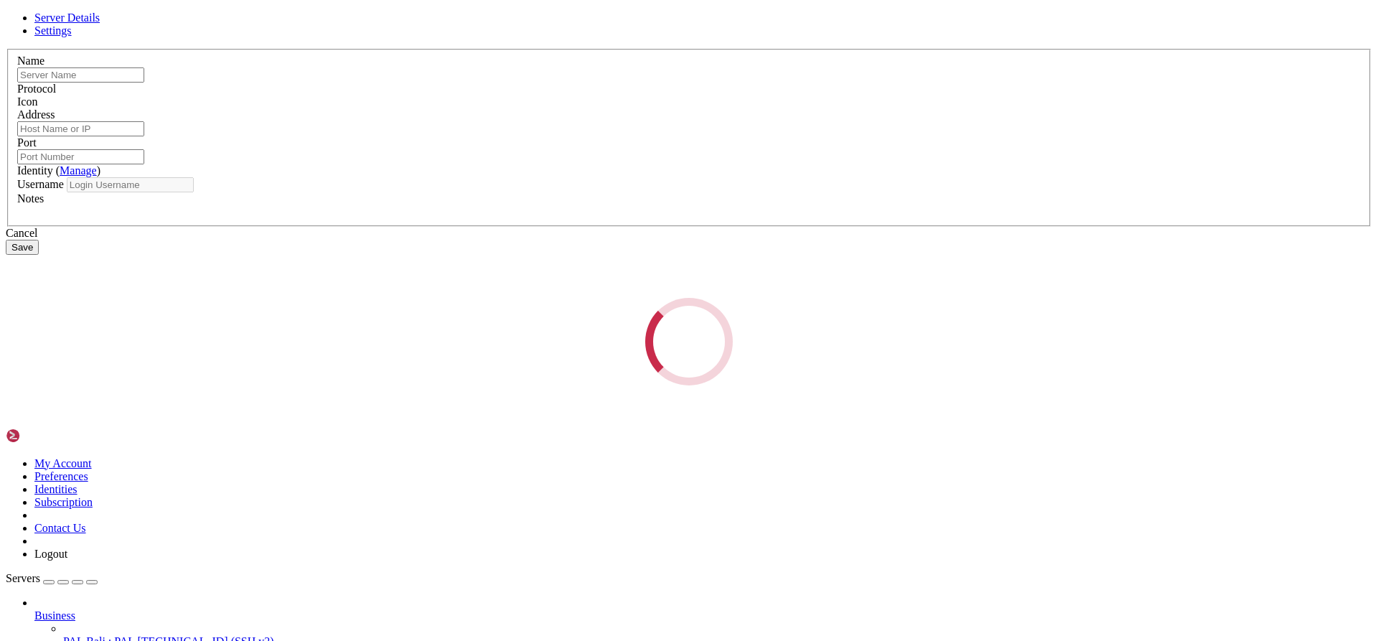
type input "PAL bali : root"
type input "[TECHNICAL_ID]"
type input "22"
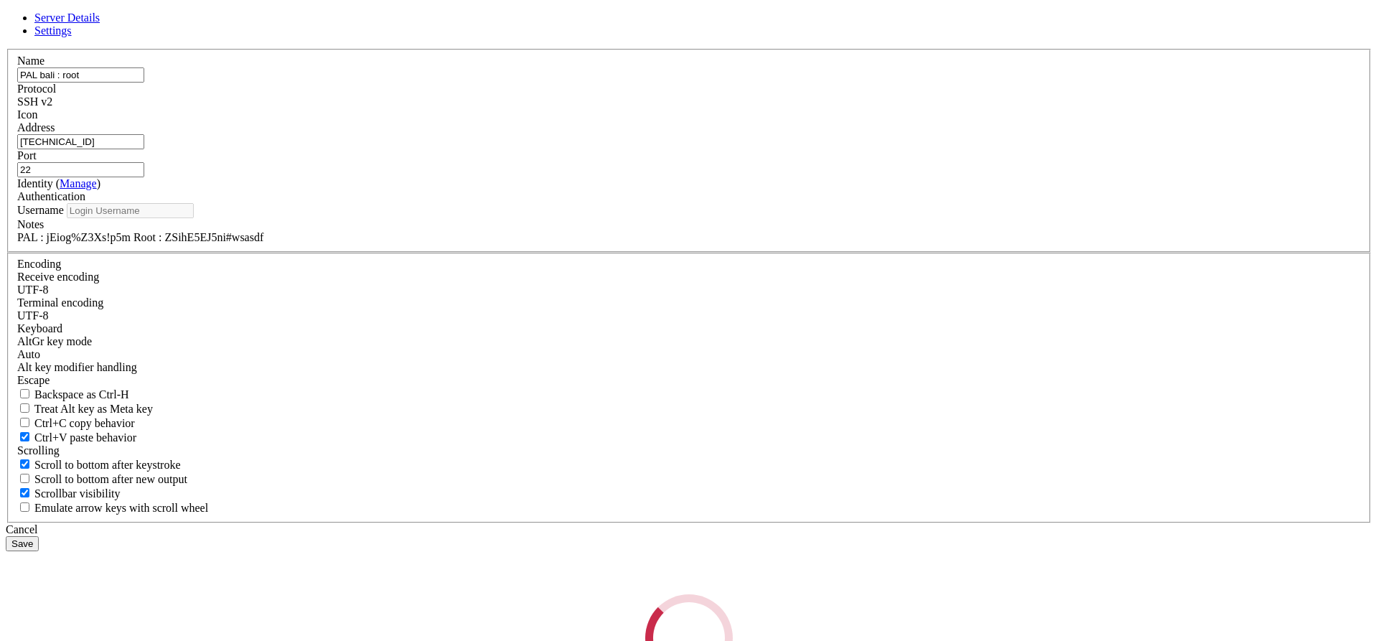
type input "root"
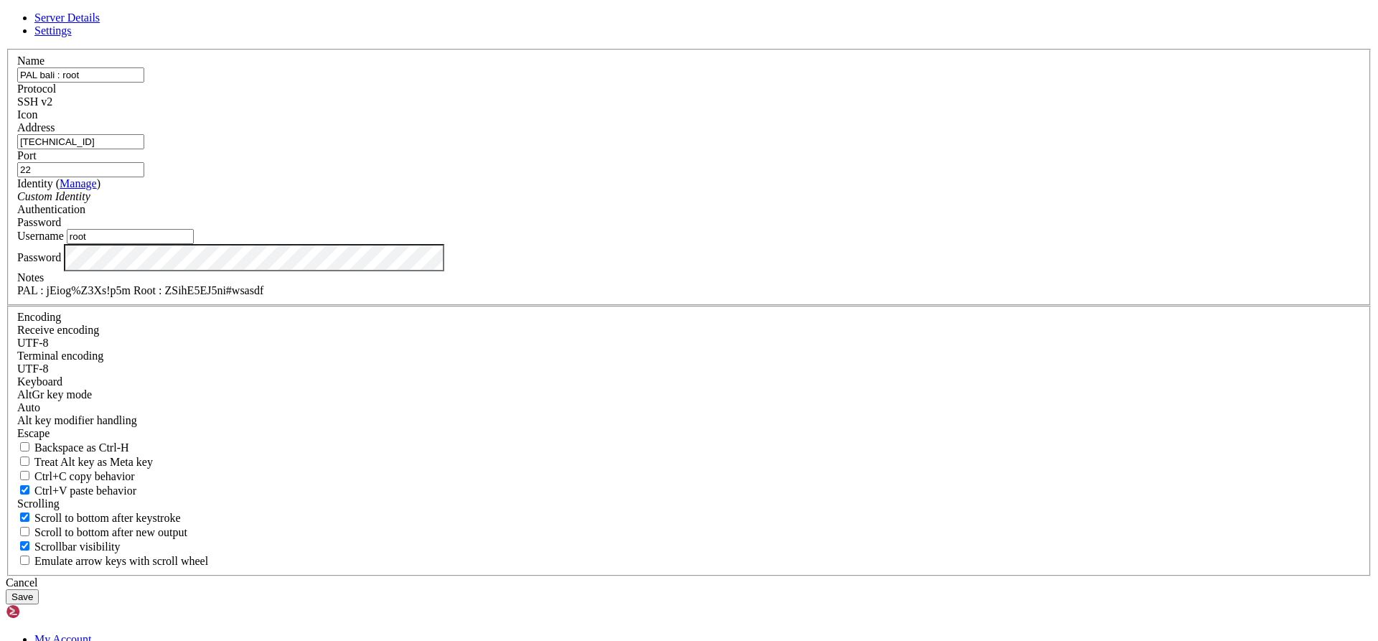
click at [483, 16] on div "Server Details Settings Name PAL bali : root Protocol SSH v2 Icon" at bounding box center [689, 307] width 1367 height 593
click at [6, 49] on icon at bounding box center [6, 49] width 0 height 0
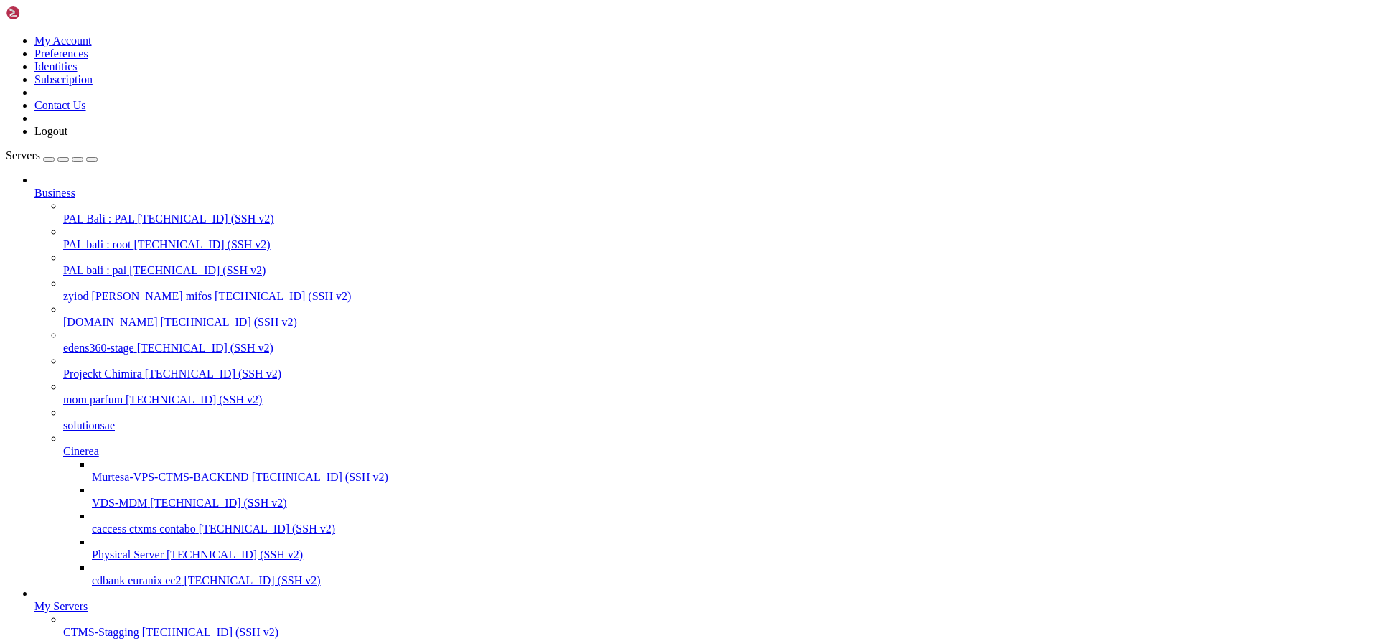
drag, startPoint x: 24, startPoint y: 1877, endPoint x: 13, endPoint y: 1395, distance: 482.6
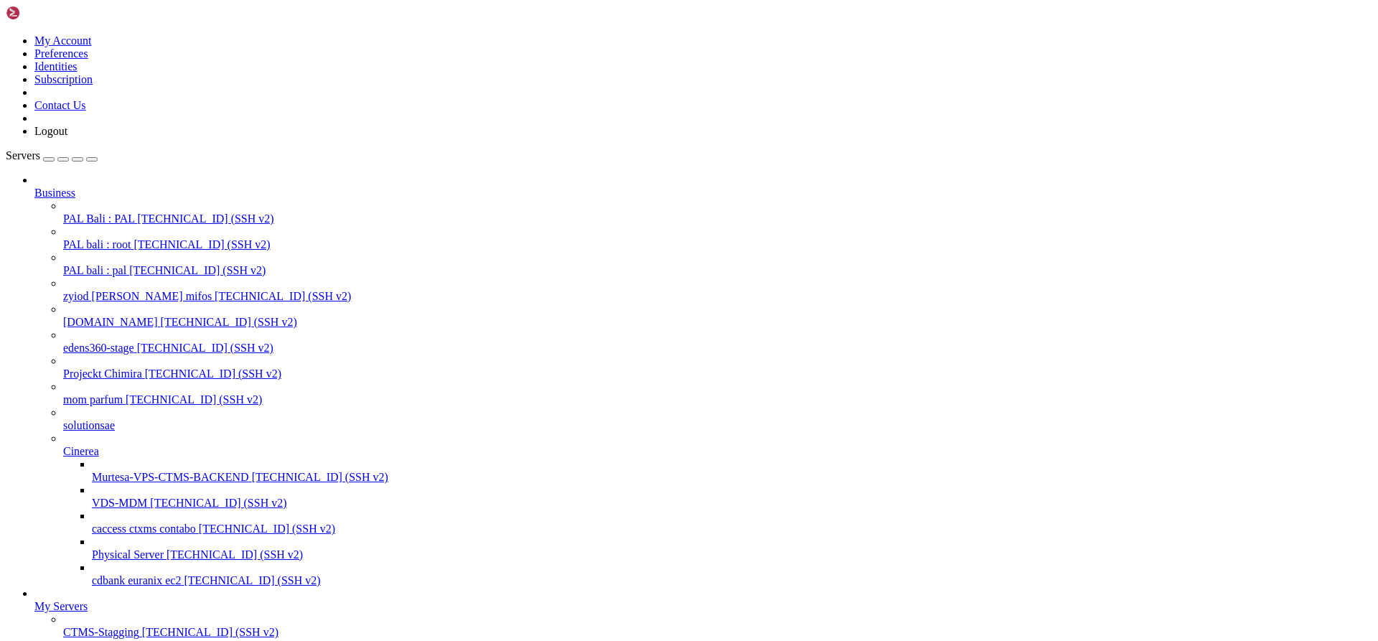
scroll to position [7762, 0]
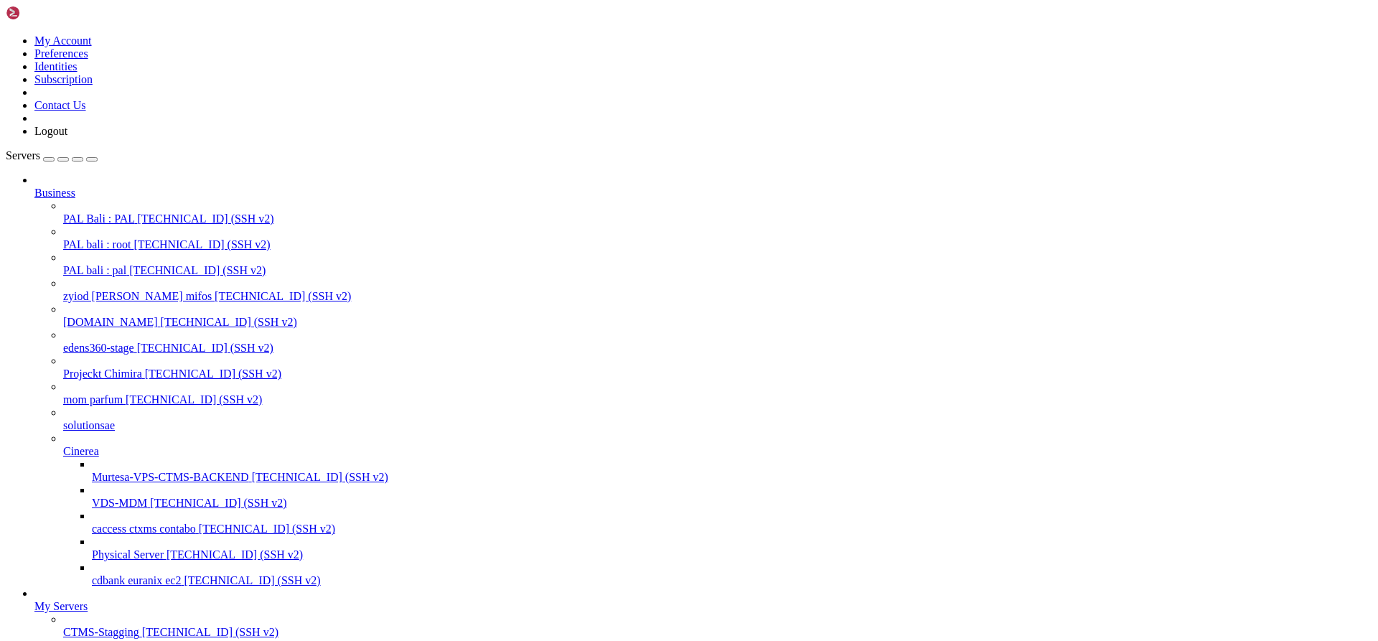
scroll to position [7964, 0]
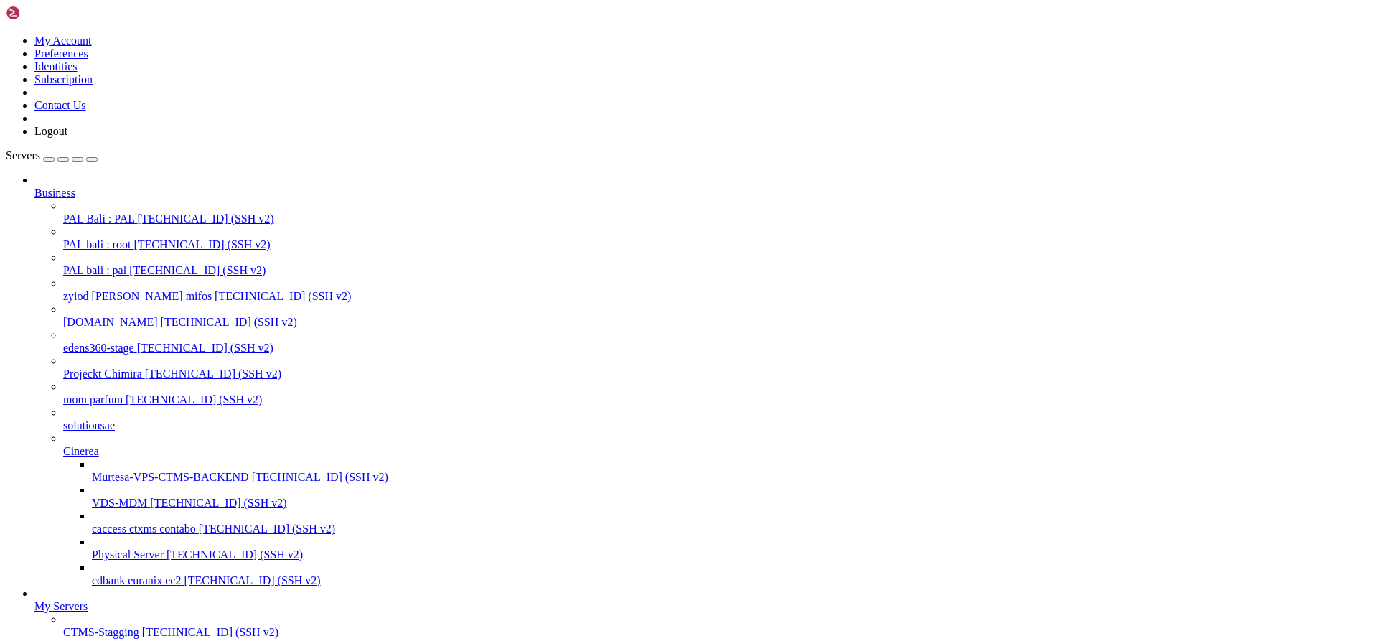
scroll to position [9278, 0]
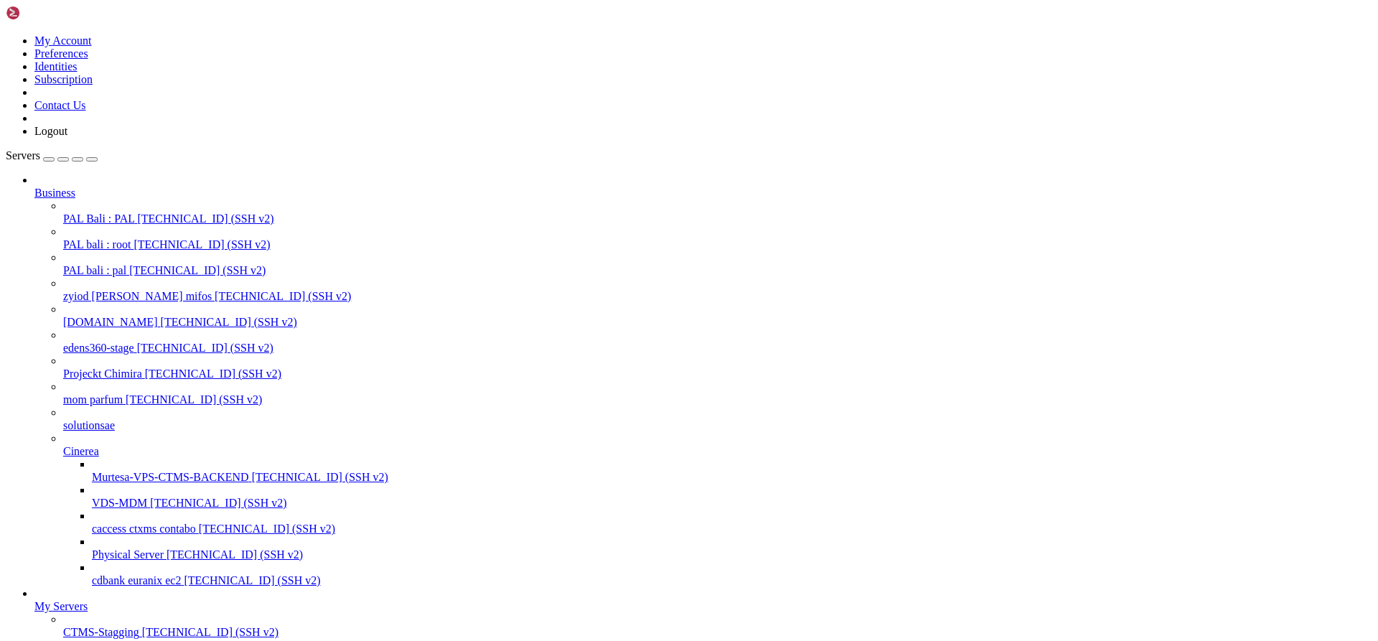
scroll to position [9302, 0]
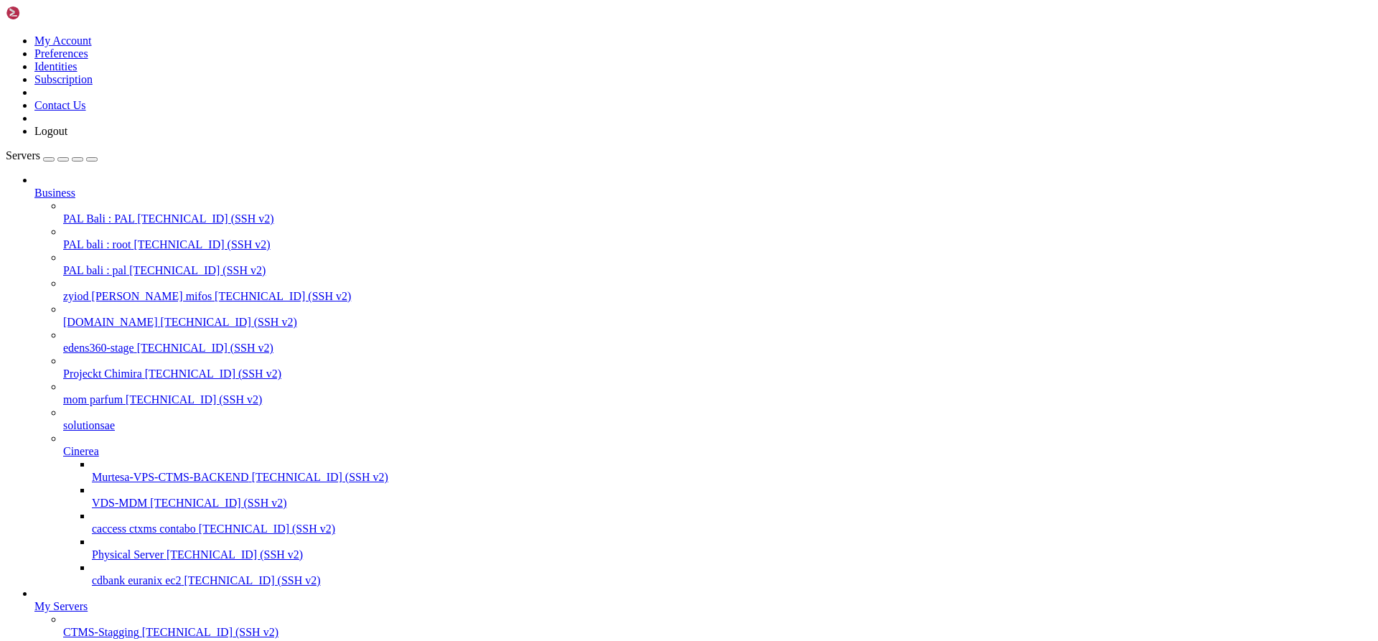
drag, startPoint x: 320, startPoint y: 1753, endPoint x: 683, endPoint y: 1755, distance: 363.3
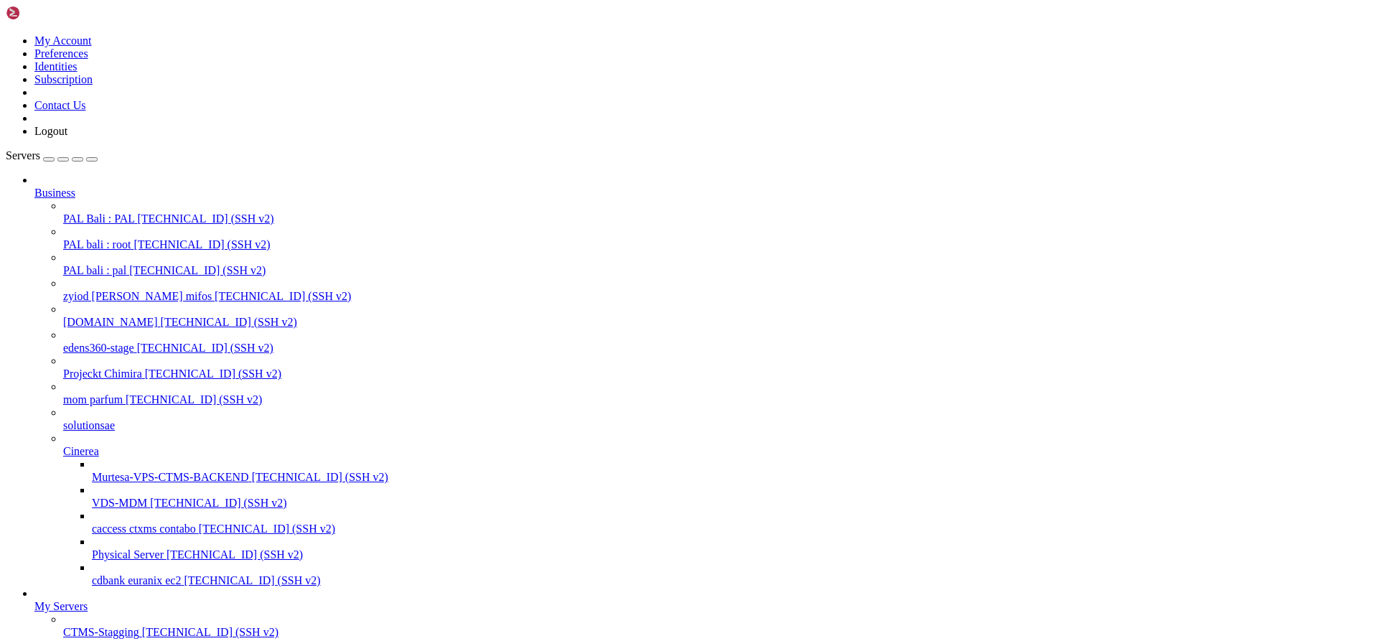
drag, startPoint x: 192, startPoint y: 1882, endPoint x: 12, endPoint y: 1544, distance: 383.2
